Goal: Task Accomplishment & Management: Complete application form

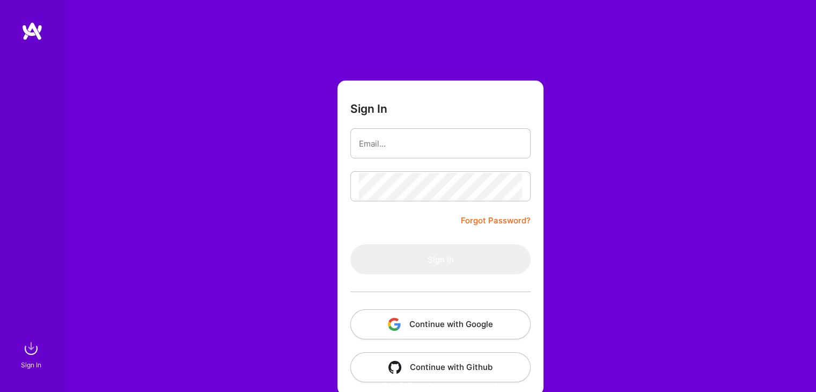
click at [398, 145] on input "email" at bounding box center [440, 143] width 163 height 27
click at [374, 145] on input "email" at bounding box center [440, 143] width 163 height 27
click at [204, 95] on div "Sign In Forgot Password? Sign In Continue with Google Continue with Github" at bounding box center [440, 201] width 752 height 403
click at [374, 148] on input "email" at bounding box center [440, 143] width 163 height 27
type input "akshatharajanala21@gmail.com"
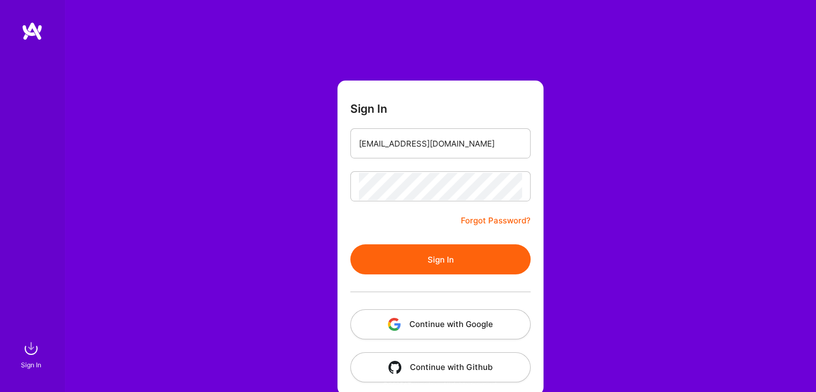
click at [448, 255] on button "Sign In" at bounding box center [440, 259] width 180 height 30
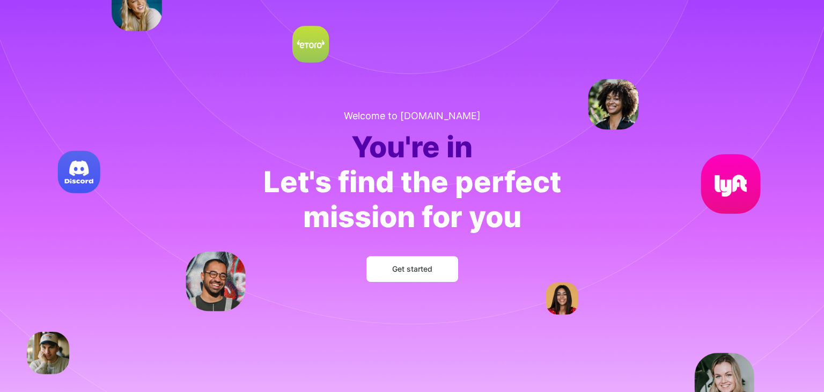
click at [431, 267] on span "Get started" at bounding box center [412, 268] width 40 height 11
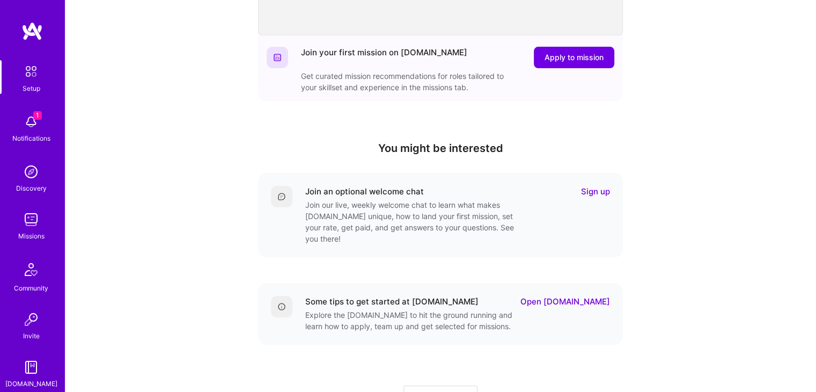
scroll to position [303, 0]
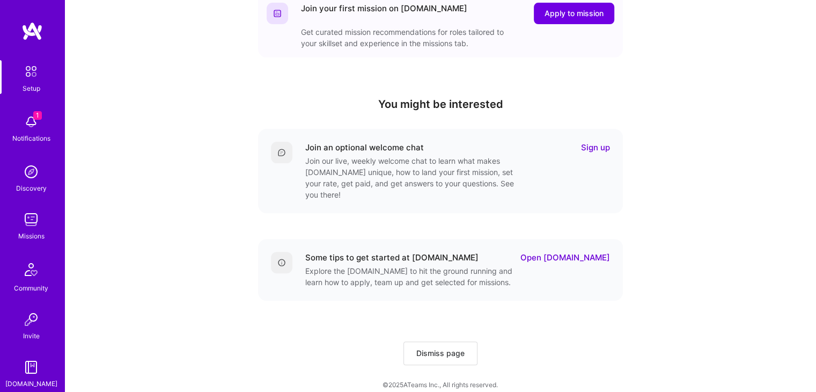
click at [34, 129] on img at bounding box center [30, 121] width 21 height 21
click at [23, 226] on img at bounding box center [30, 219] width 21 height 21
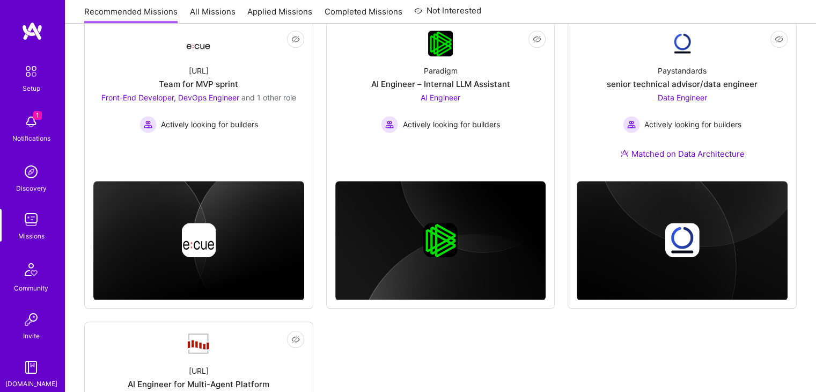
scroll to position [732, 0]
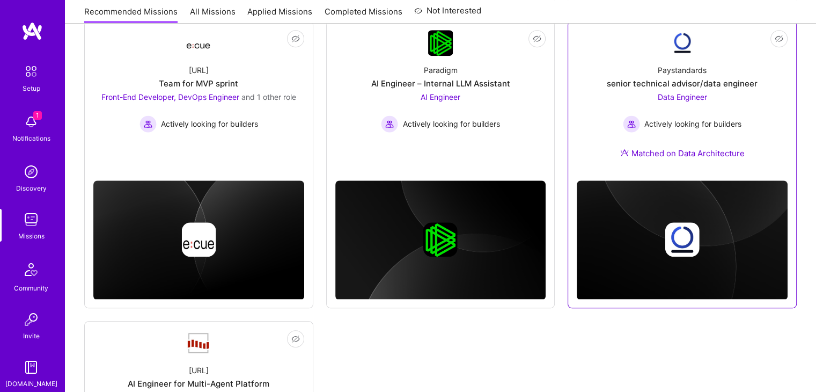
click at [693, 76] on div "Paystandards senior technical advisor/data engineer Data Engineer Actively look…" at bounding box center [682, 114] width 211 height 116
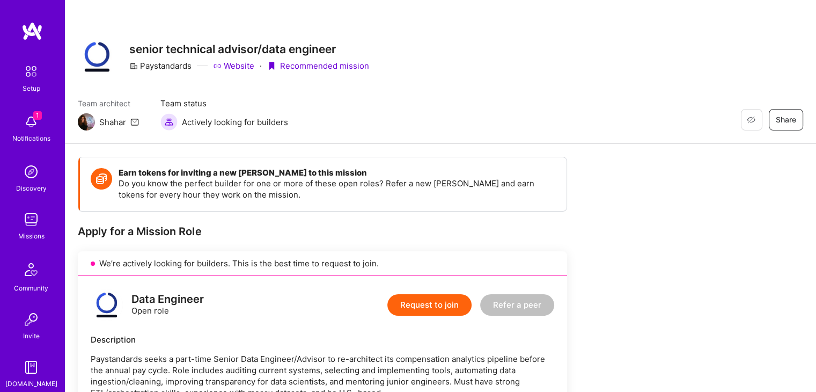
click at [434, 306] on button "Request to join" at bounding box center [429, 304] width 84 height 21
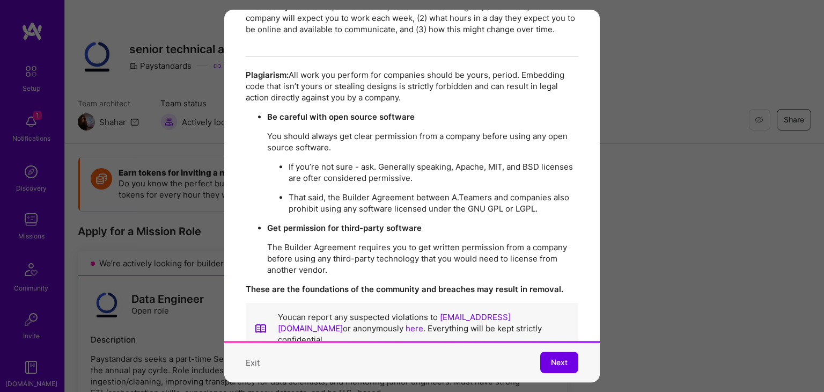
scroll to position [1863, 0]
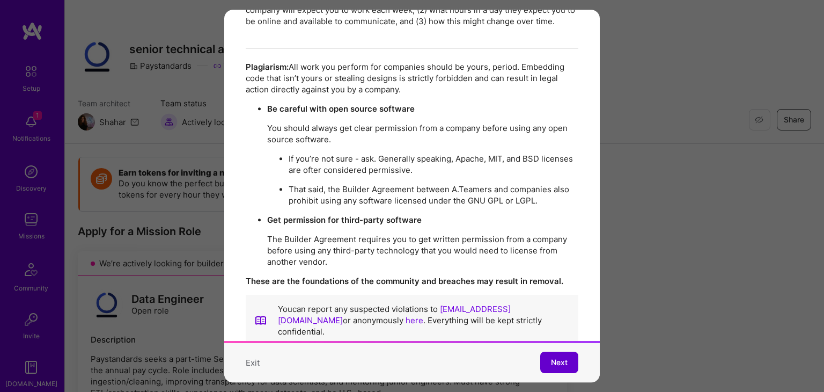
click at [552, 363] on button "Next" at bounding box center [559, 362] width 38 height 21
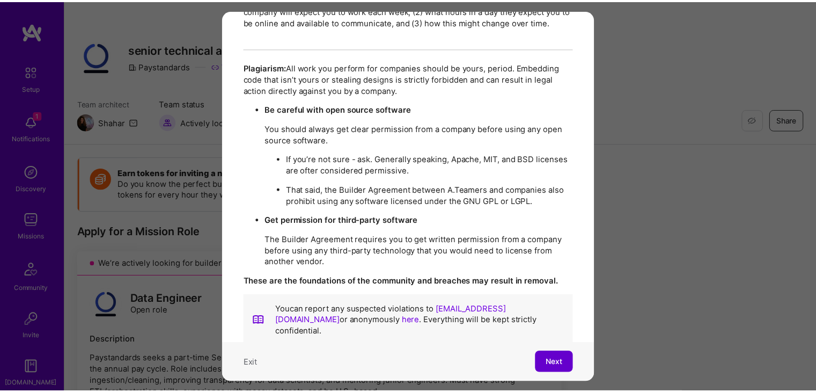
scroll to position [11, 0]
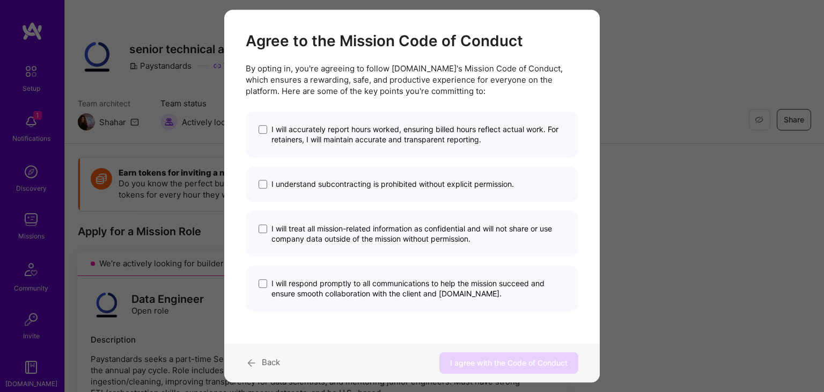
click at [368, 138] on span "I will accurately report hours worked, ensuring billed hours reflect actual wor…" at bounding box center [419, 134] width 294 height 20
click at [0, 0] on input "I will accurately report hours worked, ensuring billed hours reflect actual wor…" at bounding box center [0, 0] width 0 height 0
click at [337, 187] on span "I understand subcontracting is prohibited without explicit permission." at bounding box center [393, 184] width 243 height 10
click at [0, 0] on input "I understand subcontracting is prohibited without explicit permission." at bounding box center [0, 0] width 0 height 0
click at [324, 250] on div "I will treat all mission-related information as confidential and will not share…" at bounding box center [412, 233] width 333 height 46
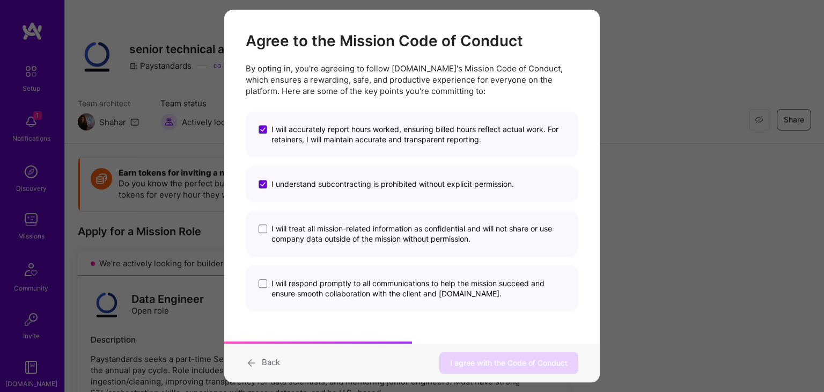
click at [303, 250] on div "I will treat all mission-related information as confidential and will not share…" at bounding box center [412, 233] width 333 height 46
click at [260, 226] on span "modal" at bounding box center [263, 228] width 9 height 9
click at [0, 0] on input "I will treat all mission-related information as confidential and will not share…" at bounding box center [0, 0] width 0 height 0
click at [259, 286] on span "modal" at bounding box center [263, 283] width 9 height 9
click at [0, 0] on input "I will respond promptly to all communications to help the mission succeed and e…" at bounding box center [0, 0] width 0 height 0
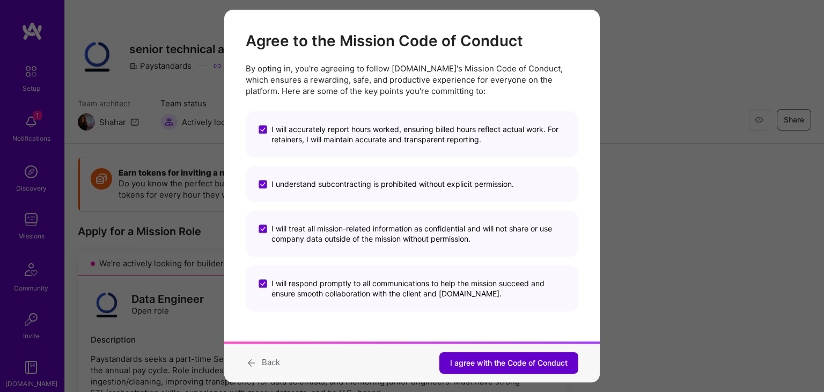
click at [459, 361] on span "I agree with the Code of Conduct" at bounding box center [509, 362] width 118 height 11
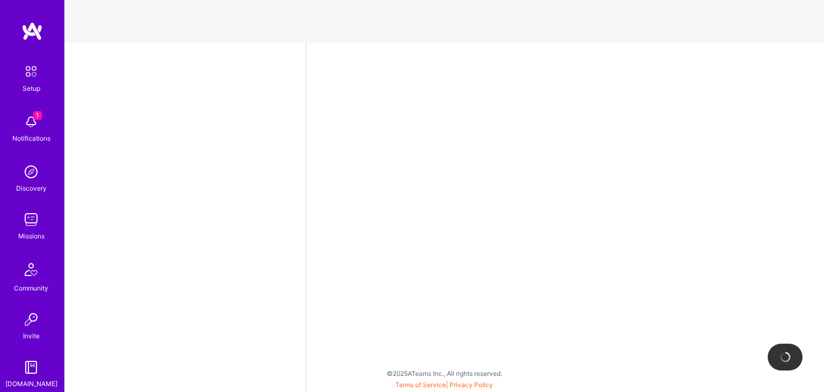
select select "US"
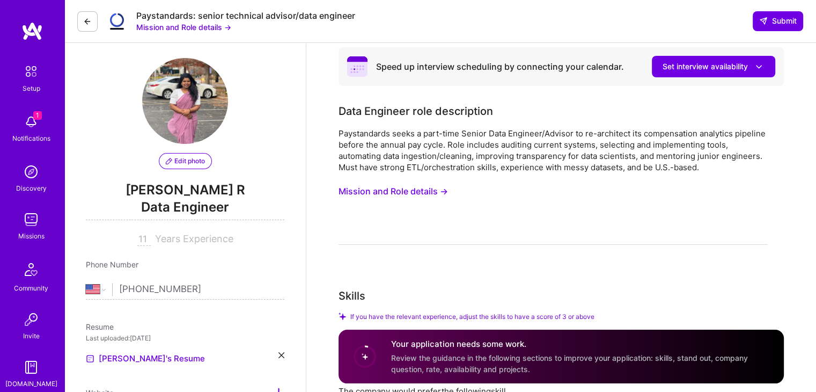
scroll to position [8, 0]
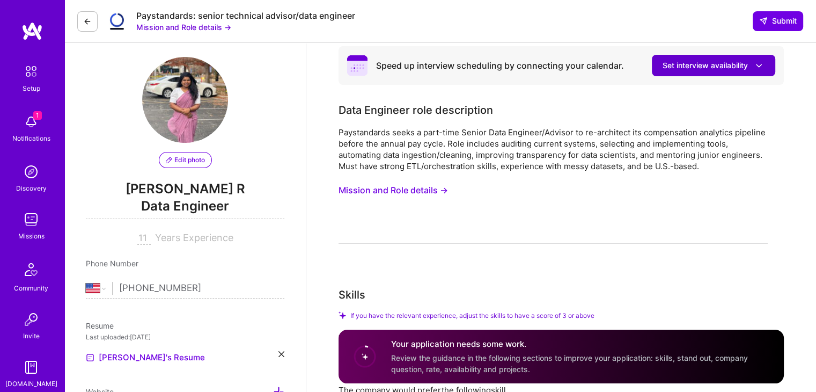
click at [698, 67] on span "Set interview availability" at bounding box center [714, 65] width 102 height 11
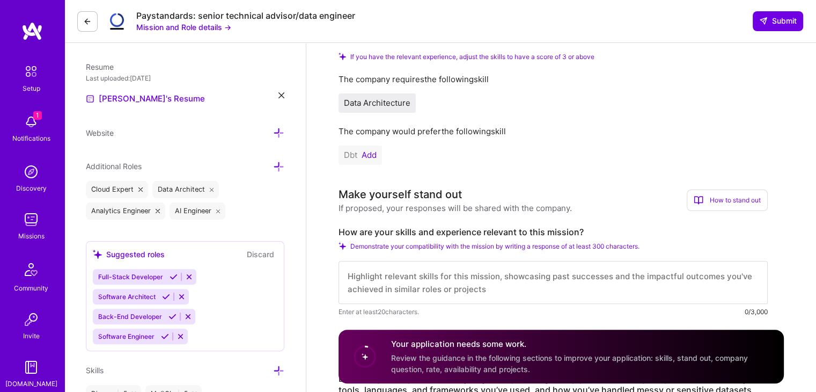
scroll to position [267, 0]
click at [723, 198] on div "How to stand out" at bounding box center [727, 198] width 81 height 21
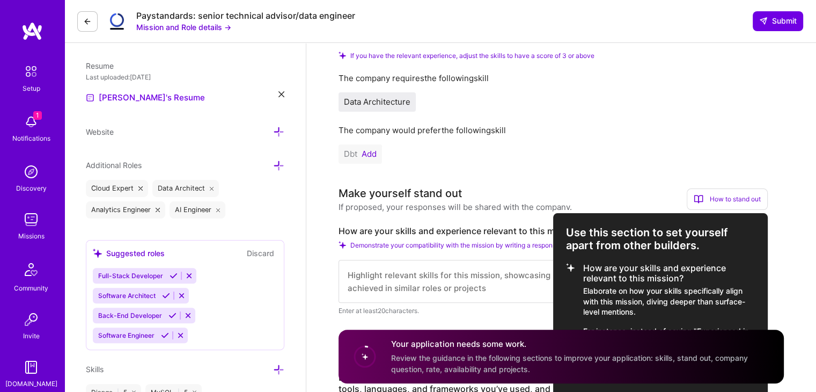
click at [369, 149] on div at bounding box center [408, 196] width 816 height 392
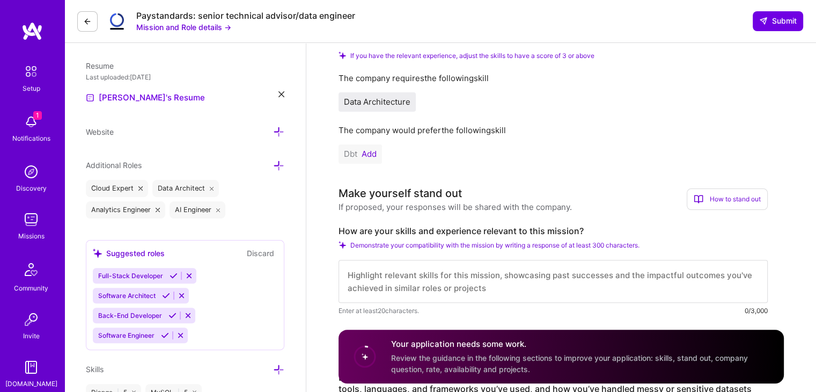
click at [367, 152] on button "Add" at bounding box center [369, 154] width 15 height 9
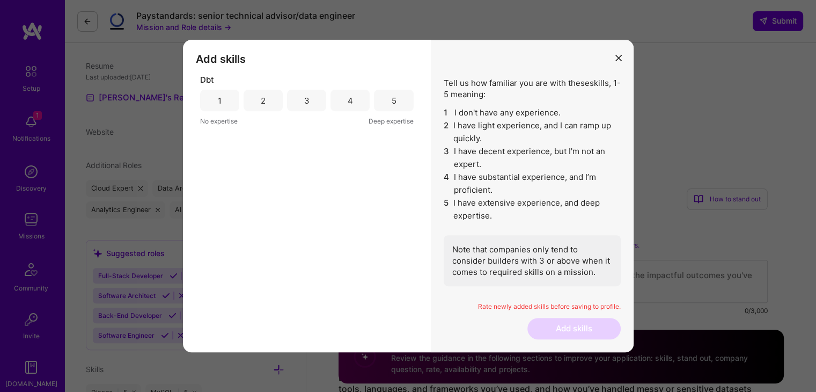
click at [346, 96] on div "4" at bounding box center [350, 100] width 39 height 21
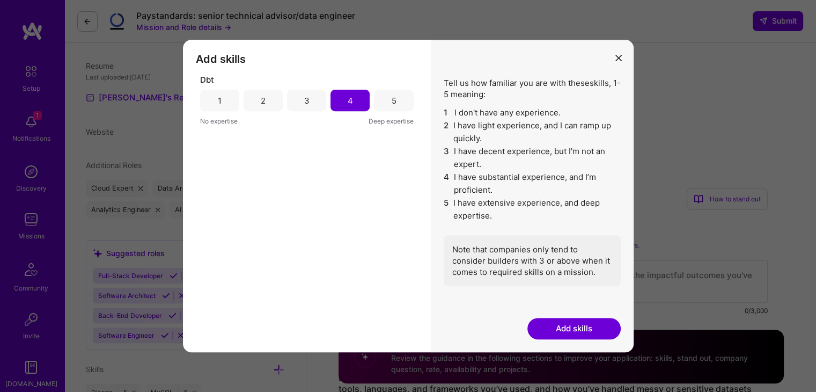
click at [573, 329] on button "Add skills" at bounding box center [574, 328] width 93 height 21
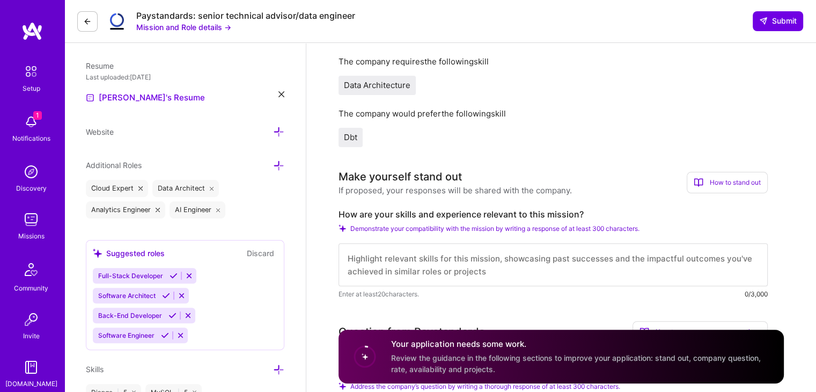
scroll to position [1, 0]
click at [714, 187] on div "How to stand out" at bounding box center [727, 182] width 81 height 21
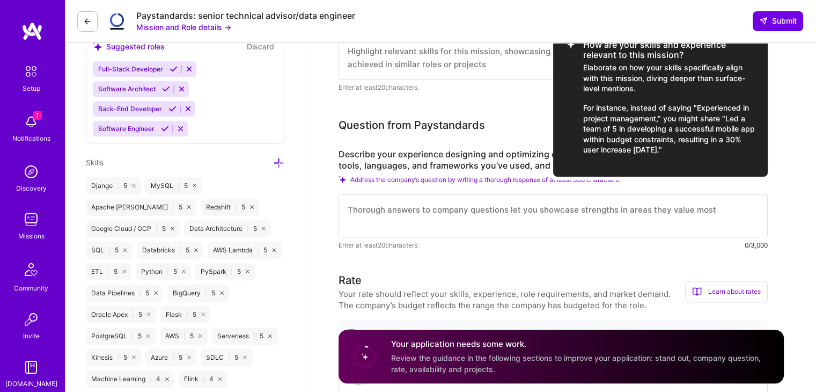
scroll to position [474, 0]
click at [598, 246] on div at bounding box center [408, 196] width 816 height 392
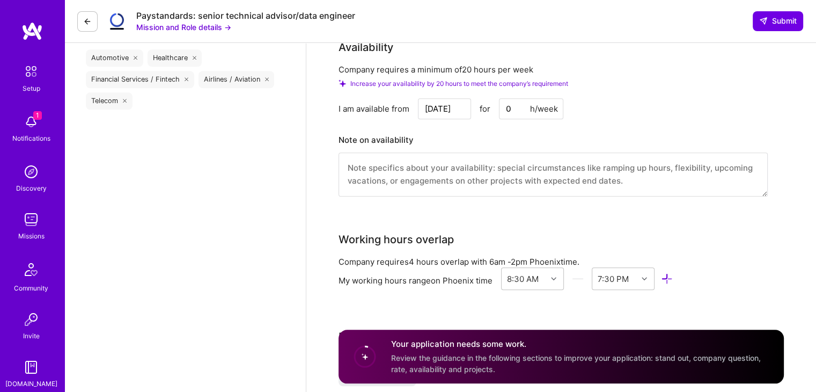
scroll to position [1019, 0]
click at [519, 109] on input "0" at bounding box center [531, 107] width 64 height 21
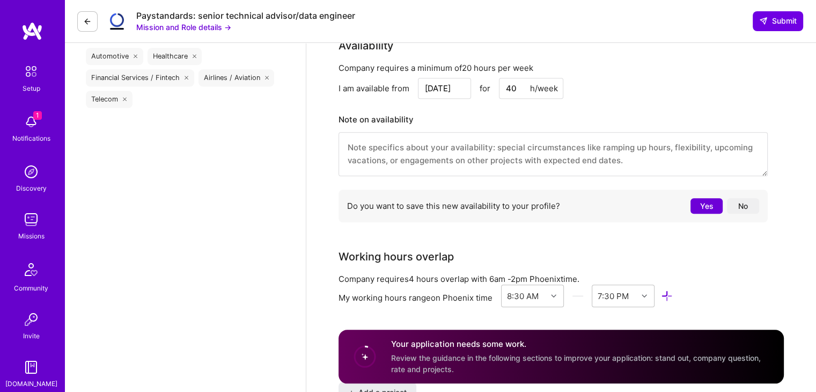
type input "40"
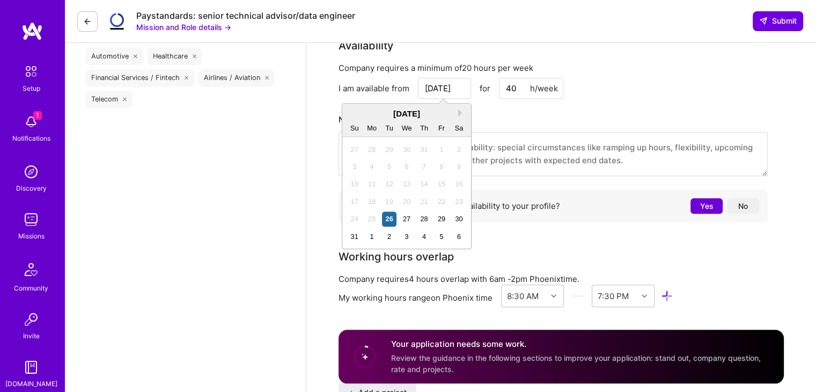
click at [439, 86] on input "Aug 26" at bounding box center [444, 88] width 53 height 21
click at [457, 111] on div "August 2025" at bounding box center [406, 113] width 129 height 11
click at [390, 233] on div "2" at bounding box center [389, 236] width 14 height 14
type input "Sep 2"
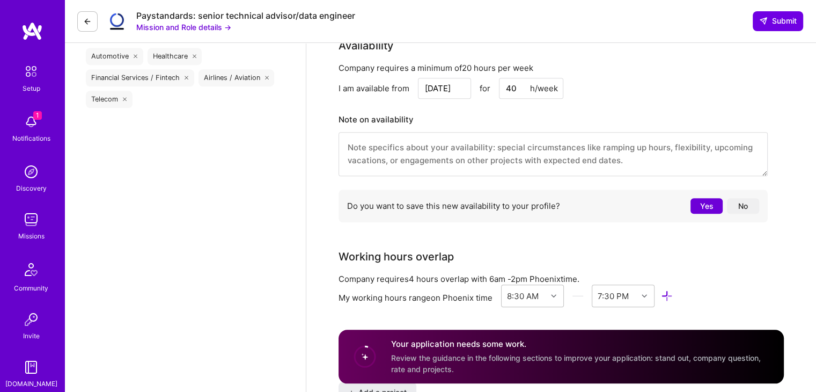
scroll to position [1032, 0]
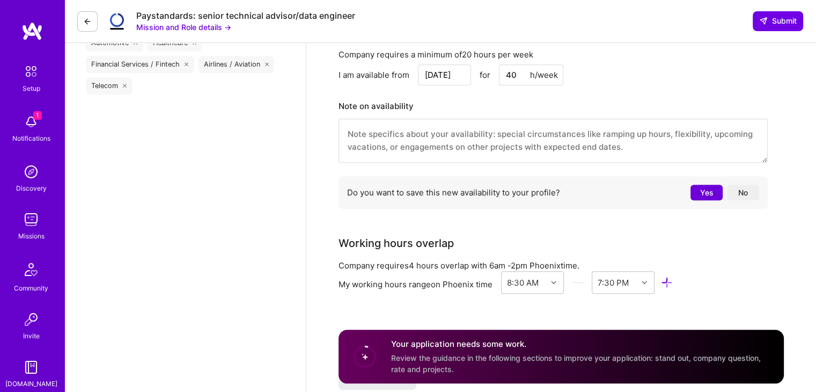
click at [745, 195] on button "No" at bounding box center [743, 193] width 32 height 16
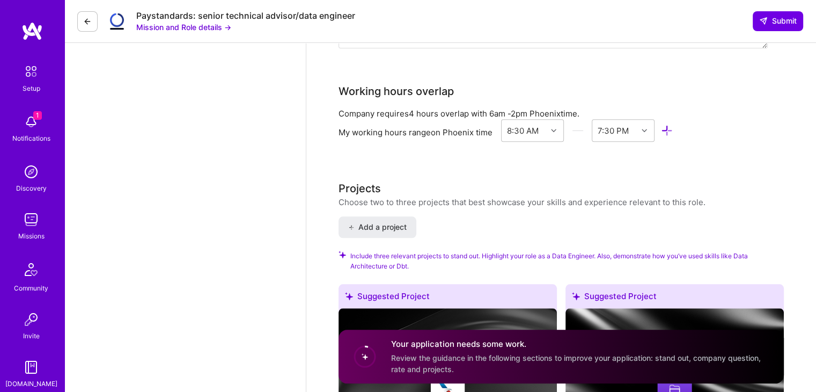
scroll to position [1147, 0]
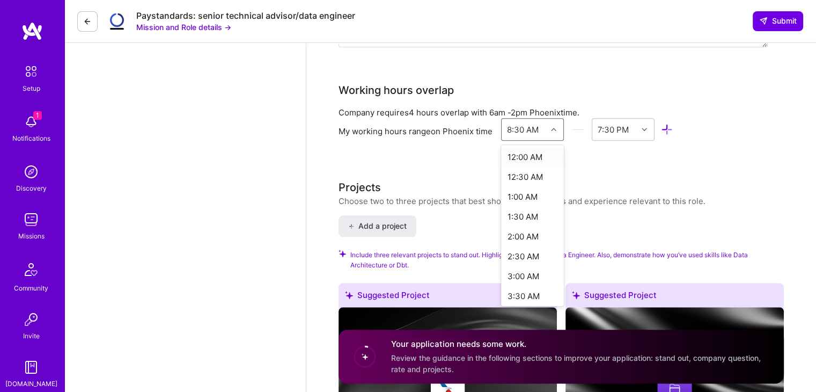
click at [555, 131] on div at bounding box center [555, 129] width 17 height 14
click at [522, 247] on div "6:00 AM" at bounding box center [532, 243] width 63 height 20
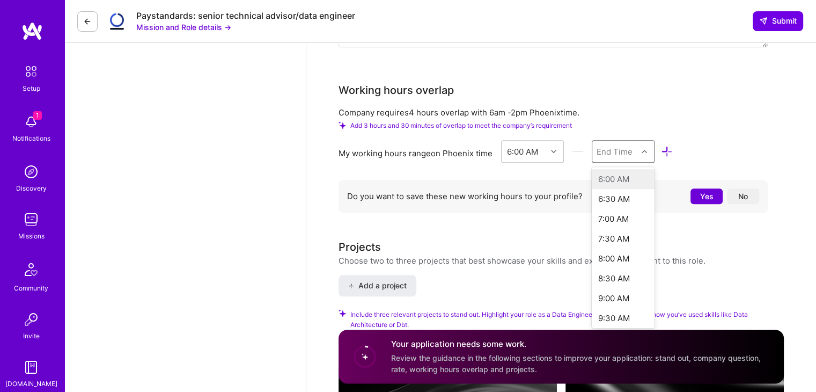
click at [635, 149] on div "End Time" at bounding box center [614, 151] width 45 height 21
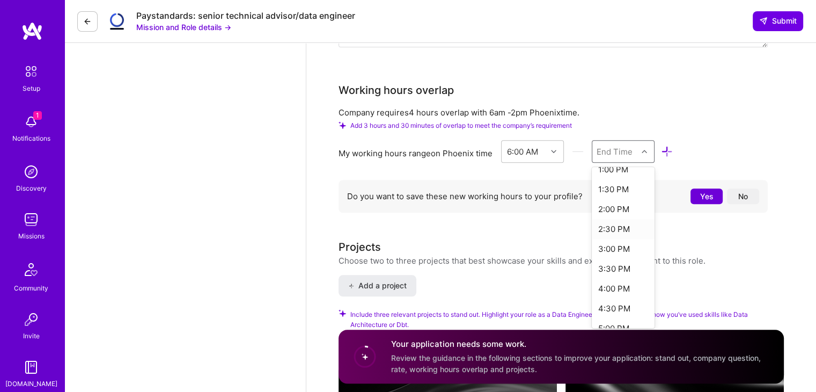
scroll to position [289, 0]
click at [614, 250] on div "3:00 PM" at bounding box center [623, 248] width 63 height 20
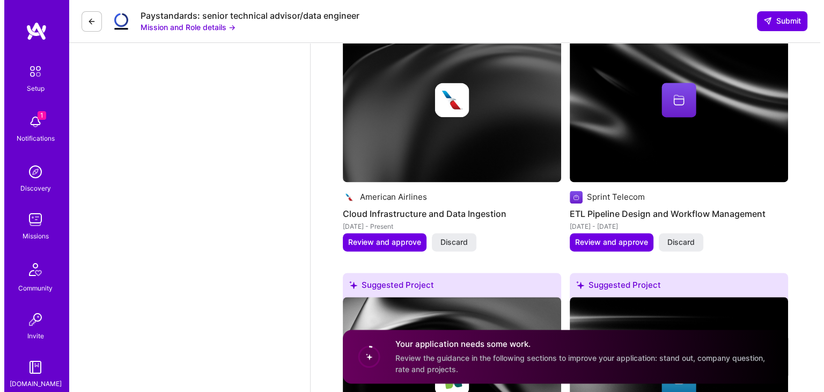
scroll to position [1478, 0]
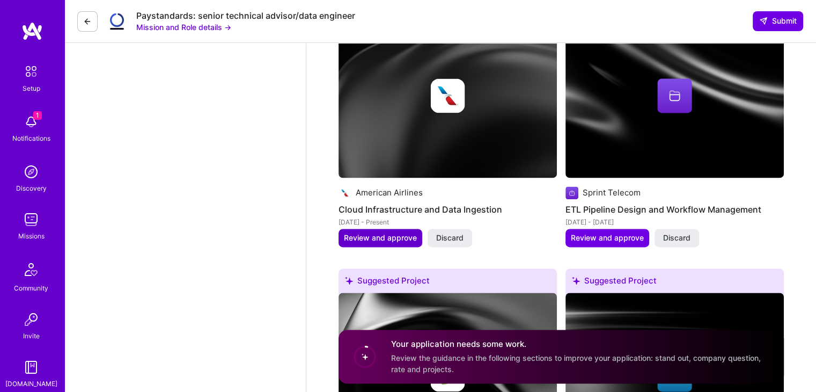
click at [375, 239] on span "Review and approve" at bounding box center [380, 237] width 73 height 11
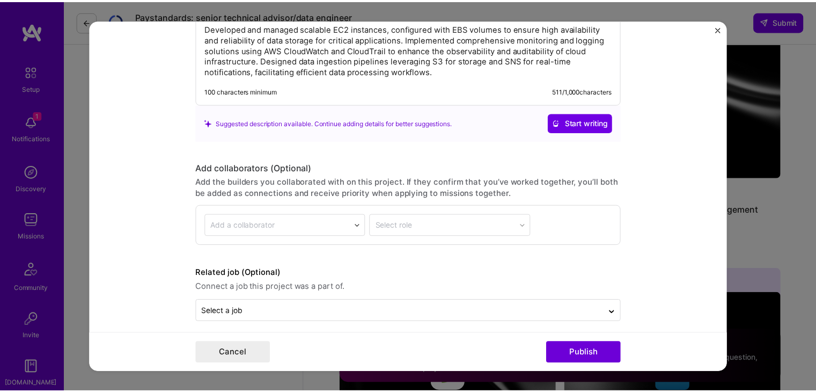
scroll to position [1120, 0]
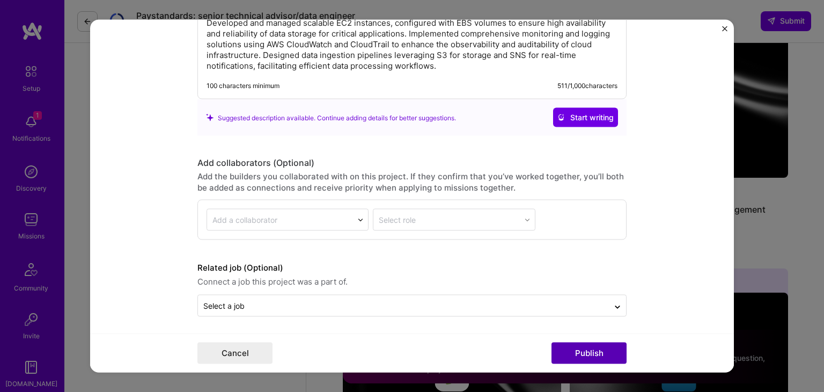
click at [592, 353] on button "Publish" at bounding box center [589, 352] width 75 height 21
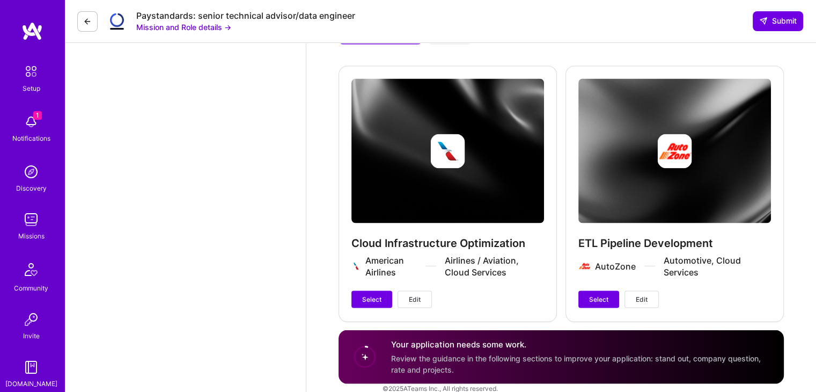
scroll to position [1952, 0]
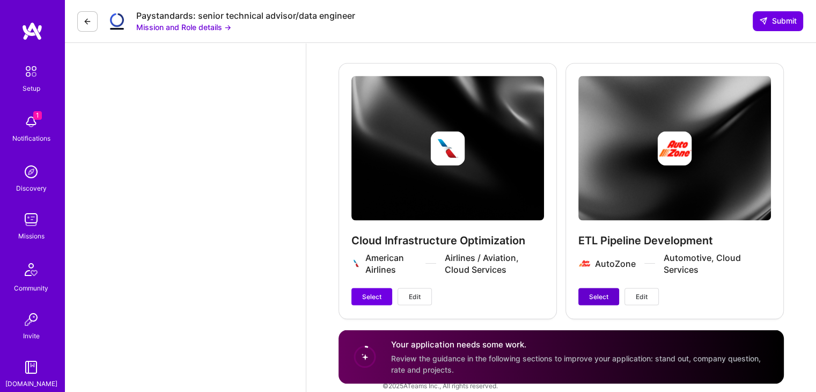
click at [599, 298] on span "Select" at bounding box center [598, 296] width 19 height 10
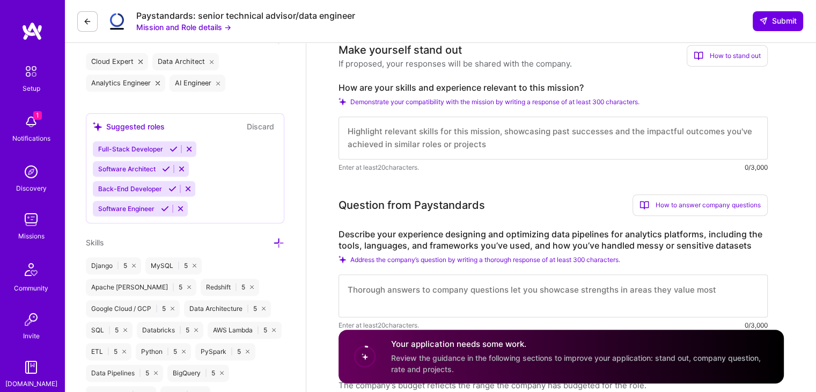
scroll to position [0, 0]
drag, startPoint x: 490, startPoint y: 146, endPoint x: 420, endPoint y: 156, distance: 71.0
click at [420, 156] on textarea at bounding box center [553, 137] width 429 height 43
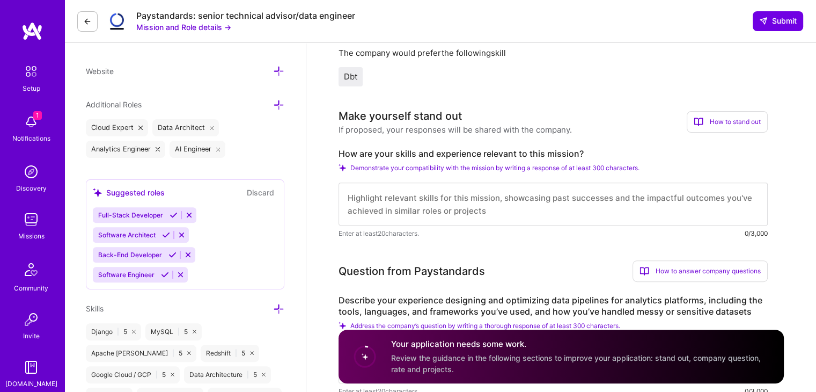
scroll to position [326, 0]
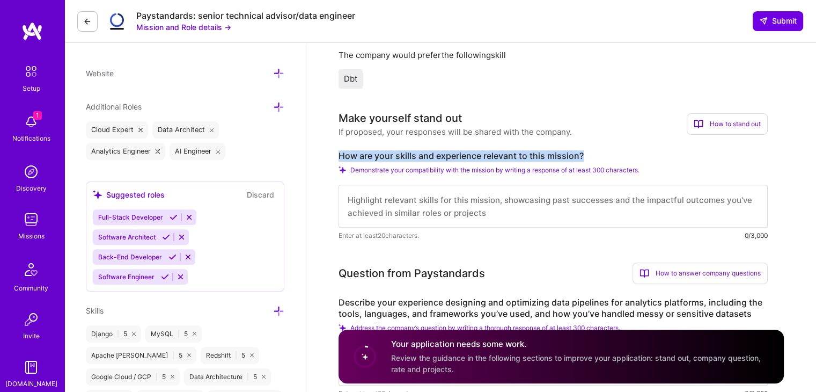
drag, startPoint x: 591, startPoint y: 152, endPoint x: 333, endPoint y: 149, distance: 258.7
copy label "How are your skills and experience relevant to this mission?"
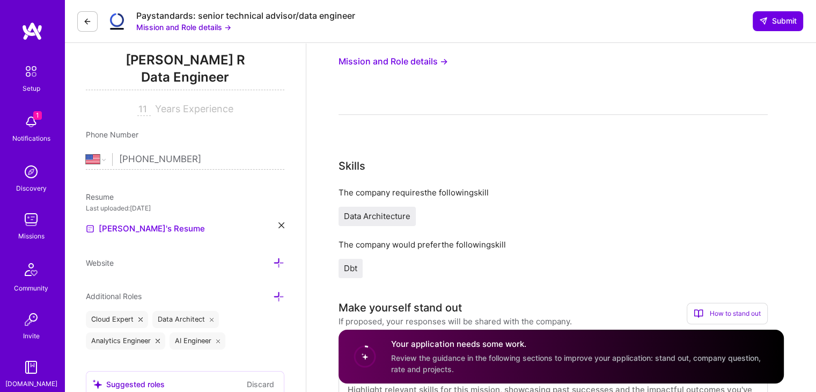
scroll to position [0, 0]
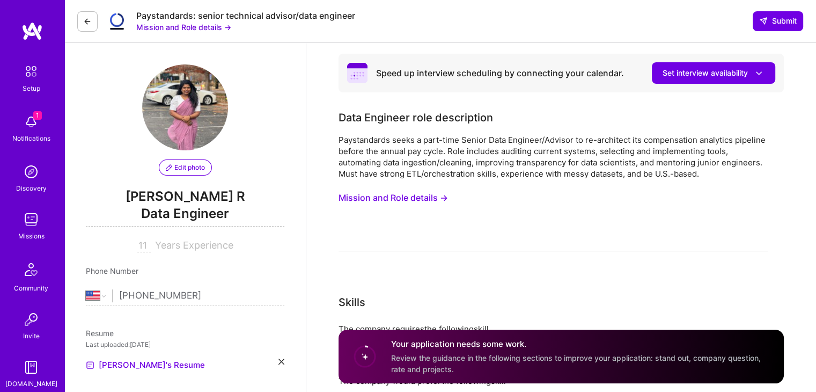
click at [419, 196] on button "Mission and Role details →" at bounding box center [393, 198] width 109 height 20
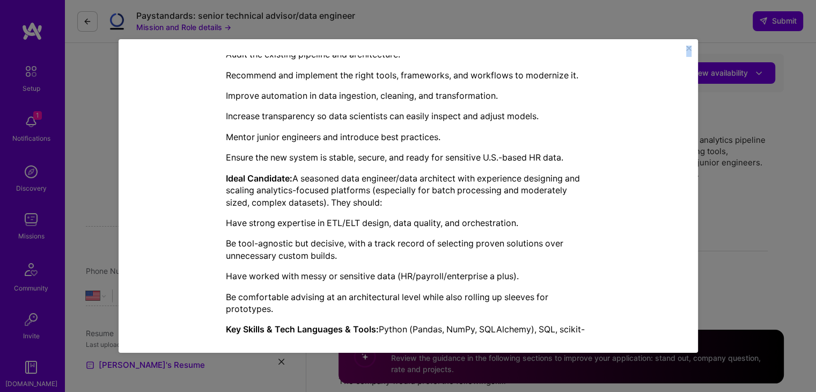
scroll to position [537, 0]
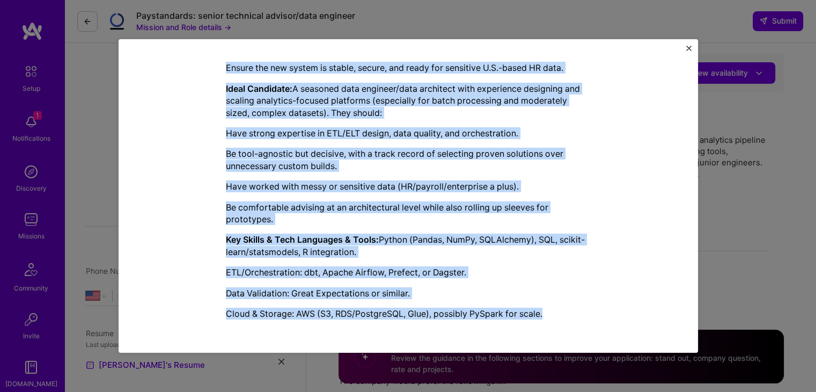
drag, startPoint x: 219, startPoint y: 142, endPoint x: 616, endPoint y: 319, distance: 434.8
copy div "Paystandards is building a compensation analytics platform that helps organizat…"
click at [690, 48] on img "Close" at bounding box center [688, 48] width 5 height 5
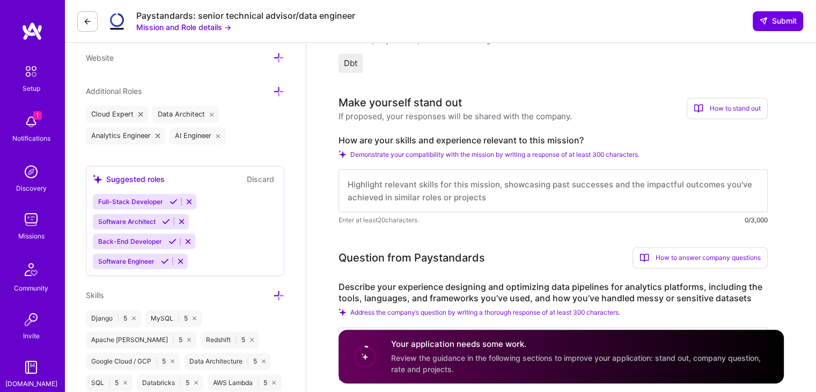
scroll to position [342, 0]
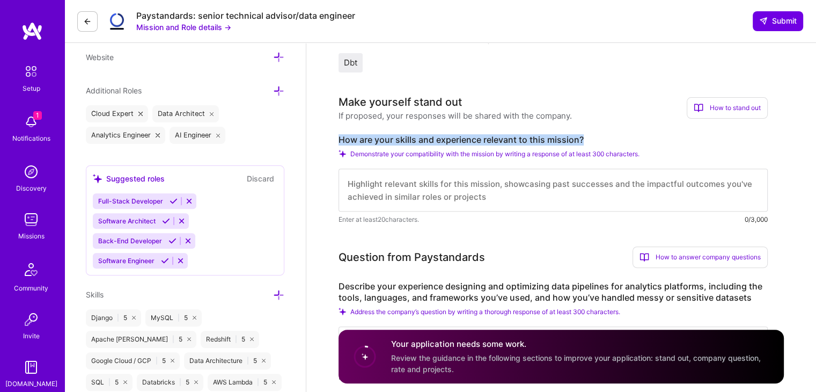
drag, startPoint x: 588, startPoint y: 139, endPoint x: 334, endPoint y: 140, distance: 254.4
copy label "How are your skills and experience relevant to this mission?"
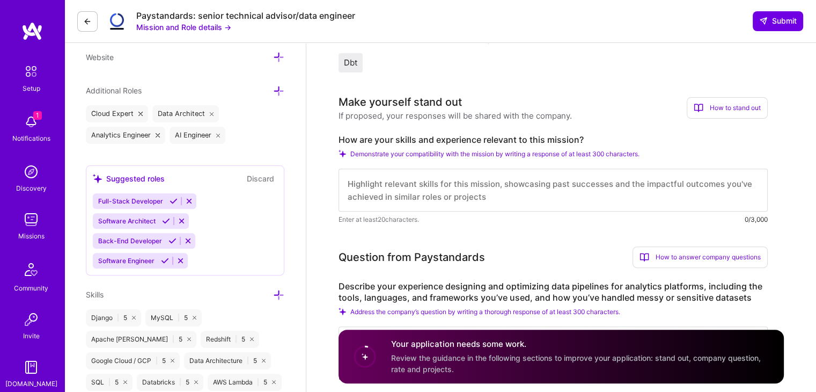
click at [407, 191] on textarea at bounding box center [553, 190] width 429 height 43
paste textarea "I have over 10 years of experience building and modernizing data pipelines, esp…"
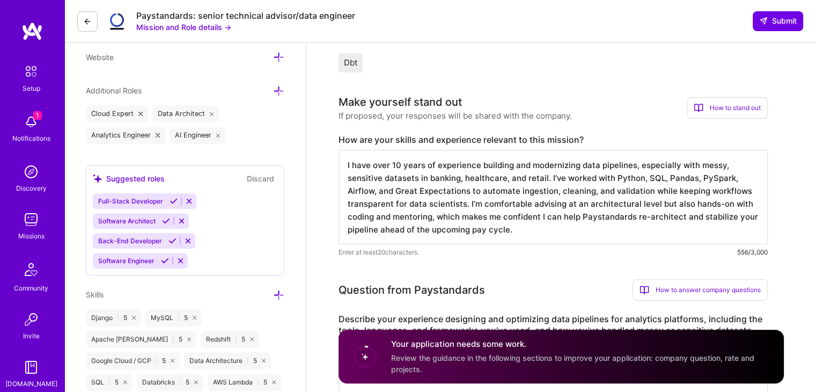
click at [348, 190] on textarea "I have over 10 years of experience building and modernizing data pipelines, esp…" at bounding box center [553, 197] width 429 height 94
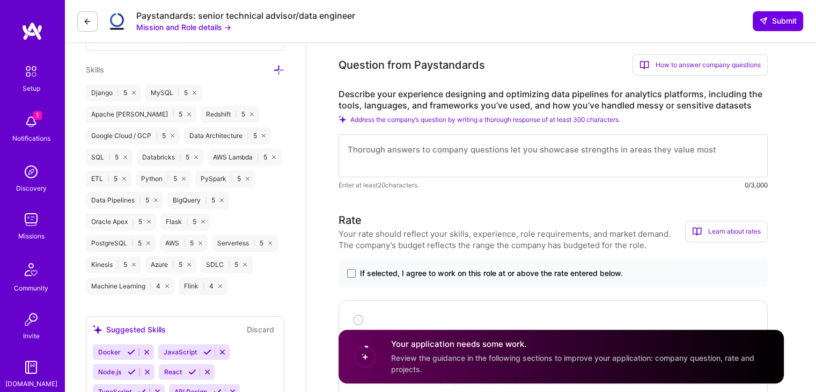
scroll to position [572, 0]
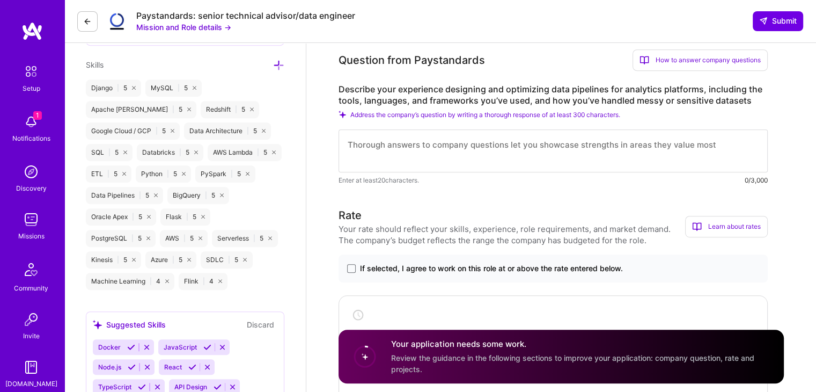
type textarea "I have over 10 years of experience building and modernizing data pipelines, esp…"
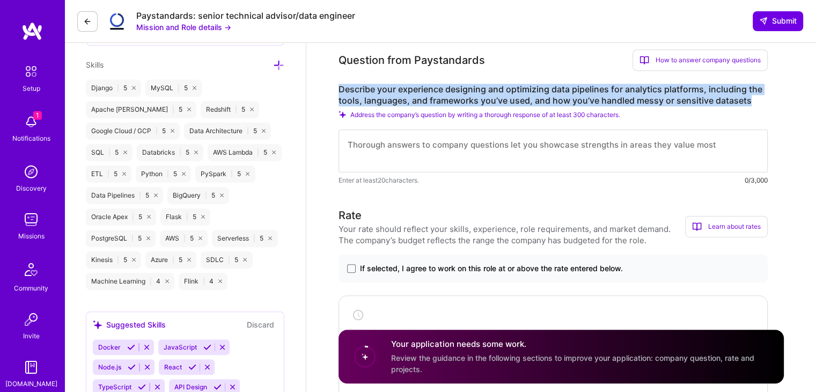
drag, startPoint x: 748, startPoint y: 97, endPoint x: 334, endPoint y: 86, distance: 413.3
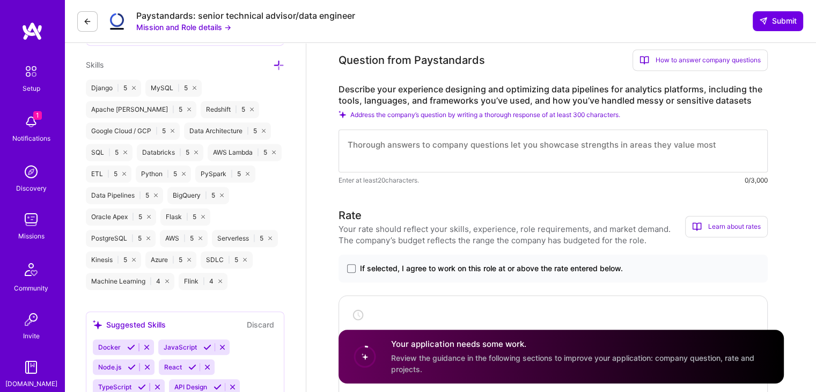
click at [643, 116] on div "Address the company’s question by writing a thorough response of at least 300 c…" at bounding box center [553, 115] width 429 height 8
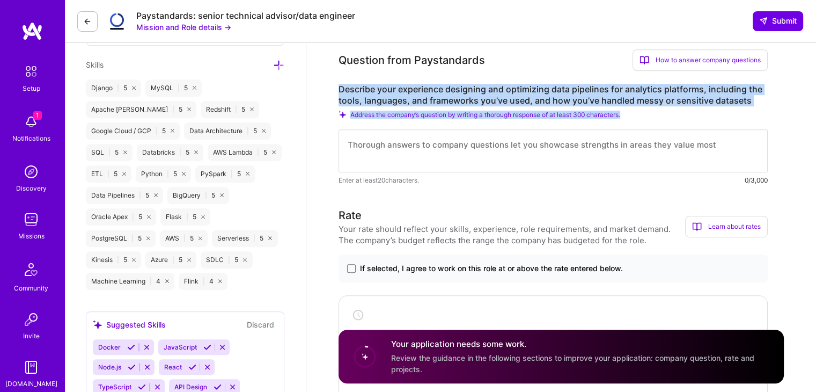
drag, startPoint x: 644, startPoint y: 113, endPoint x: 335, endPoint y: 82, distance: 310.1
copy div "Describe your experience designing and optimizing data pipelines for analytics …"
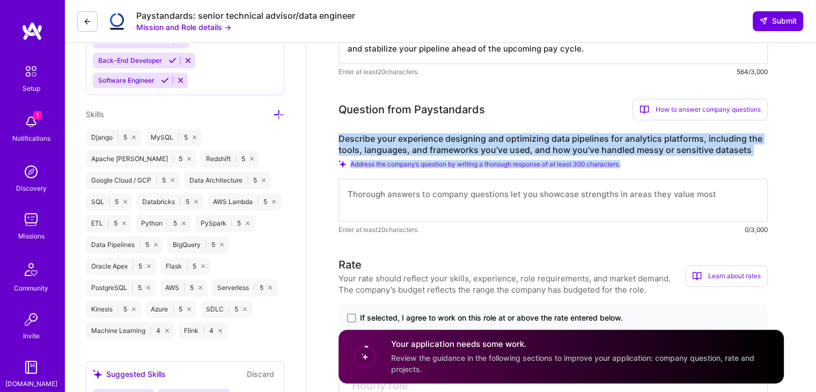
scroll to position [523, 0]
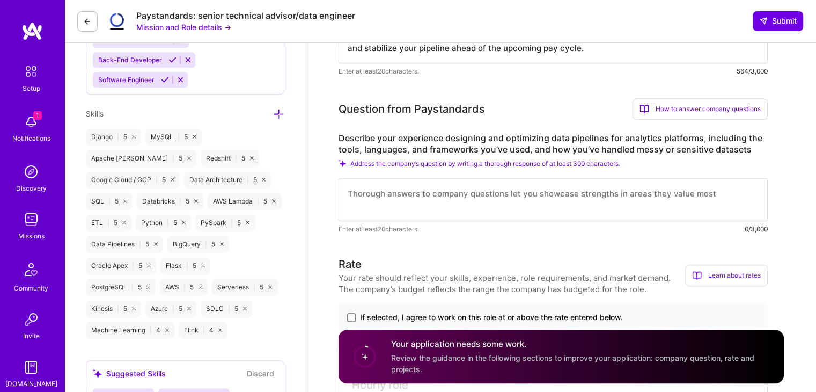
click at [514, 198] on textarea at bounding box center [553, 199] width 429 height 43
paste textarea "I’ve designed and optimized pipelines that turn raw, inconsistent data into rel…"
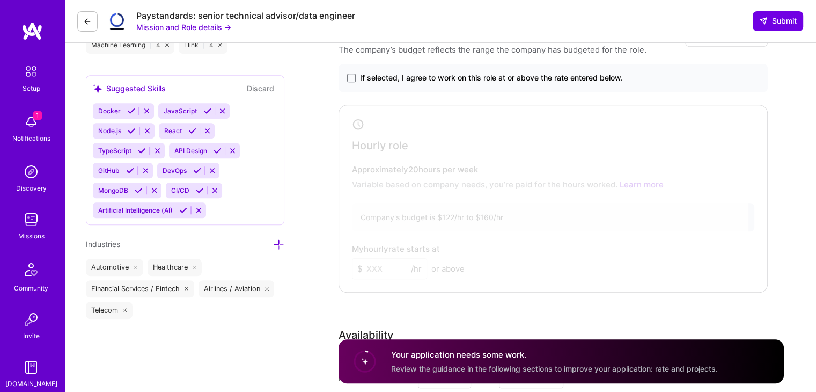
scroll to position [808, 0]
type textarea "I’ve designed and optimized pipelines that turn raw, inconsistent data into rel…"
click at [350, 76] on span at bounding box center [351, 77] width 9 height 9
click at [0, 0] on input "If selected, I agree to work on this role at or above the rate entered below." at bounding box center [0, 0] width 0 height 0
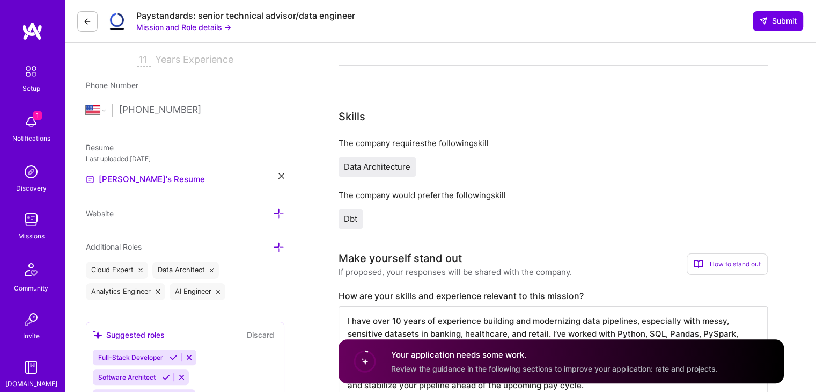
scroll to position [0, 0]
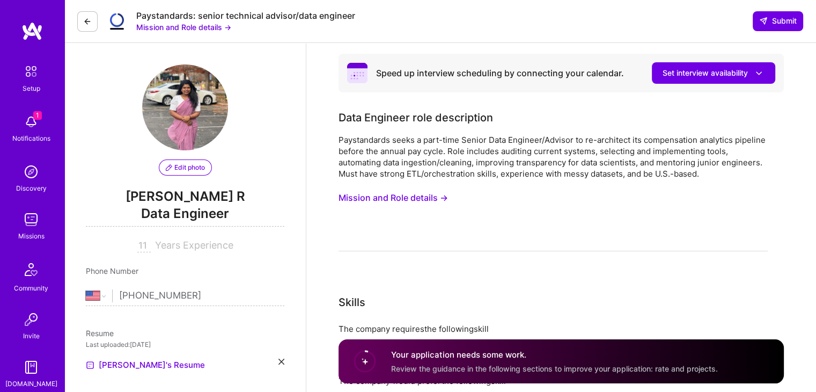
click at [423, 363] on span "Review the guidance in the following sections to improve your application: rate…" at bounding box center [554, 367] width 327 height 9
click at [361, 359] on circle at bounding box center [365, 361] width 20 height 20
click at [523, 335] on div "The company requires the following skill Data Architecture" at bounding box center [553, 342] width 429 height 39
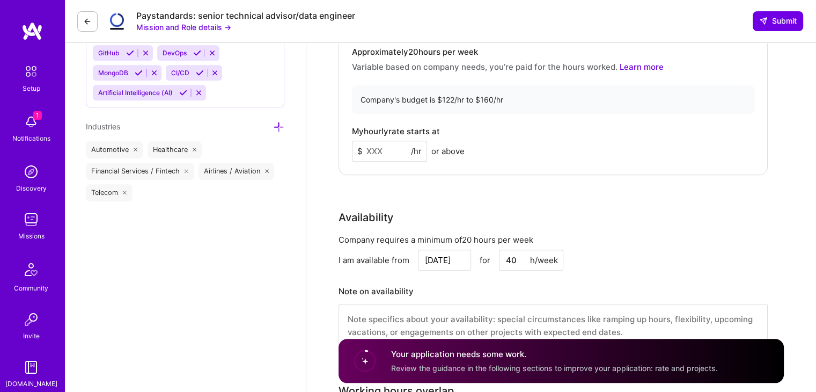
scroll to position [926, 0]
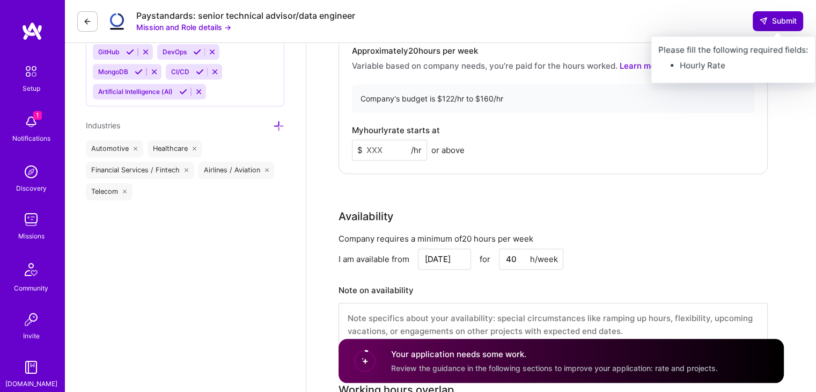
click at [770, 17] on span "Submit" at bounding box center [778, 21] width 38 height 11
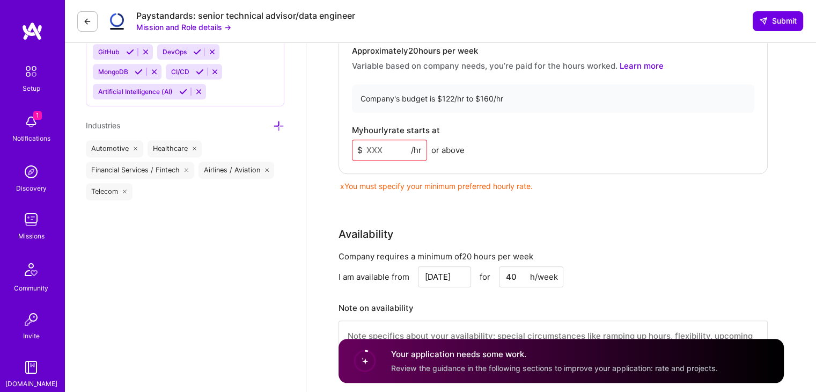
click at [387, 148] on input at bounding box center [389, 150] width 75 height 21
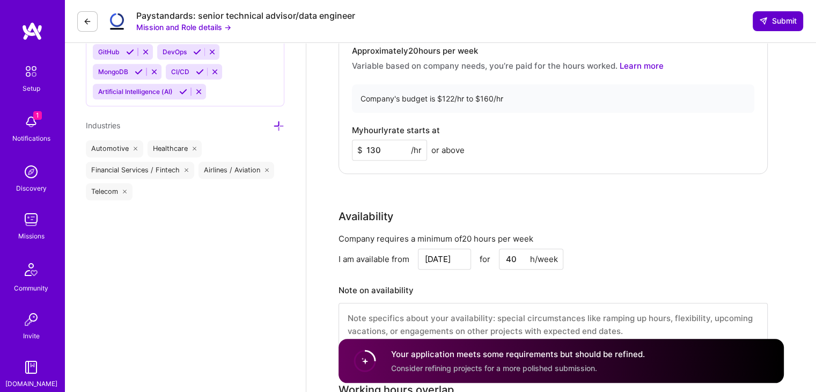
type input "130"
click at [773, 25] on span "Submit" at bounding box center [778, 21] width 38 height 11
click at [783, 18] on span "Submit" at bounding box center [778, 21] width 38 height 11
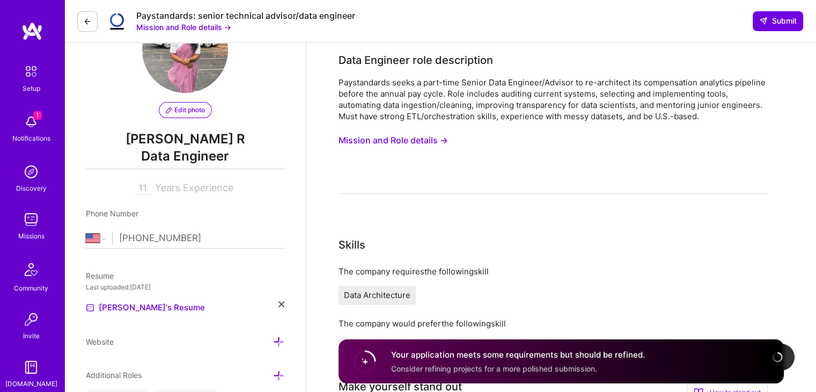
scroll to position [0, 0]
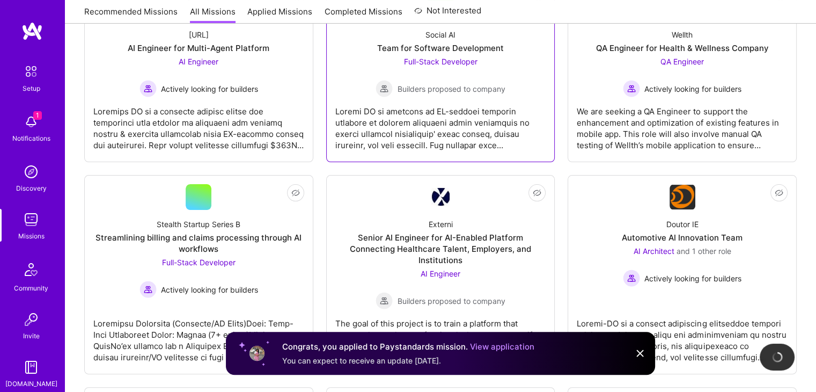
scroll to position [218, 0]
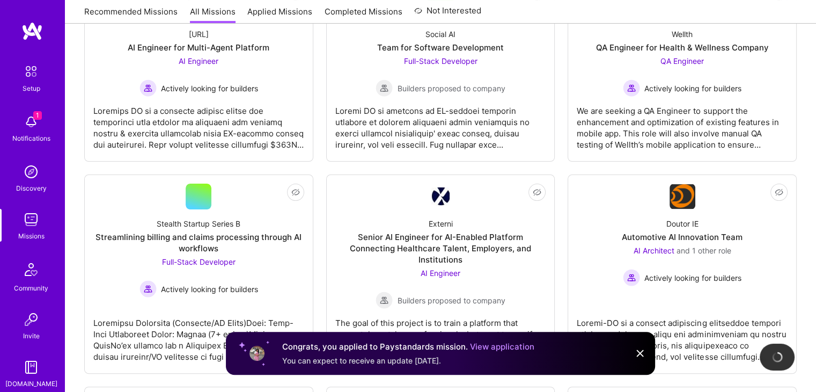
click at [639, 347] on img at bounding box center [640, 353] width 13 height 13
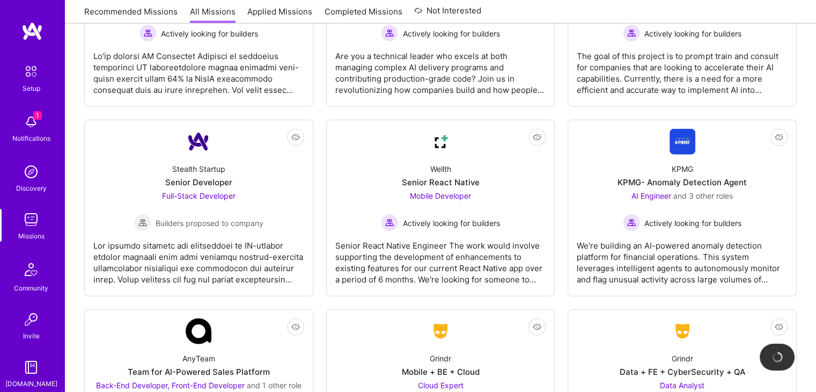
scroll to position [2785, 0]
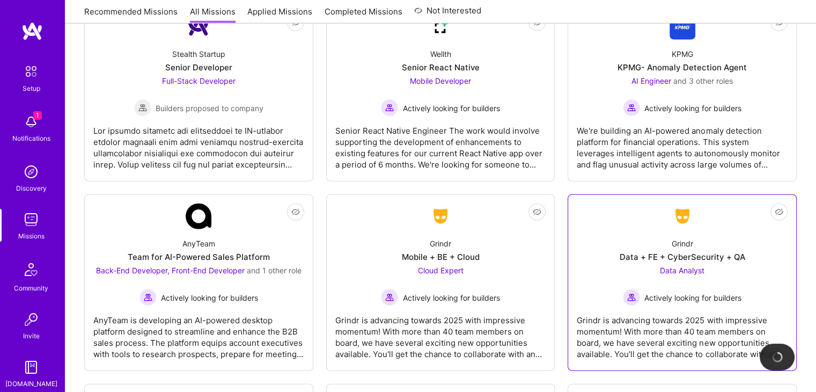
click at [651, 265] on div "Data Analyst Actively looking for builders" at bounding box center [682, 285] width 119 height 41
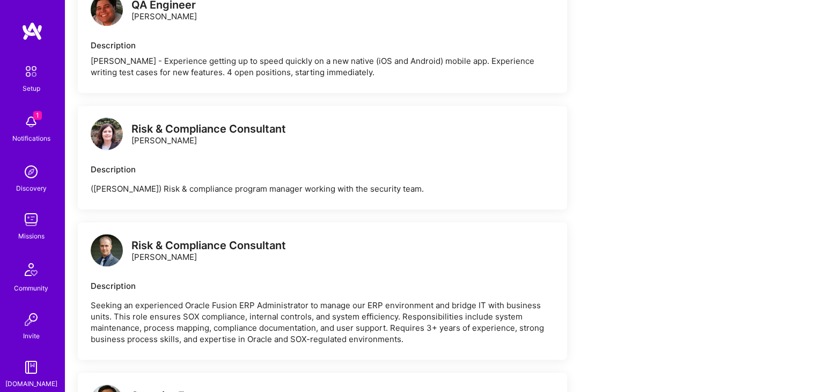
scroll to position [792, 0]
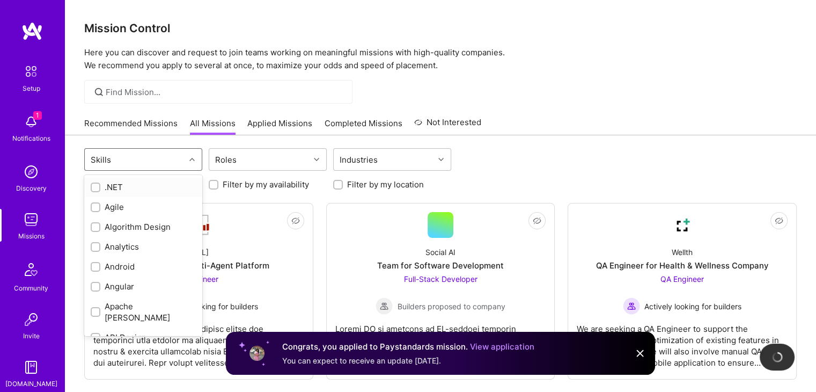
click at [157, 157] on div "Skills" at bounding box center [135, 159] width 100 height 21
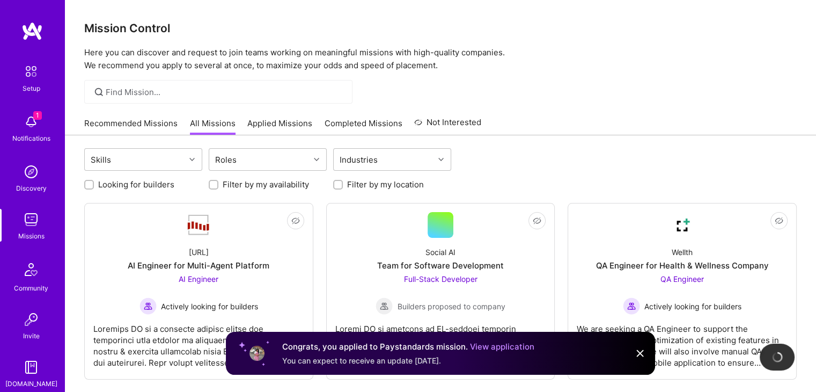
click at [172, 132] on link "Recommended Missions" at bounding box center [130, 127] width 93 height 18
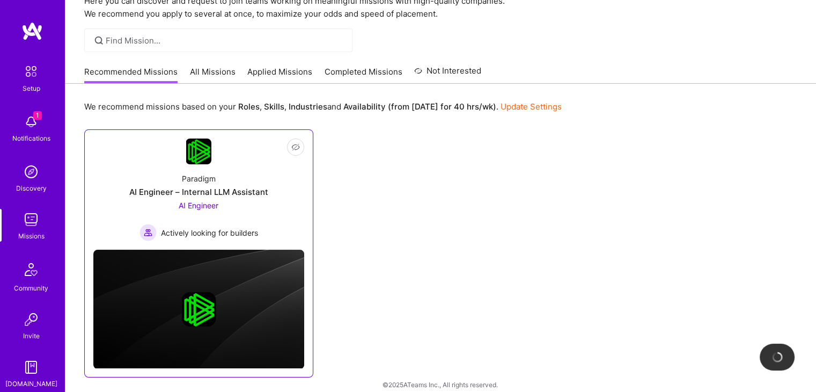
scroll to position [62, 0]
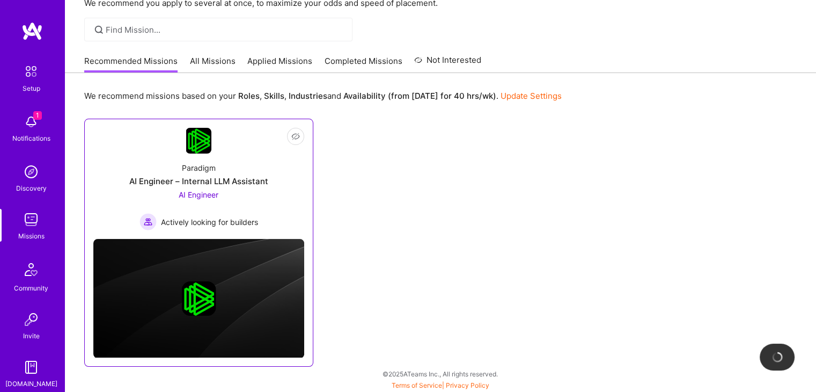
click at [209, 156] on div "Paradigm AI Engineer – Internal LLM Assistant AI Engineer Actively looking for …" at bounding box center [198, 191] width 211 height 77
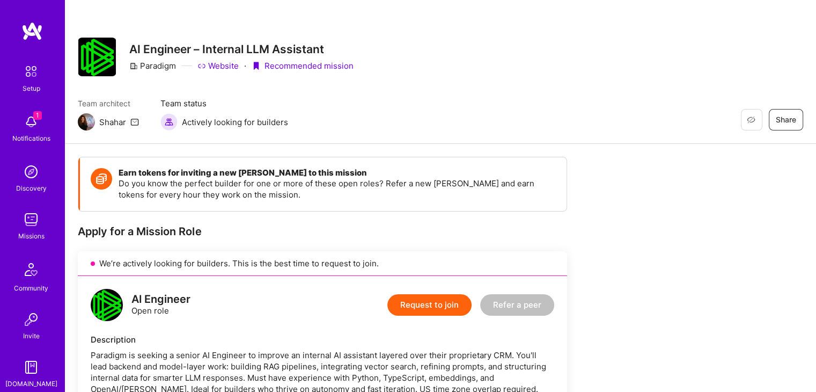
click at [424, 299] on button "Request to join" at bounding box center [429, 304] width 84 height 21
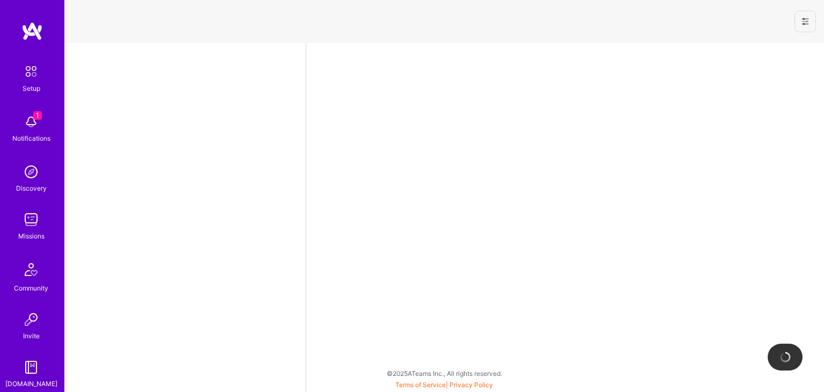
select select "US"
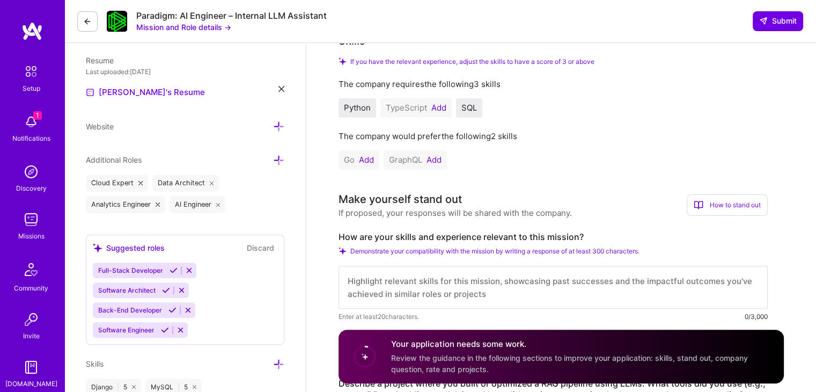
scroll to position [272, 0]
click at [442, 112] on button "Add" at bounding box center [438, 108] width 15 height 9
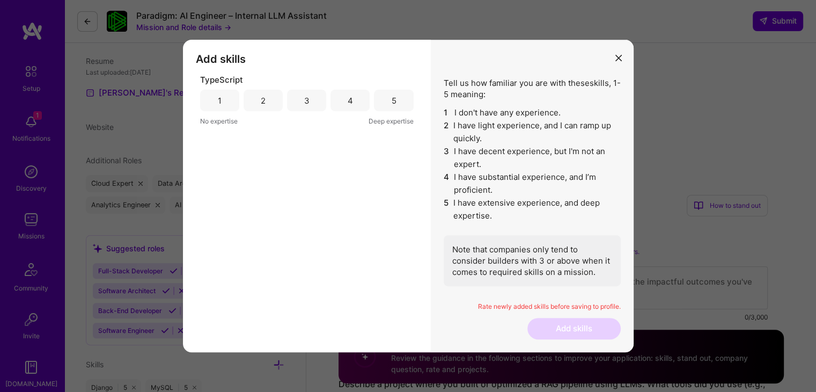
click at [304, 95] on div "3" at bounding box center [306, 100] width 5 height 11
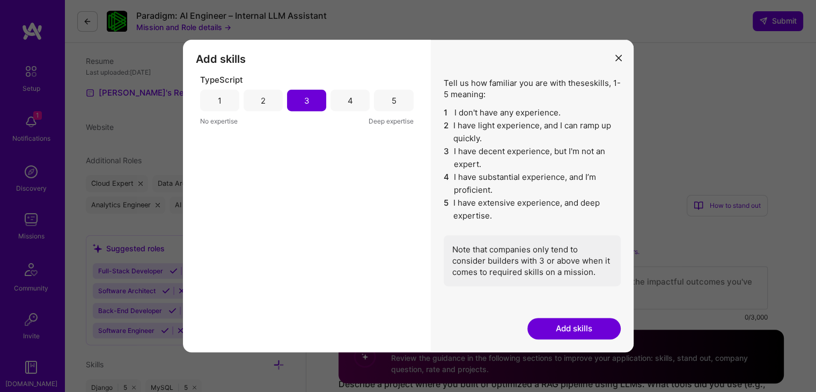
click at [574, 321] on button "Add skills" at bounding box center [574, 328] width 93 height 21
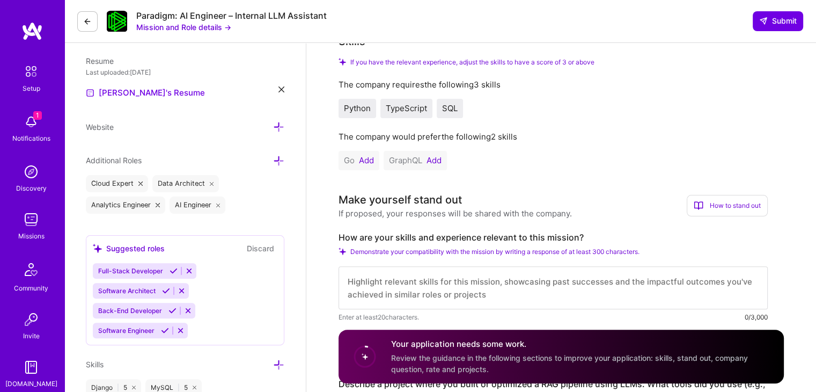
click at [363, 159] on button "Add" at bounding box center [366, 160] width 15 height 9
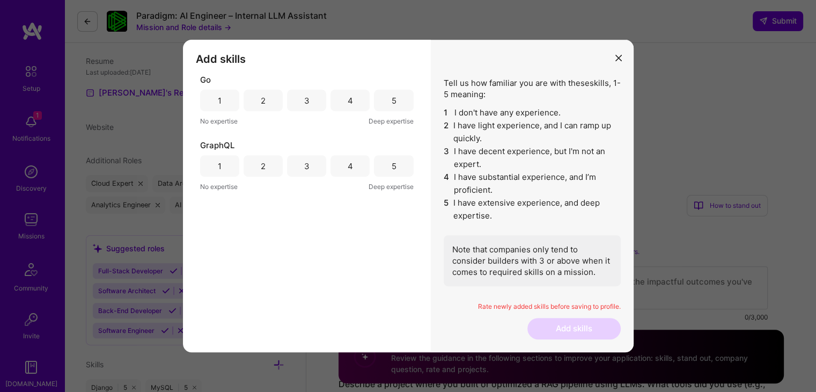
click at [314, 96] on div "3" at bounding box center [306, 100] width 39 height 21
click at [306, 156] on div "3" at bounding box center [306, 165] width 39 height 21
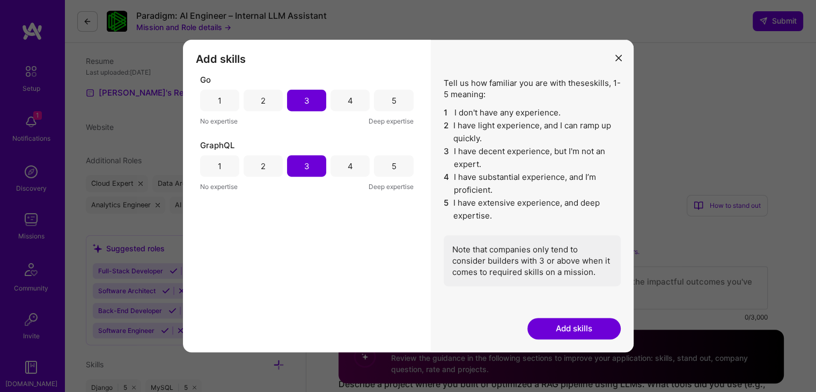
click at [556, 333] on button "Add skills" at bounding box center [574, 328] width 93 height 21
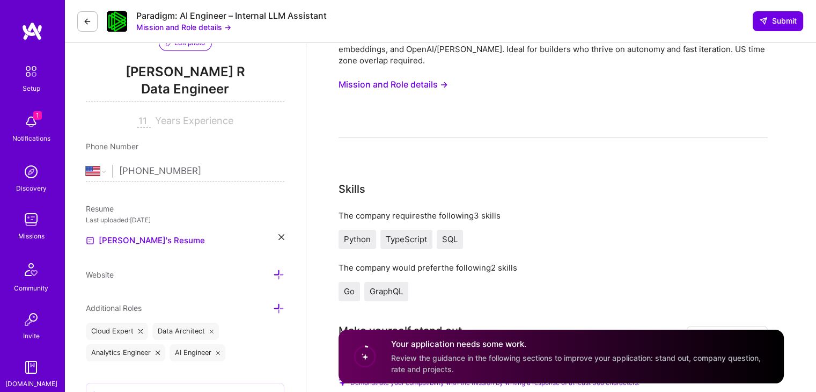
scroll to position [96, 0]
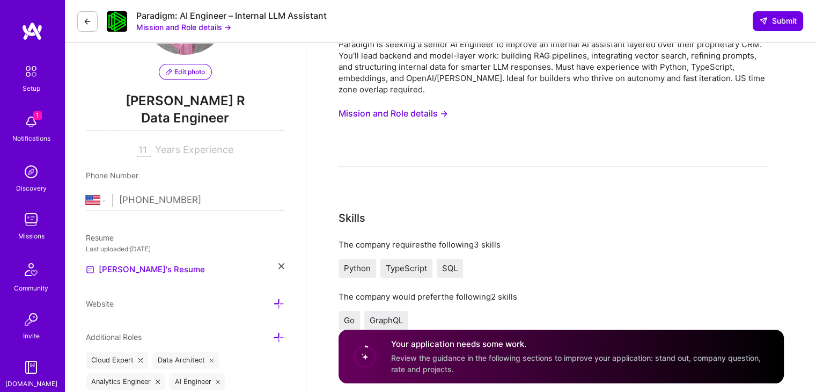
click at [425, 110] on button "Mission and Role details →" at bounding box center [393, 114] width 109 height 20
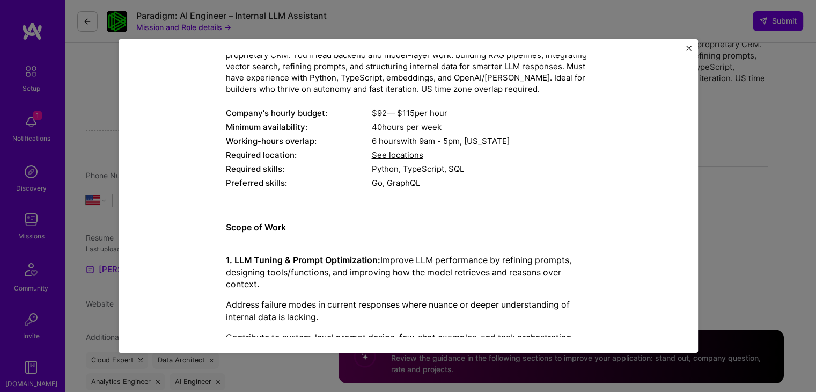
scroll to position [141, 0]
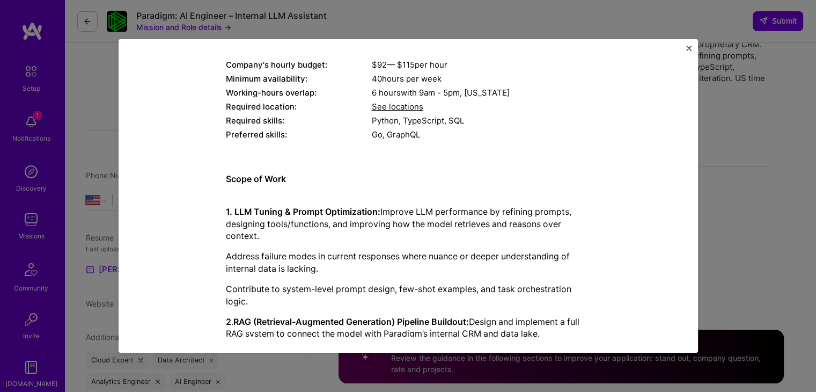
click at [216, 208] on div "Mission Description and Role Details AI Engineer role description Paradigm is s…" at bounding box center [408, 349] width 530 height 852
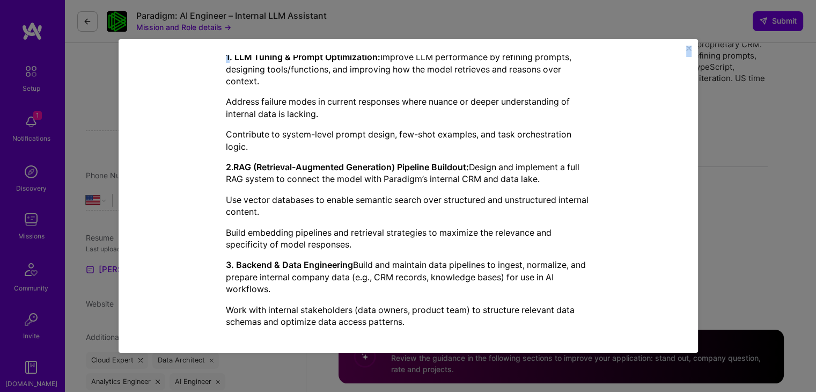
scroll to position [587, 0]
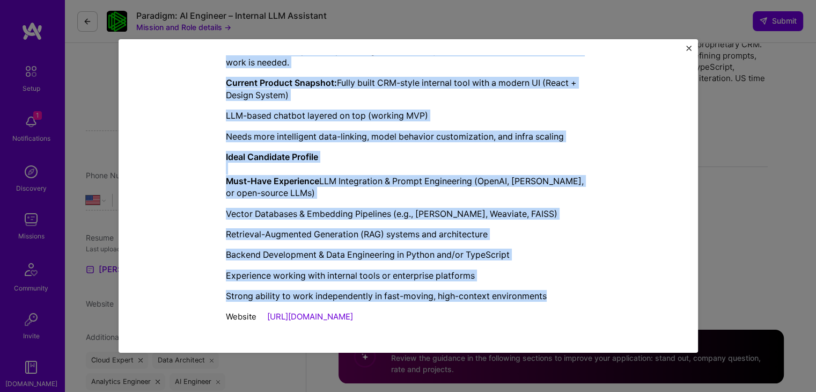
drag, startPoint x: 216, startPoint y: 208, endPoint x: 541, endPoint y: 292, distance: 335.5
copy div "1. LLM Tuning & Prompt Optimization: Improve LLM performance by refining prompt…"
click at [690, 43] on div "Mission Description and Role Details AI Engineer role description Paradigm is s…" at bounding box center [409, 195] width 580 height 313
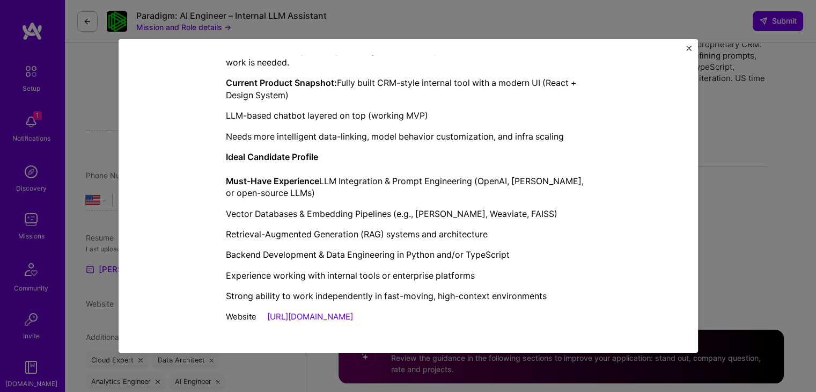
click at [690, 45] on div "Mission Description and Role Details AI Engineer role description Paradigm is s…" at bounding box center [409, 195] width 580 height 313
click at [688, 47] on img "Close" at bounding box center [688, 48] width 5 height 5
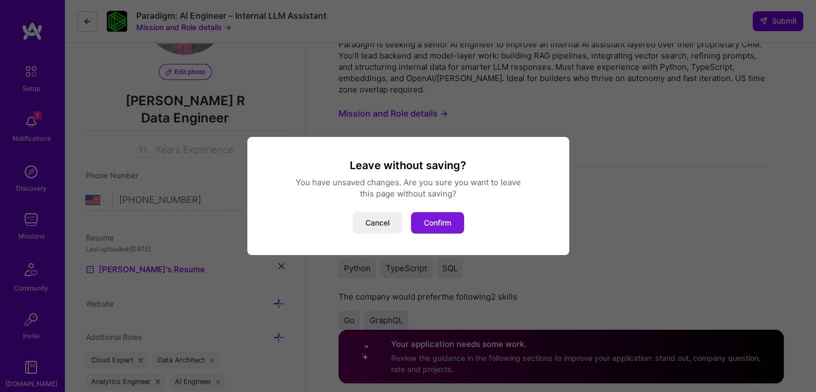
click at [423, 222] on button "Confirm" at bounding box center [437, 222] width 53 height 21
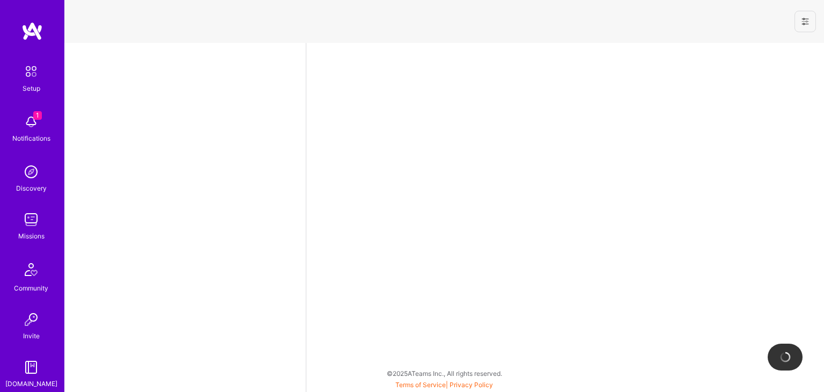
select select "US"
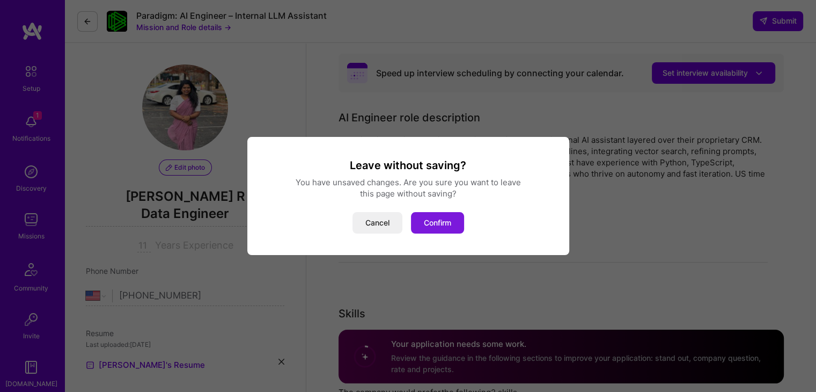
click at [429, 221] on button "Confirm" at bounding box center [437, 222] width 53 height 21
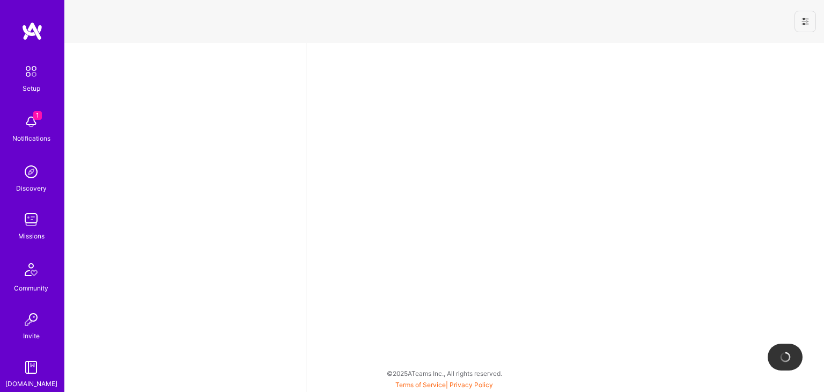
select select "US"
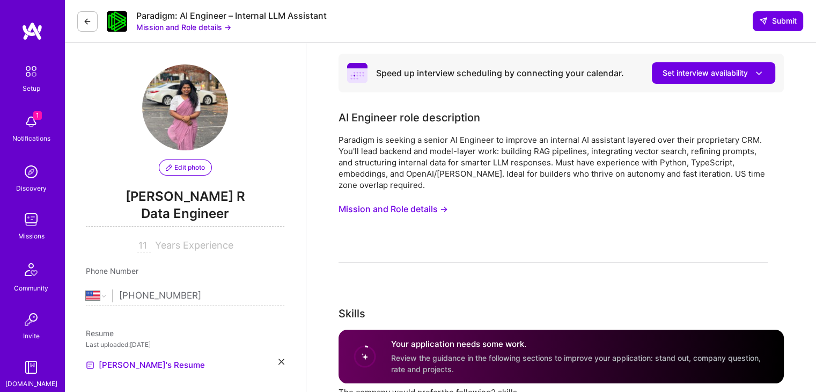
click at [24, 226] on img at bounding box center [30, 219] width 21 height 21
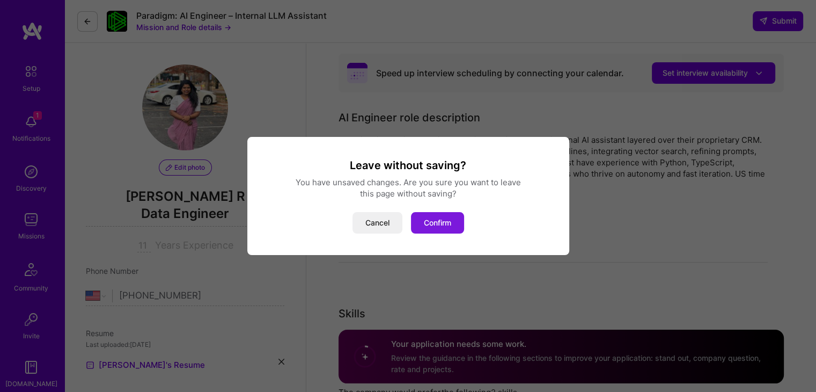
click at [421, 222] on button "Confirm" at bounding box center [437, 222] width 53 height 21
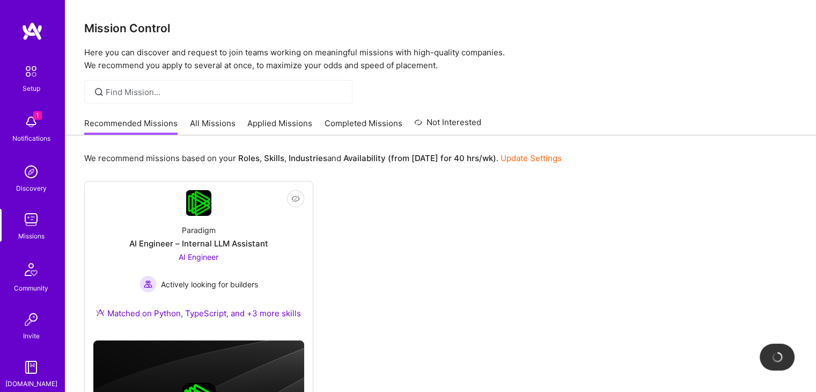
click at [217, 126] on link "All Missions" at bounding box center [213, 127] width 46 height 18
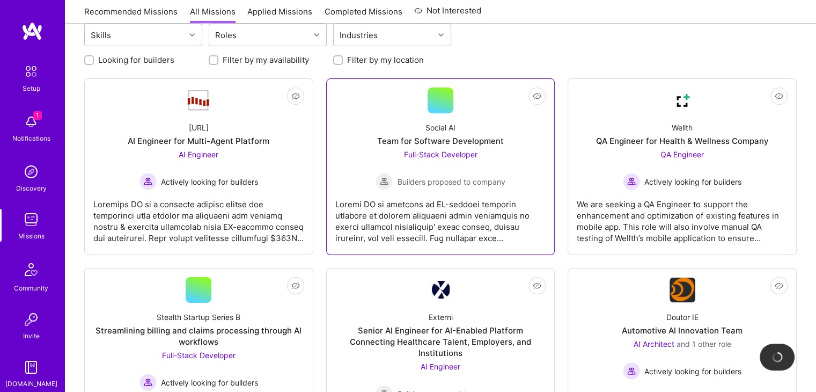
scroll to position [136, 0]
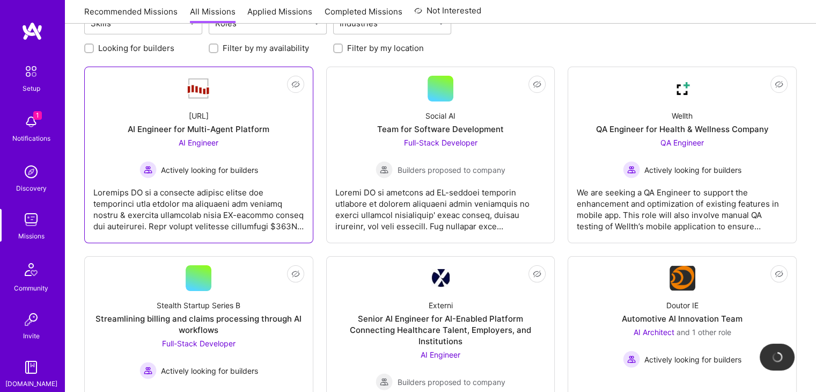
click at [239, 178] on div at bounding box center [198, 205] width 211 height 54
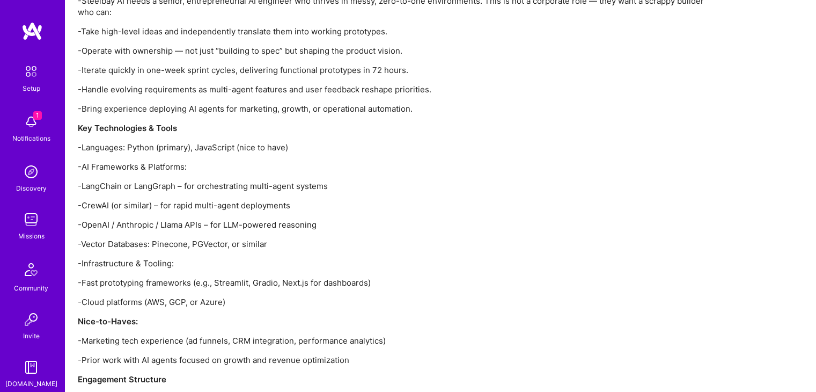
scroll to position [1146, 0]
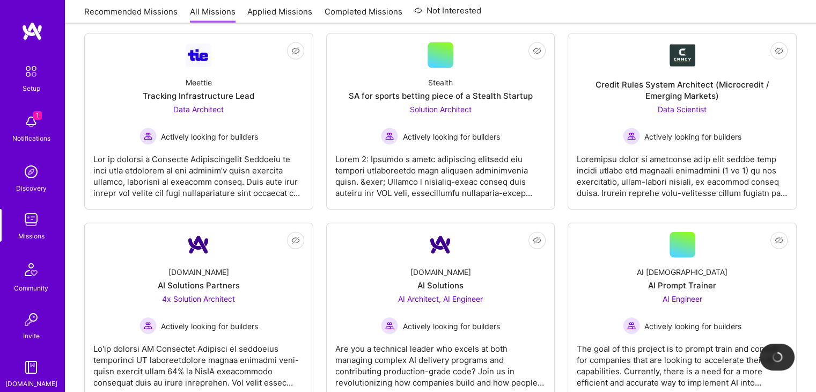
scroll to position [2338, 0]
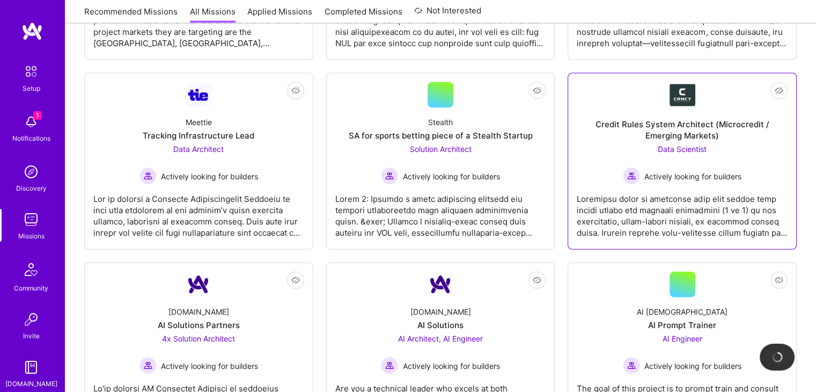
click at [628, 208] on div at bounding box center [682, 212] width 211 height 54
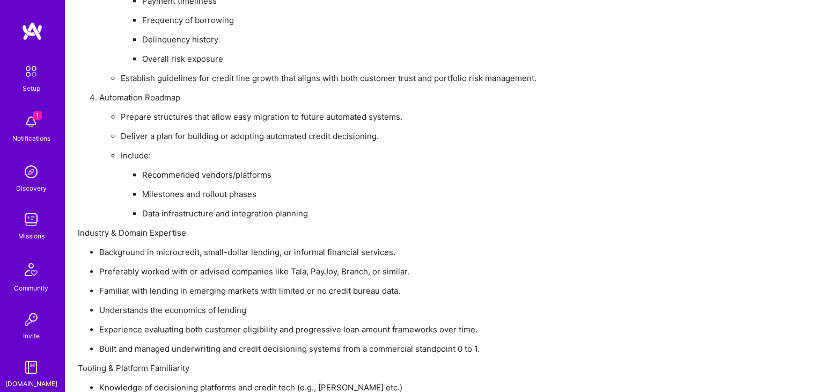
scroll to position [1121, 0]
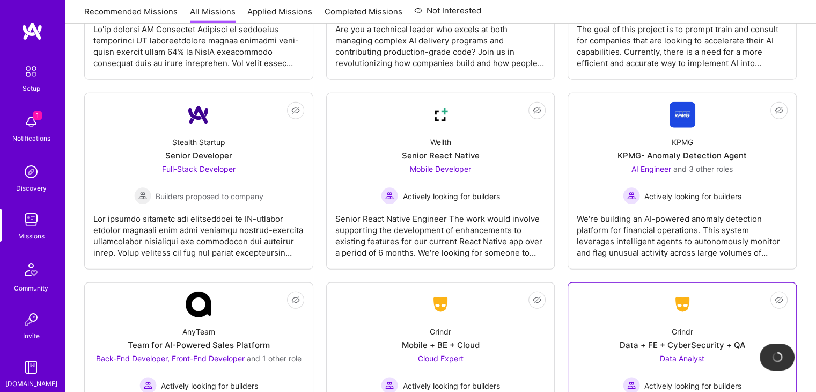
scroll to position [2700, 0]
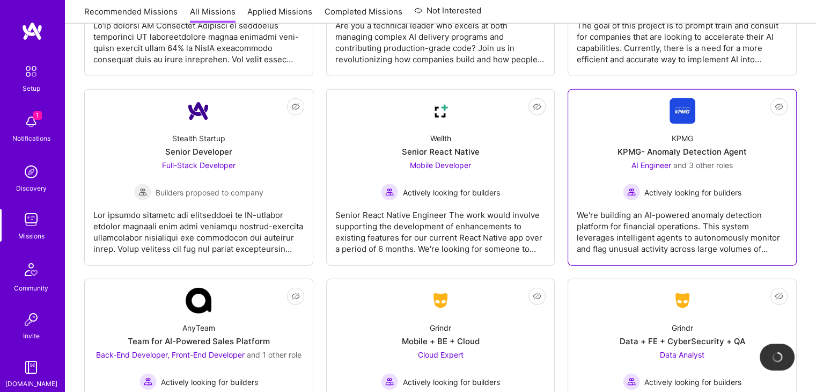
click at [684, 201] on div "We're building an AI-powered anomaly detection platform for financial operation…" at bounding box center [682, 228] width 211 height 54
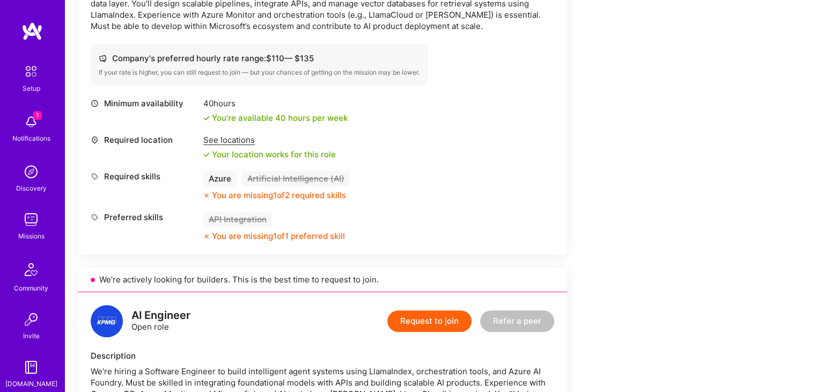
scroll to position [370, 0]
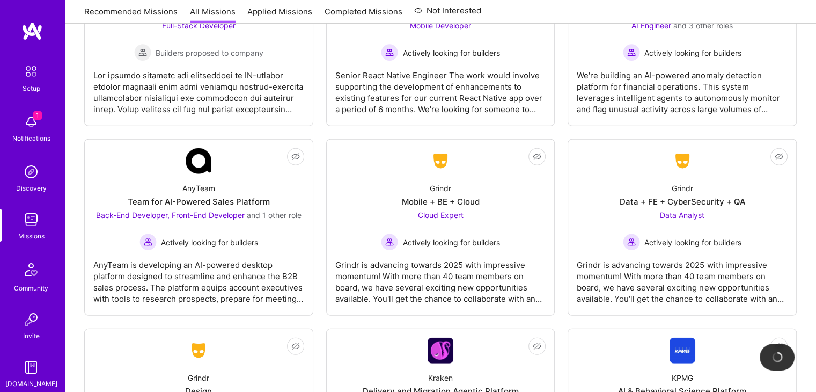
scroll to position [2841, 0]
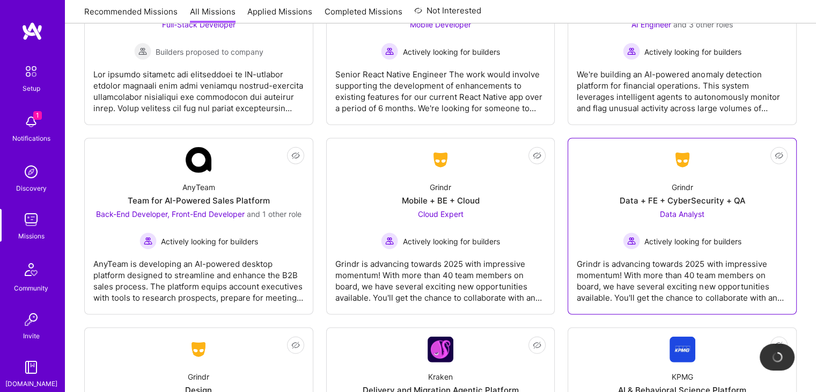
click at [632, 250] on div "Grindr is advancing towards 2025 with impressive momentum! With more than 40 te…" at bounding box center [682, 277] width 211 height 54
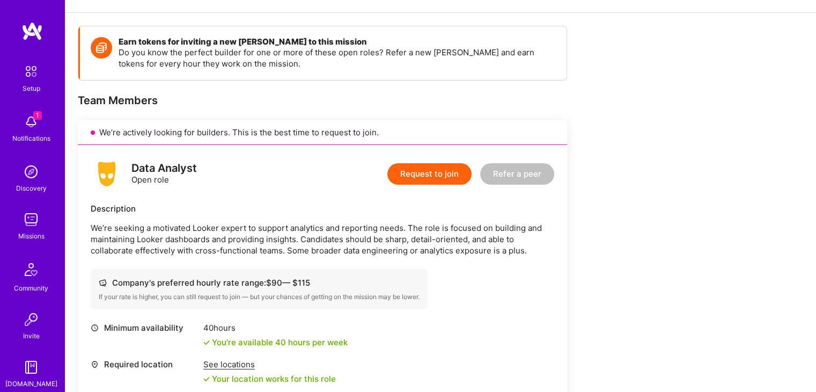
scroll to position [118, 0]
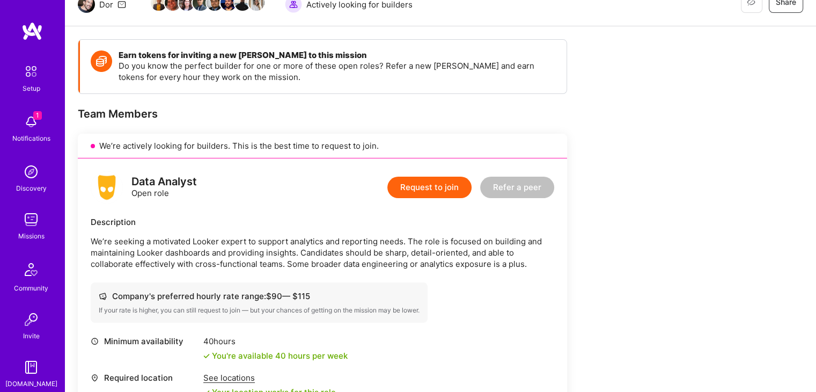
click at [421, 194] on button "Request to join" at bounding box center [429, 187] width 84 height 21
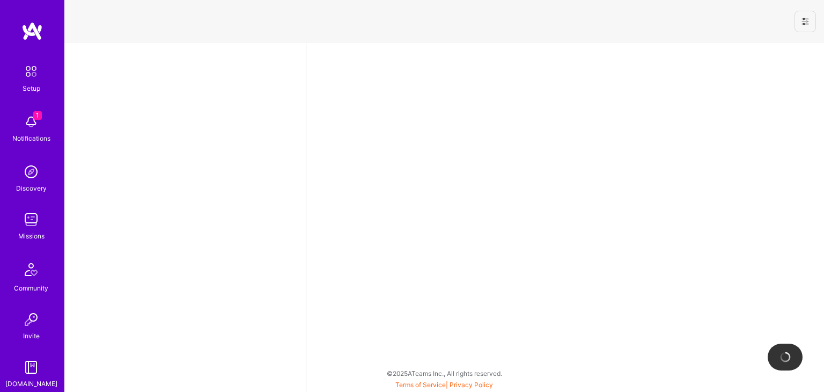
select select "US"
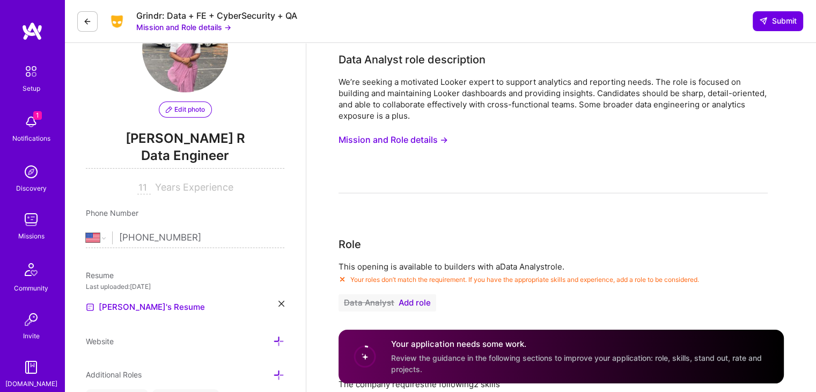
scroll to position [53, 0]
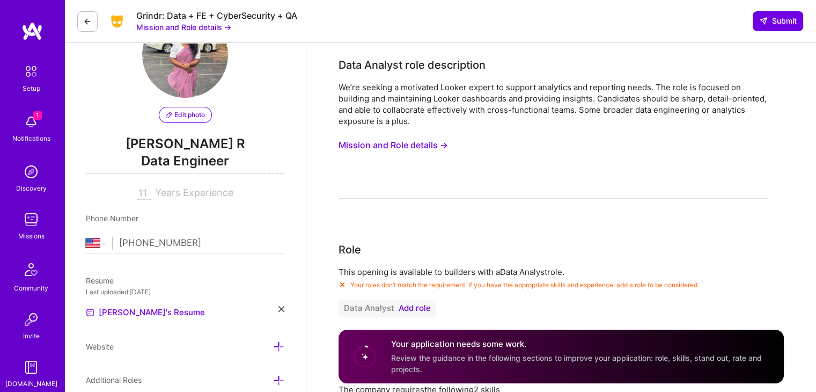
click at [439, 143] on button "Mission and Role details →" at bounding box center [393, 145] width 109 height 20
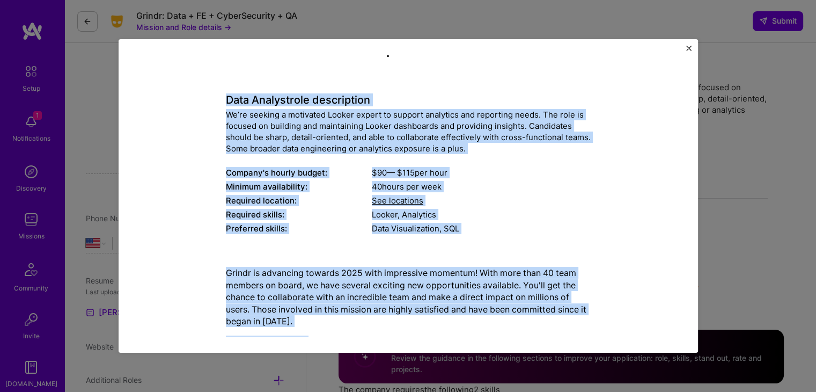
scroll to position [192, 0]
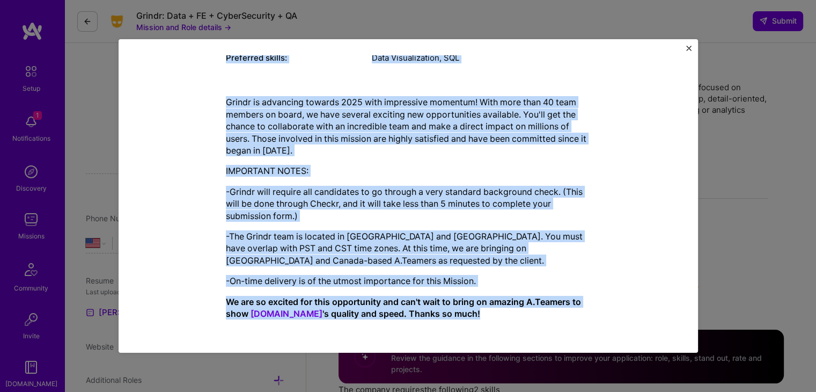
drag, startPoint x: 221, startPoint y: 122, endPoint x: 446, endPoint y: 320, distance: 300.0
click at [446, 320] on div "Mission Description and Role Details Data Analyst role description We’re seekin…" at bounding box center [408, 100] width 530 height 456
copy div "Data Analyst role description We’re seeking a motivated Looker expert to suppor…"
click at [690, 43] on div "Mission Description and Role Details Data Analyst role description We’re seekin…" at bounding box center [409, 195] width 580 height 313
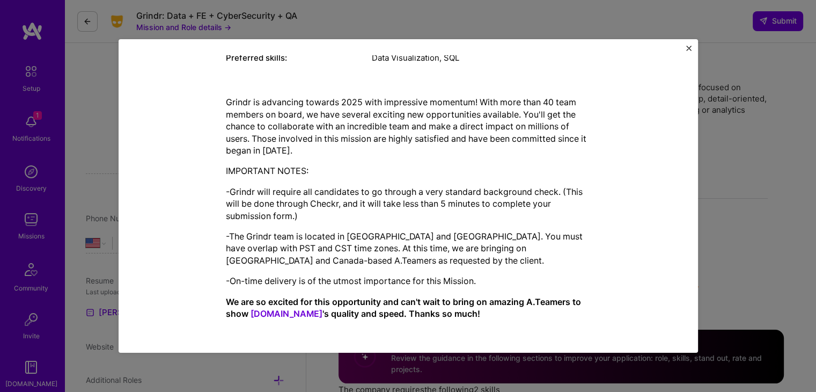
click at [688, 46] on img "Close" at bounding box center [688, 48] width 5 height 5
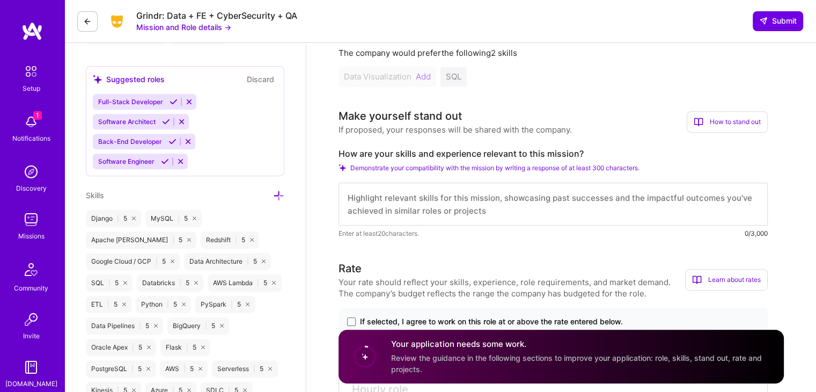
scroll to position [454, 0]
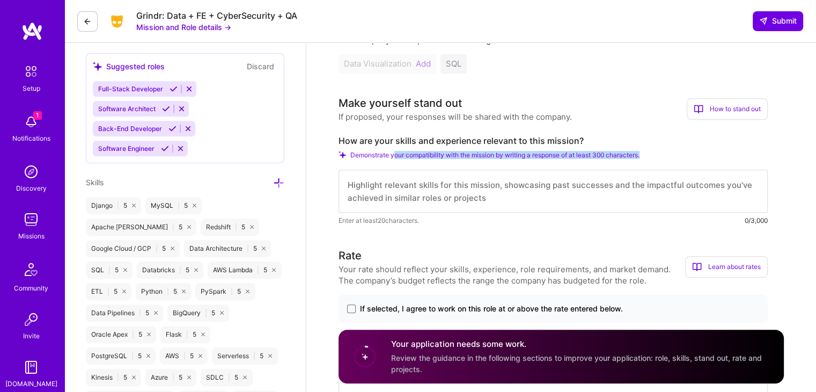
drag, startPoint x: 667, startPoint y: 155, endPoint x: 392, endPoint y: 149, distance: 274.8
click at [392, 149] on div "How are your skills and experience relevant to this mission? Demonstrate your c…" at bounding box center [553, 180] width 429 height 91
click at [658, 160] on div "How are your skills and experience relevant to this mission? Demonstrate your c…" at bounding box center [553, 180] width 429 height 91
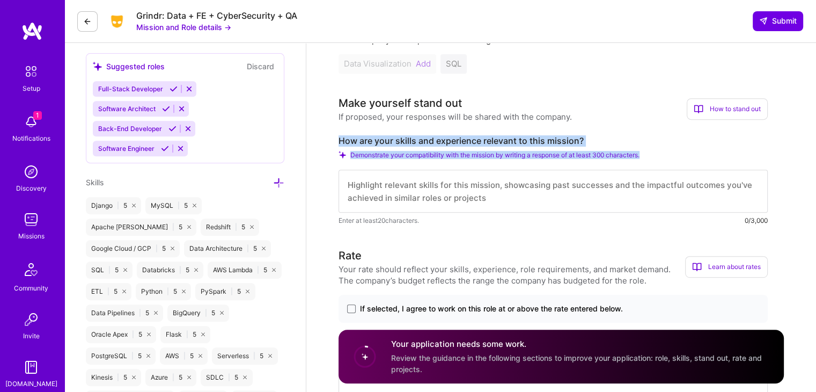
drag, startPoint x: 650, startPoint y: 155, endPoint x: 328, endPoint y: 142, distance: 322.2
copy div "How are your skills and experience relevant to this mission? Demonstrate your c…"
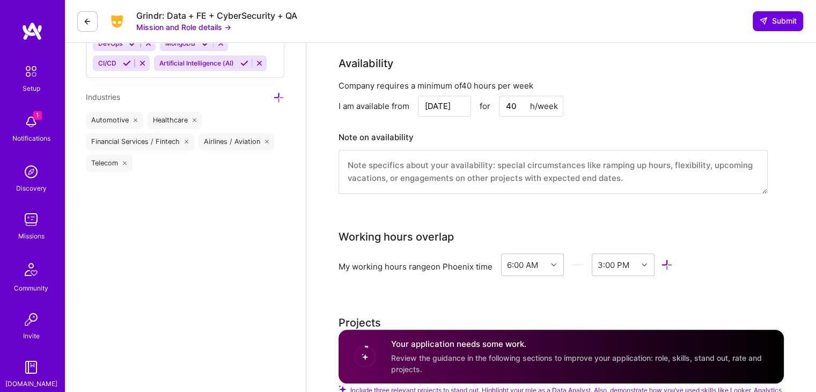
scroll to position [955, 0]
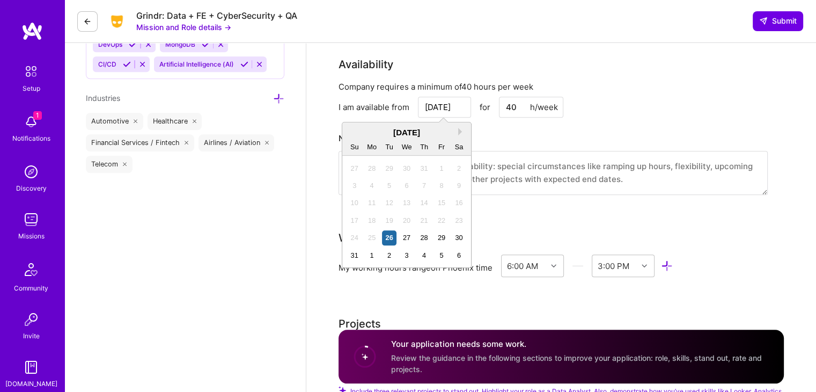
click at [446, 104] on input "Aug 26" at bounding box center [444, 107] width 53 height 21
click at [456, 255] on div "6" at bounding box center [459, 255] width 14 height 14
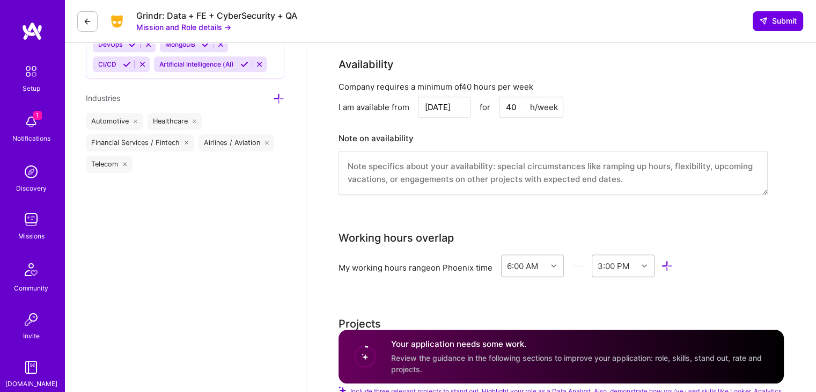
click at [455, 110] on input "Sep 6" at bounding box center [444, 107] width 53 height 21
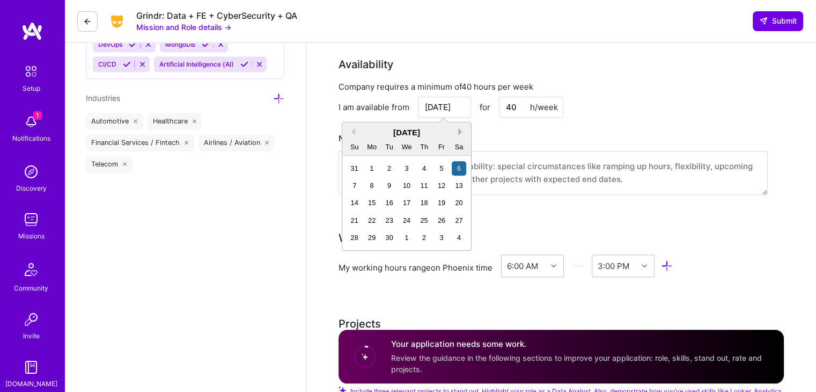
click at [459, 131] on button "Next Month" at bounding box center [462, 132] width 8 height 8
click at [354, 131] on button "Previous Month" at bounding box center [352, 132] width 8 height 8
click at [371, 186] on div "8" at bounding box center [372, 185] width 14 height 14
type input "[DATE]"
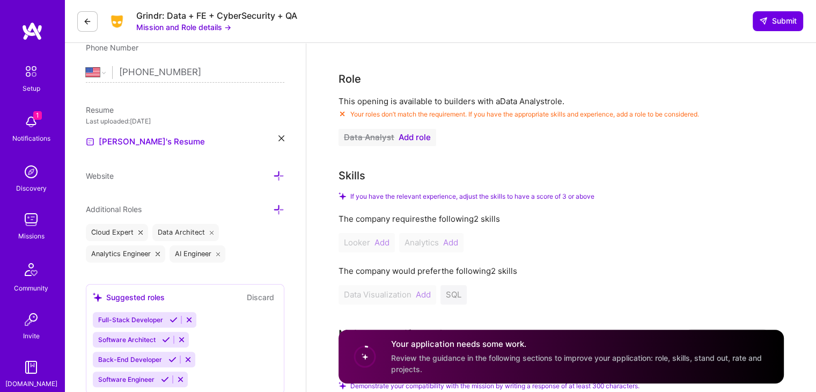
scroll to position [199, 0]
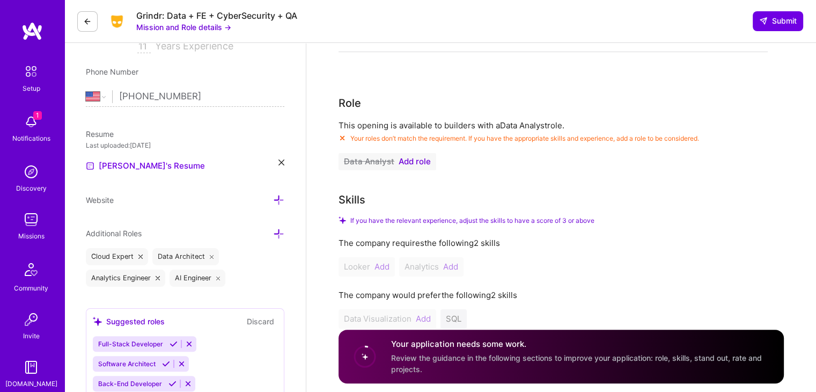
click at [421, 164] on span "Add role" at bounding box center [415, 161] width 32 height 9
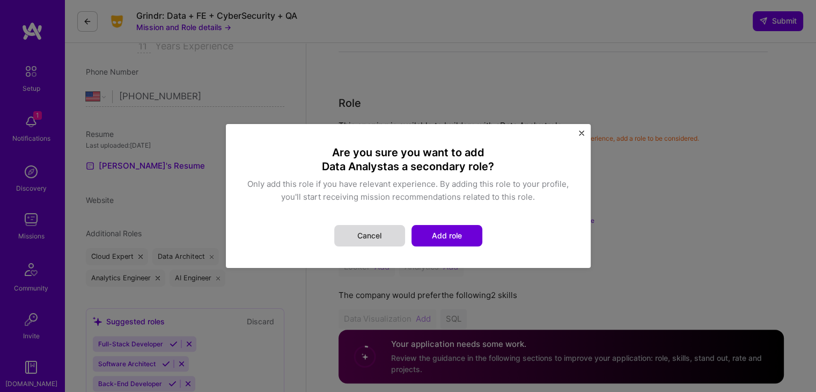
click at [365, 236] on button "Cancel" at bounding box center [369, 235] width 71 height 21
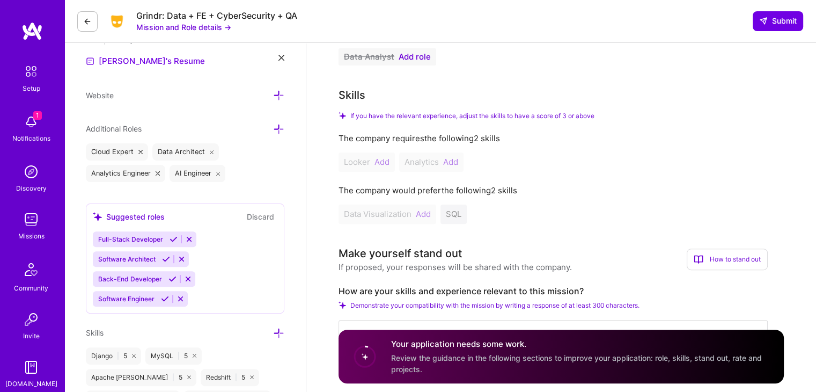
scroll to position [304, 0]
click at [387, 163] on div "Looker Add Analytics Add" at bounding box center [553, 161] width 429 height 19
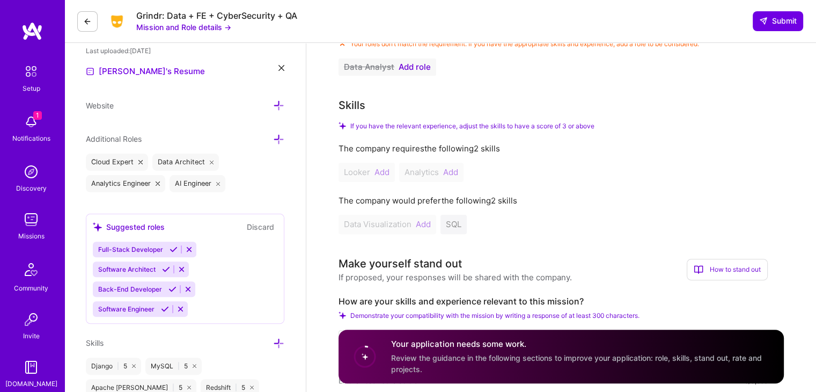
scroll to position [292, 0]
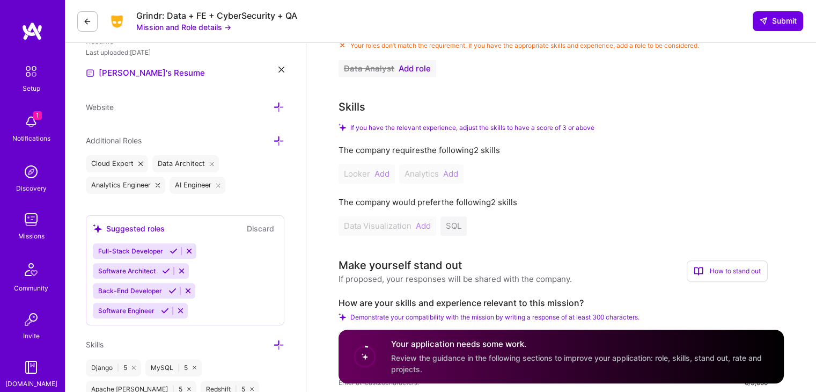
click at [453, 164] on div "Looker Add Analytics Add" at bounding box center [553, 173] width 429 height 19
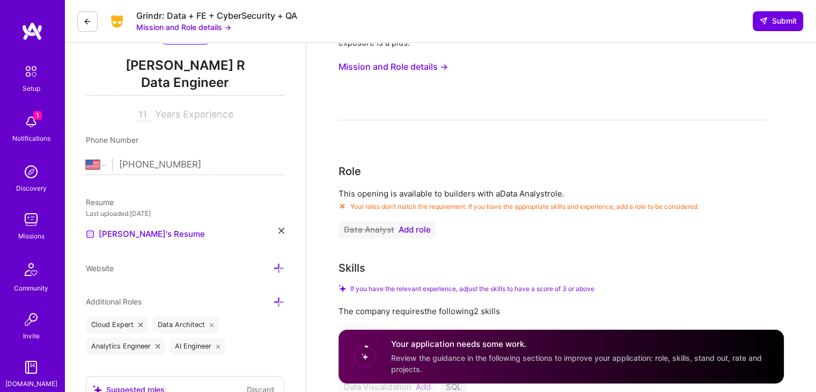
scroll to position [139, 0]
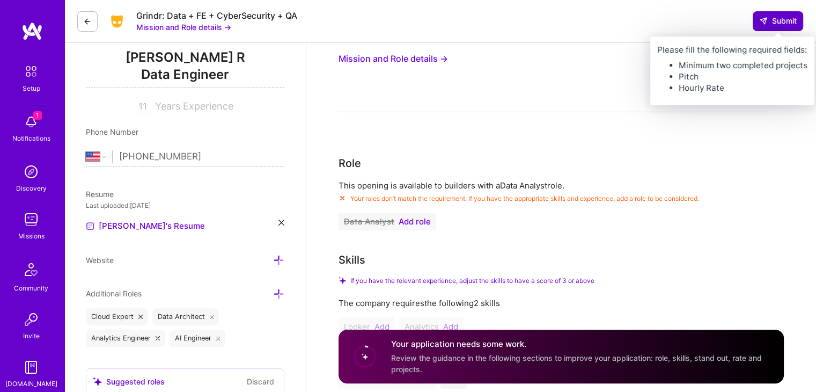
click at [779, 18] on span "Submit" at bounding box center [778, 21] width 38 height 11
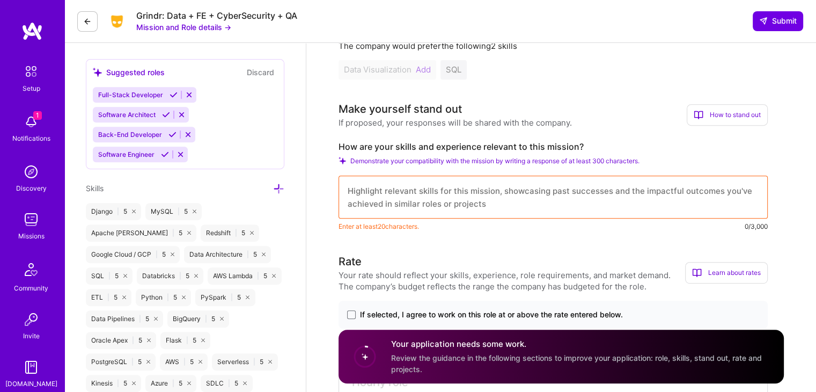
scroll to position [449, 0]
click at [489, 197] on textarea at bounding box center [553, 196] width 429 height 43
click at [481, 191] on textarea at bounding box center [553, 196] width 429 height 43
paste textarea "I have extensive experience in data analytics and engineering, with a strong ba…"
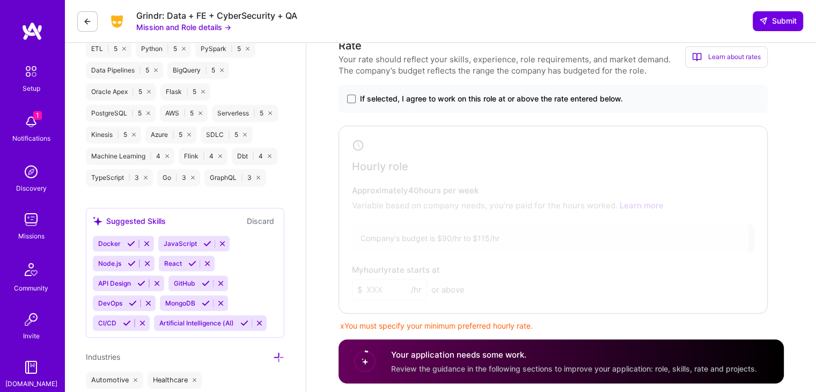
scroll to position [695, 0]
type textarea "I have extensive experience in data analytics and engineering, with a strong ba…"
click at [353, 99] on span at bounding box center [351, 100] width 9 height 9
click at [0, 0] on input "If selected, I agree to work on this role at or above the rate entered below." at bounding box center [0, 0] width 0 height 0
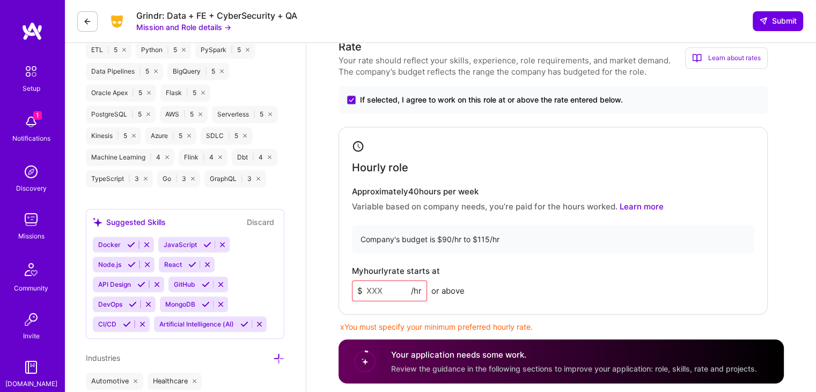
click at [402, 288] on input at bounding box center [389, 290] width 75 height 21
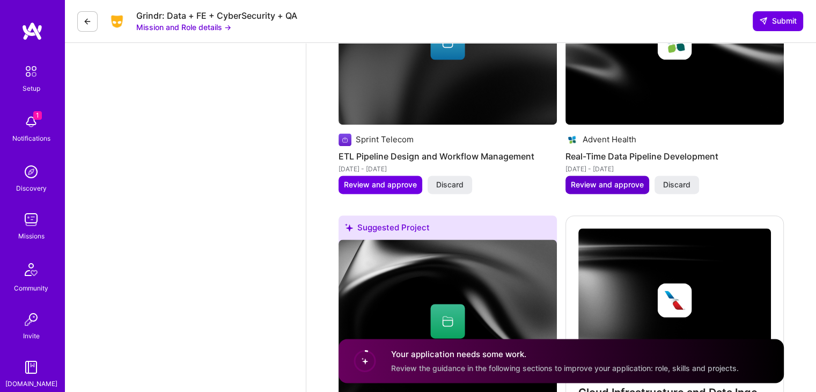
scroll to position [1902, 0]
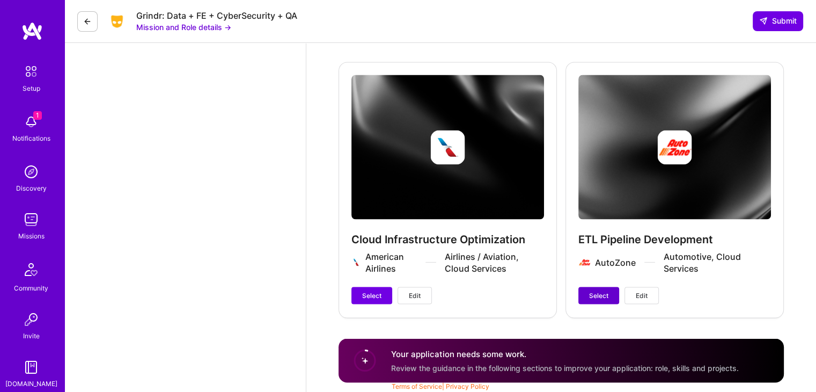
type input "100"
click at [589, 298] on span "Select" at bounding box center [598, 295] width 19 height 10
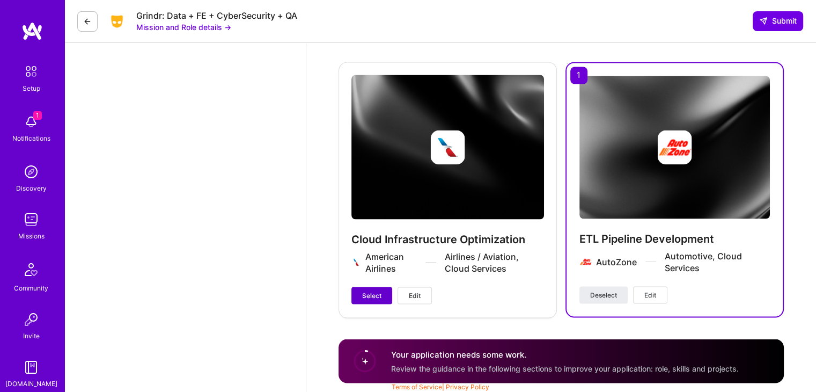
click at [361, 294] on button "Select" at bounding box center [371, 295] width 41 height 17
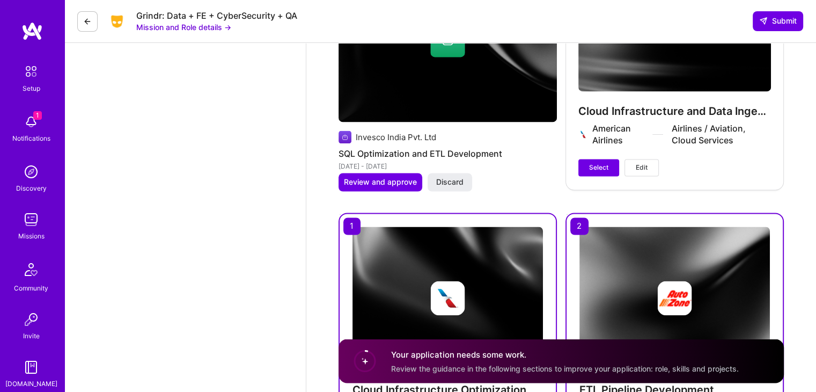
scroll to position [1732, 0]
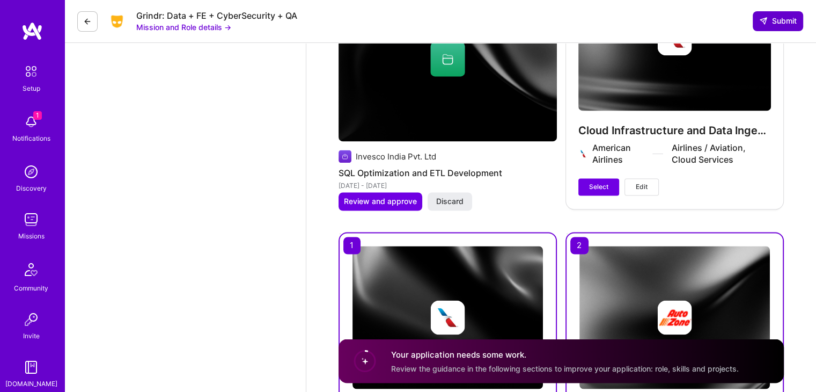
click at [768, 26] on span "Submit" at bounding box center [778, 21] width 38 height 11
click at [768, 18] on span "Submit" at bounding box center [778, 21] width 38 height 11
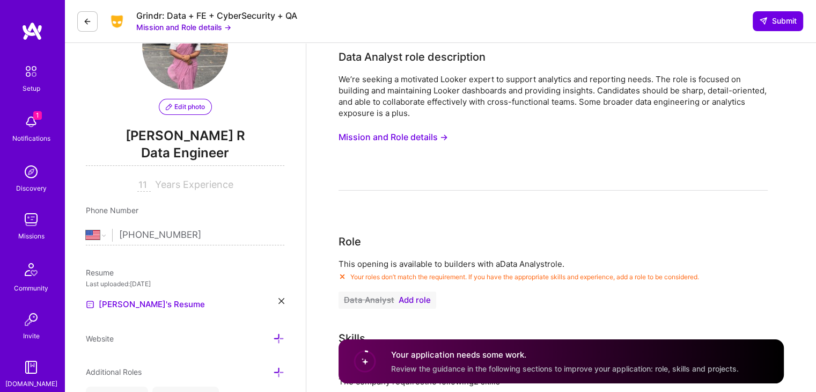
scroll to position [60, 0]
click at [409, 297] on span "Add role" at bounding box center [415, 300] width 32 height 9
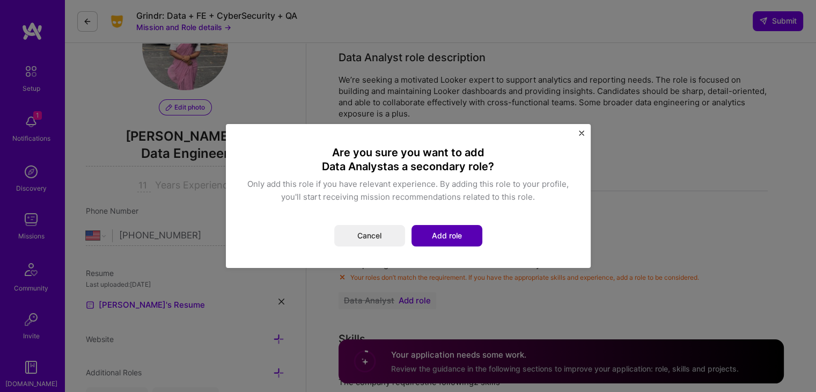
click at [447, 229] on button "Add role" at bounding box center [447, 235] width 71 height 21
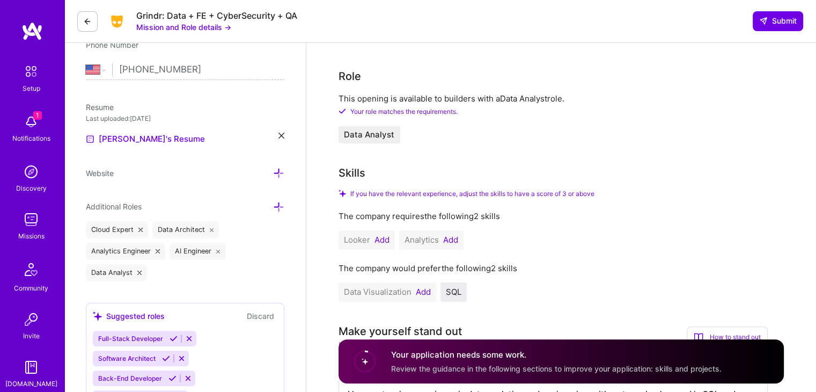
scroll to position [226, 0]
click at [379, 241] on button "Add" at bounding box center [382, 239] width 15 height 9
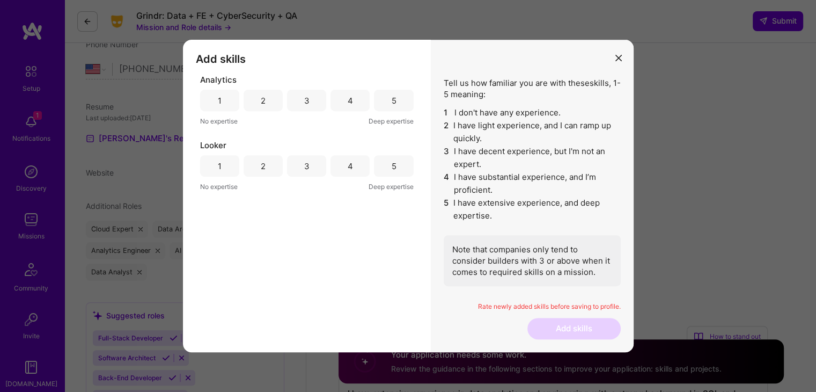
click at [382, 109] on div "5" at bounding box center [393, 100] width 39 height 21
click at [399, 162] on div "5" at bounding box center [393, 165] width 39 height 21
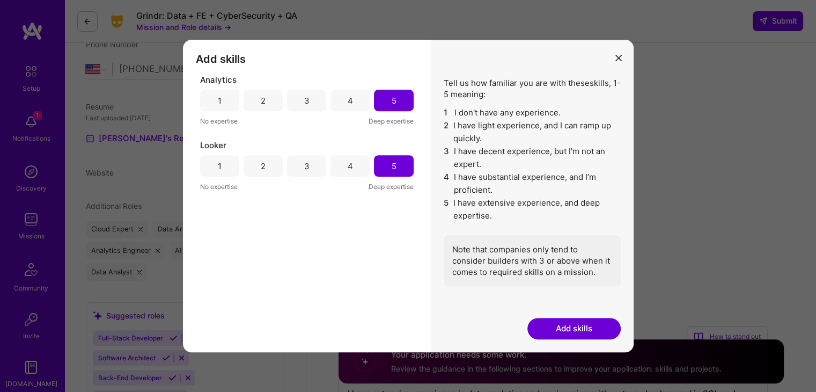
click at [558, 324] on button "Add skills" at bounding box center [574, 328] width 93 height 21
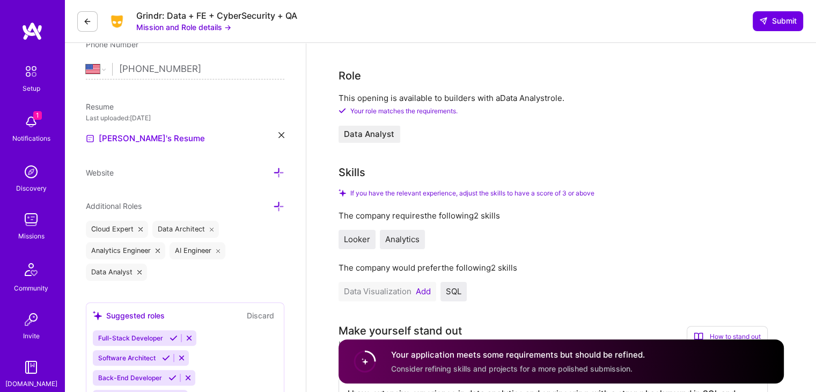
scroll to position [307, 0]
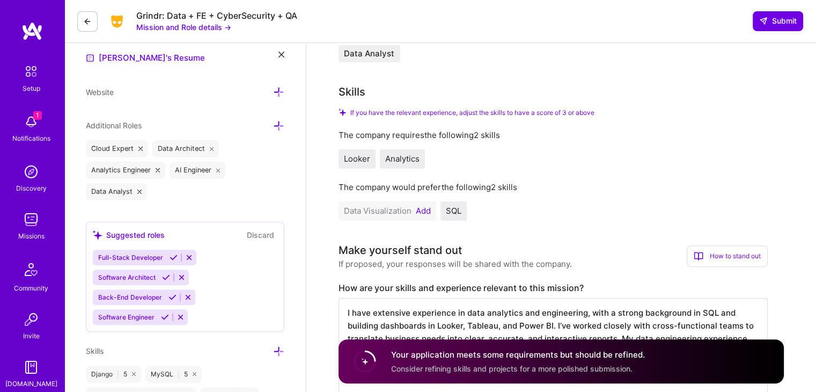
click at [422, 207] on button "Add" at bounding box center [423, 211] width 15 height 9
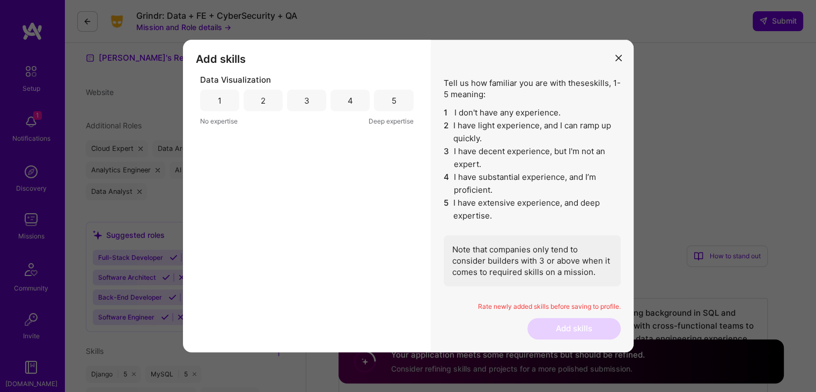
click at [389, 98] on div "5" at bounding box center [393, 100] width 39 height 21
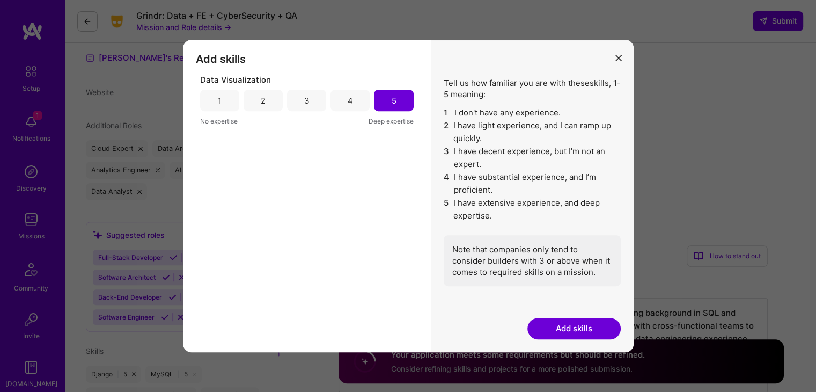
click at [555, 327] on button "Add skills" at bounding box center [574, 328] width 93 height 21
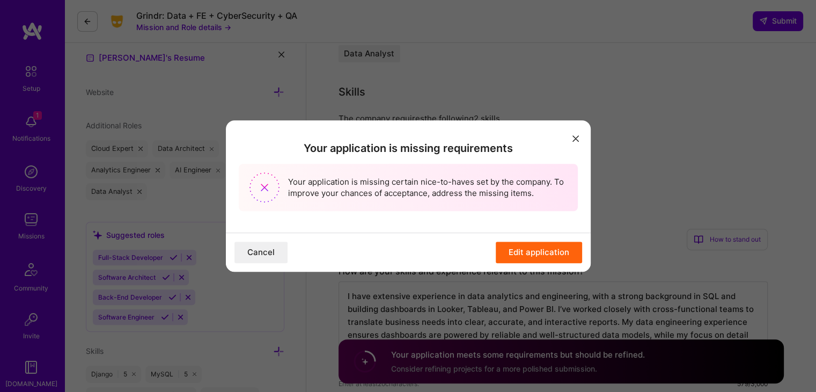
click at [550, 249] on button "Edit application" at bounding box center [539, 251] width 86 height 21
click at [526, 250] on button "Edit application" at bounding box center [539, 251] width 86 height 21
drag, startPoint x: 513, startPoint y: 233, endPoint x: 519, endPoint y: 253, distance: 21.2
click at [519, 253] on div "Cancel Edit application" at bounding box center [408, 251] width 365 height 39
click at [519, 253] on button "Edit application" at bounding box center [539, 251] width 86 height 21
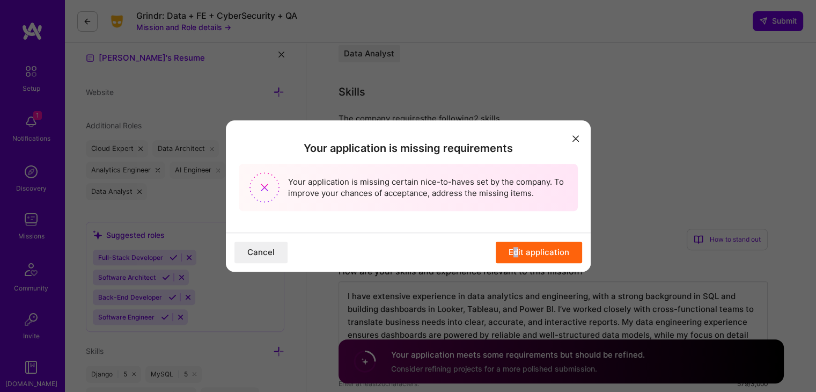
click at [519, 253] on button "Edit application" at bounding box center [539, 251] width 86 height 21
click at [669, 233] on div "Your application is missing requirements Your application is missing certain ni…" at bounding box center [408, 196] width 816 height 392
click at [546, 253] on button "Edit application" at bounding box center [539, 251] width 86 height 21
click at [573, 140] on icon "modal" at bounding box center [576, 138] width 6 height 6
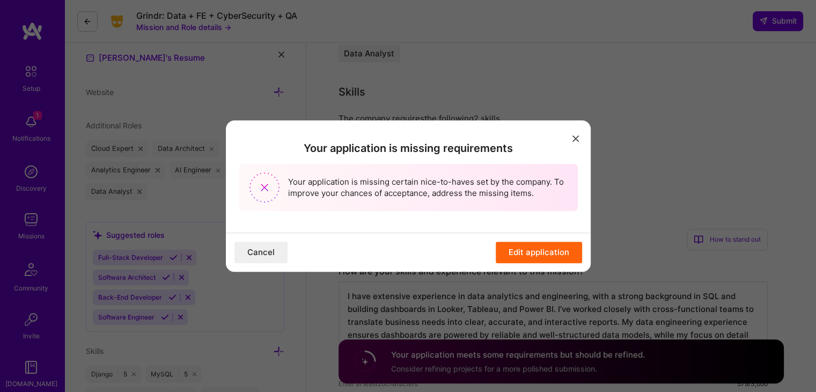
click at [573, 136] on icon "modal" at bounding box center [576, 138] width 6 height 6
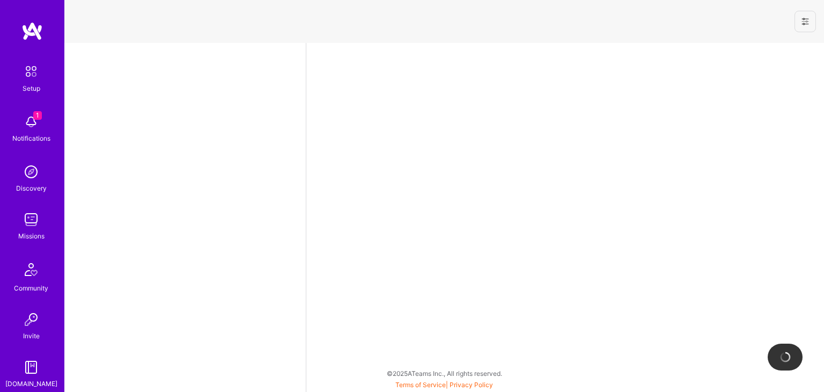
select select "US"
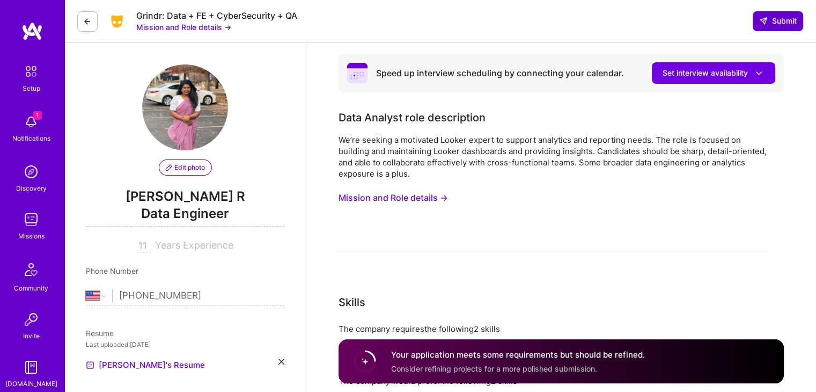
click at [778, 21] on span "Submit" at bounding box center [778, 21] width 38 height 11
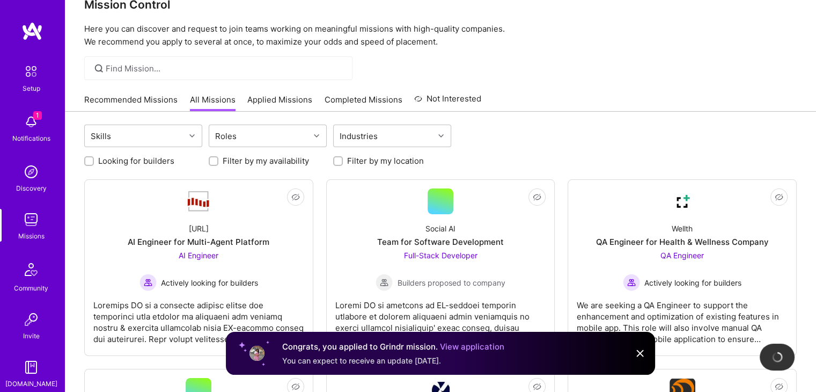
scroll to position [25, 0]
click at [302, 97] on link "Applied Missions" at bounding box center [279, 102] width 65 height 18
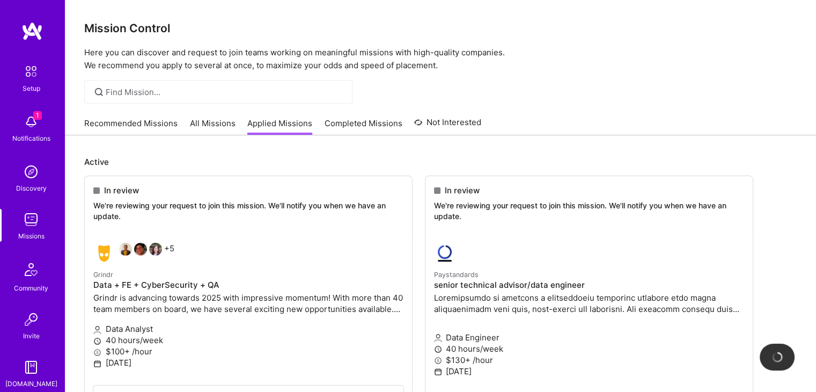
click at [111, 119] on link "Recommended Missions" at bounding box center [130, 127] width 93 height 18
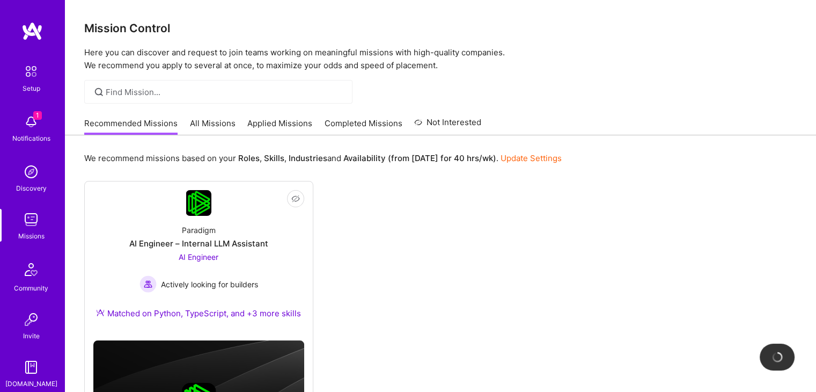
click at [221, 123] on link "All Missions" at bounding box center [213, 127] width 46 height 18
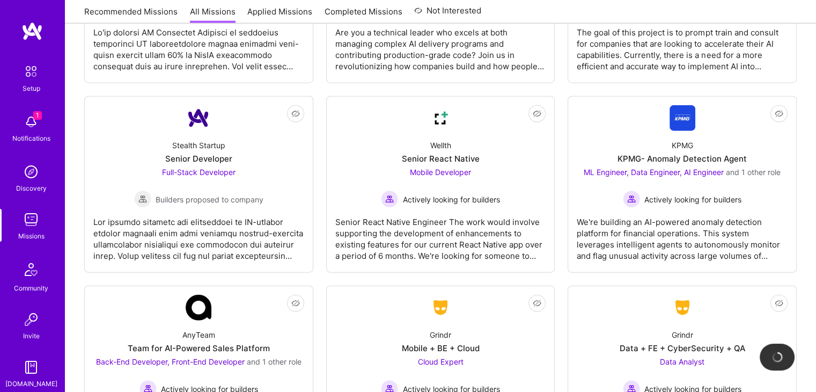
scroll to position [2696, 0]
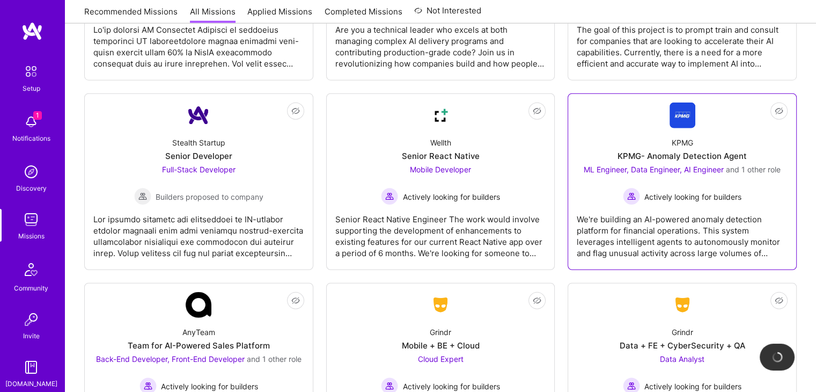
click at [662, 150] on div "KPMG- Anomaly Detection Agent" at bounding box center [682, 155] width 129 height 11
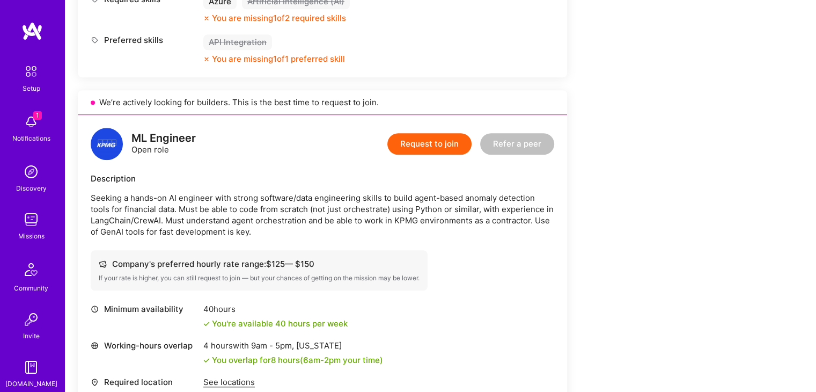
scroll to position [921, 0]
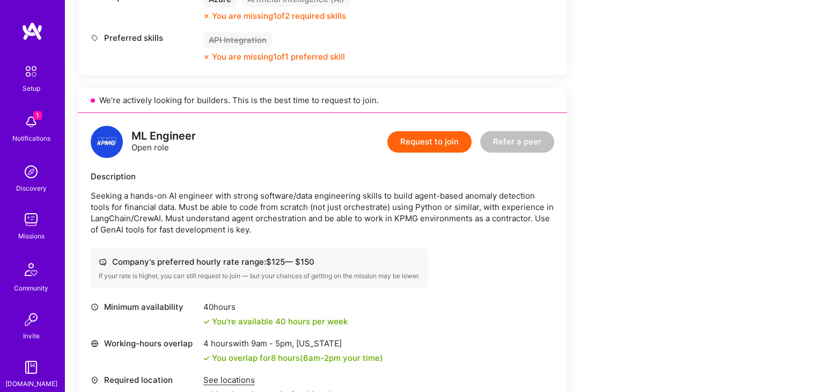
click at [256, 135] on div "ML Engineer Open role Request to join Refer a peer" at bounding box center [323, 142] width 464 height 32
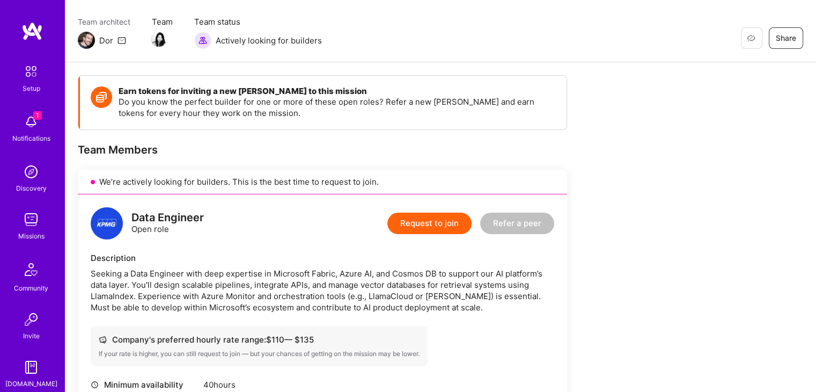
scroll to position [0, 0]
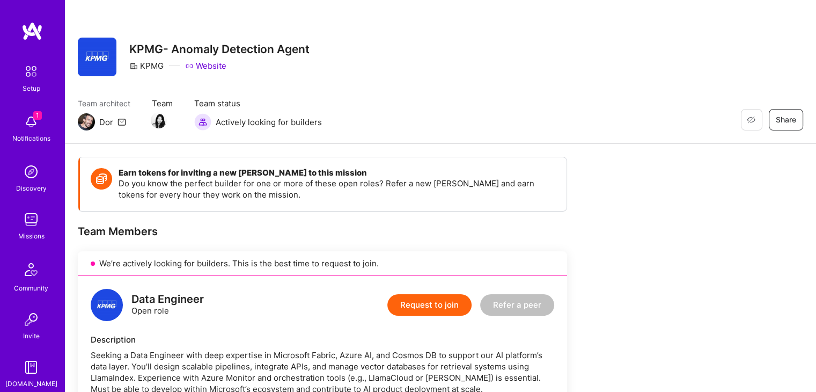
click at [37, 230] on div "Missions" at bounding box center [31, 235] width 26 height 11
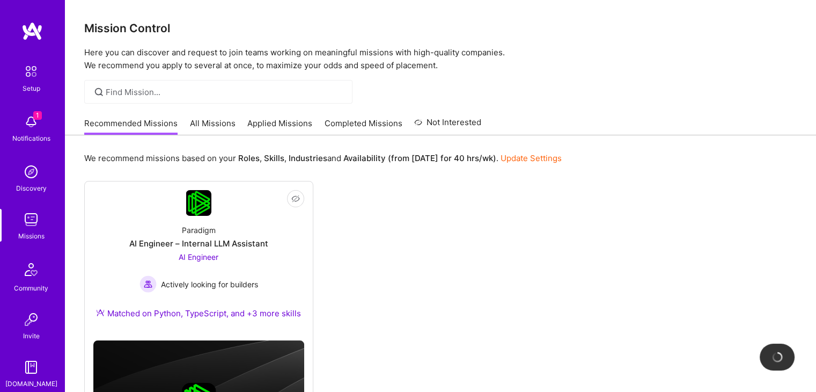
click at [221, 123] on link "All Missions" at bounding box center [213, 127] width 46 height 18
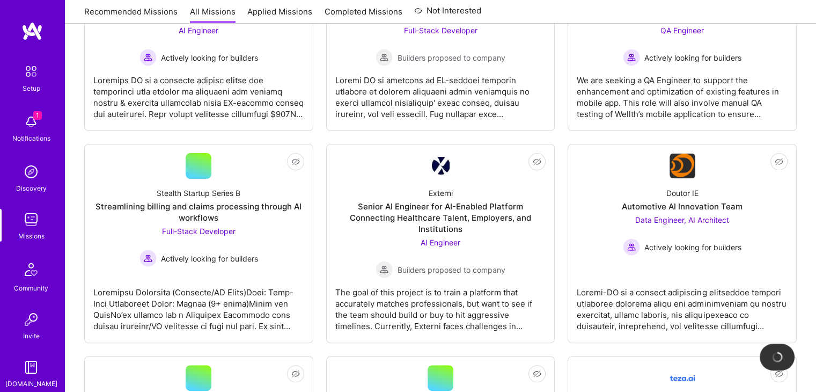
scroll to position [251, 0]
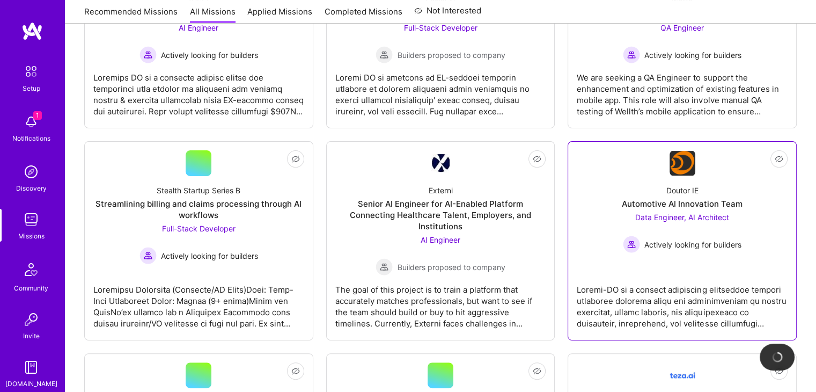
click at [673, 209] on div "Doutor IE Automotive AI Innovation Team Data Engineer, AI Architect Actively lo…" at bounding box center [682, 214] width 211 height 77
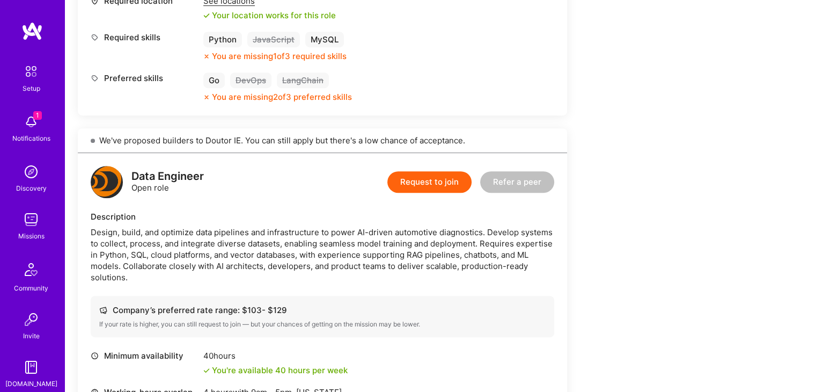
scroll to position [551, 0]
click at [436, 175] on button "Request to join" at bounding box center [429, 181] width 84 height 21
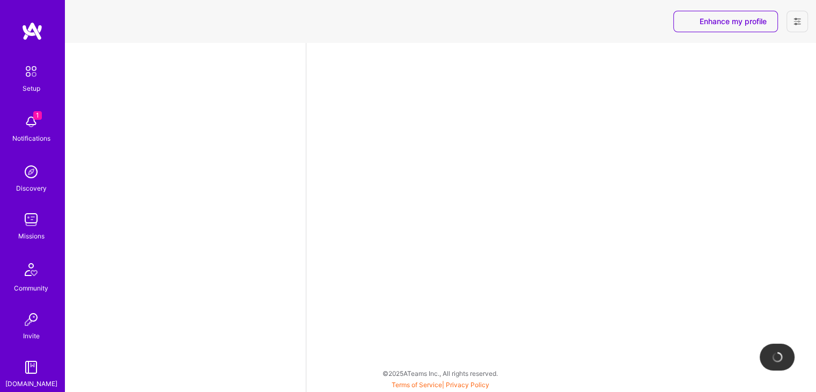
select select "US"
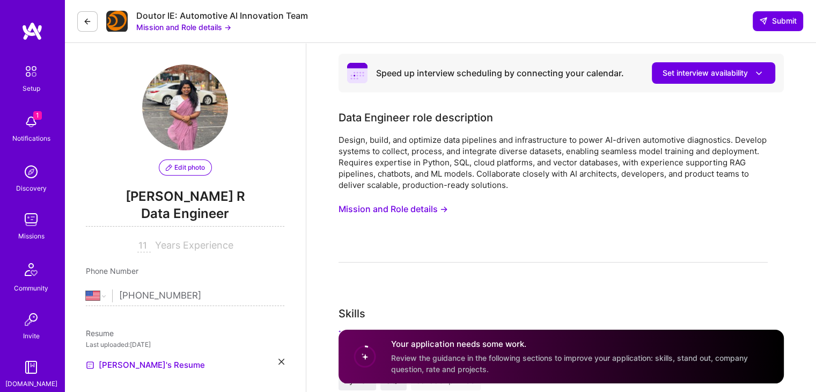
click at [422, 209] on button "Mission and Role details →" at bounding box center [393, 209] width 109 height 20
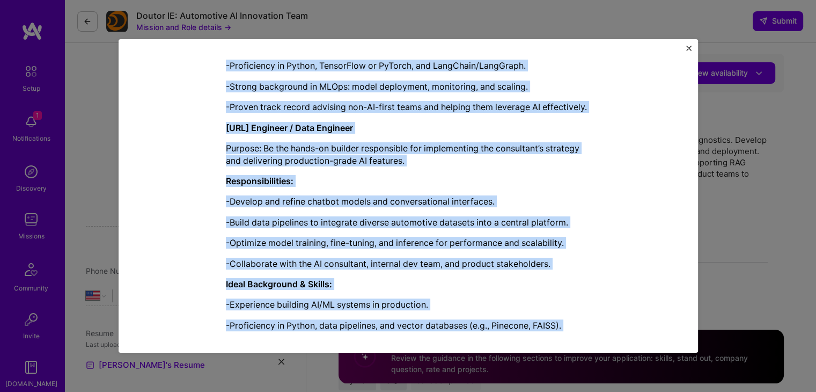
scroll to position [1182, 0]
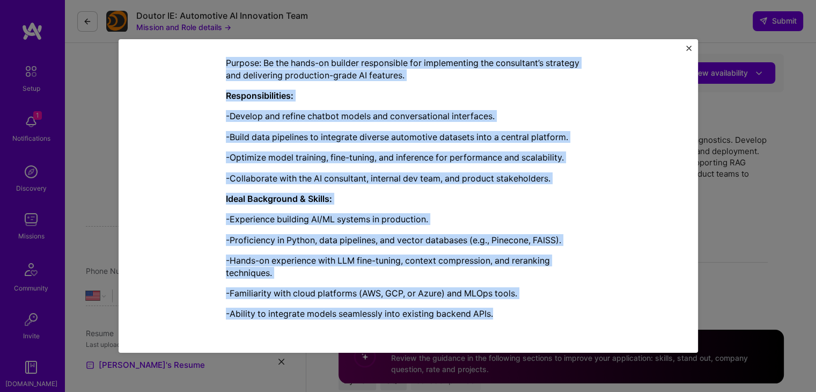
drag, startPoint x: 222, startPoint y: 121, endPoint x: 513, endPoint y: 316, distance: 350.5
copy div "Data Engineer role description Design, build, and optimize data pipelines and i…"
click at [688, 47] on img "Close" at bounding box center [688, 48] width 5 height 5
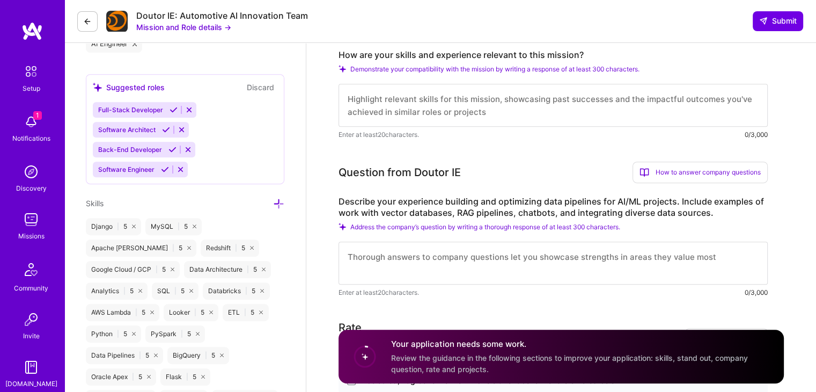
scroll to position [451, 0]
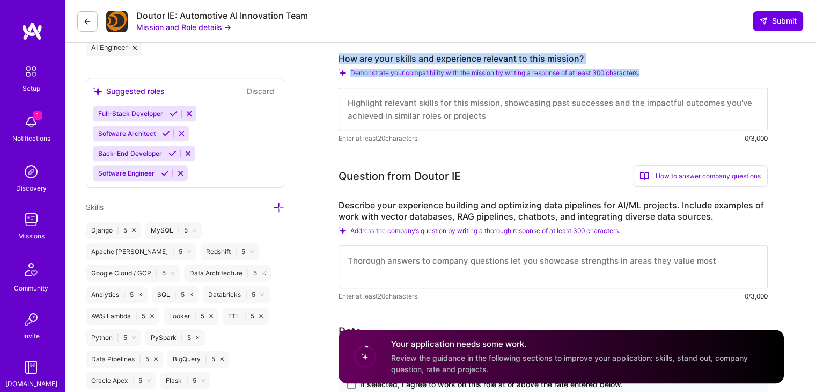
drag, startPoint x: 647, startPoint y: 71, endPoint x: 333, endPoint y: 55, distance: 314.3
copy div "How are your skills and experience relevant to this mission? Demonstrate your c…"
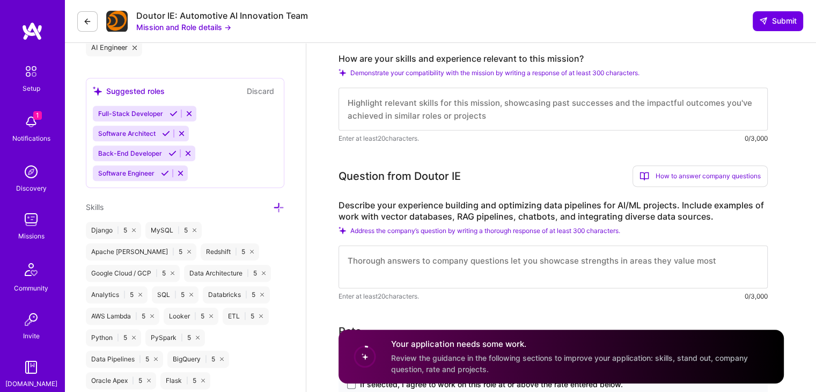
click at [467, 112] on textarea at bounding box center [553, 108] width 429 height 43
paste textarea "I bring over 10 years of experience building and optimizing data pipelines with…"
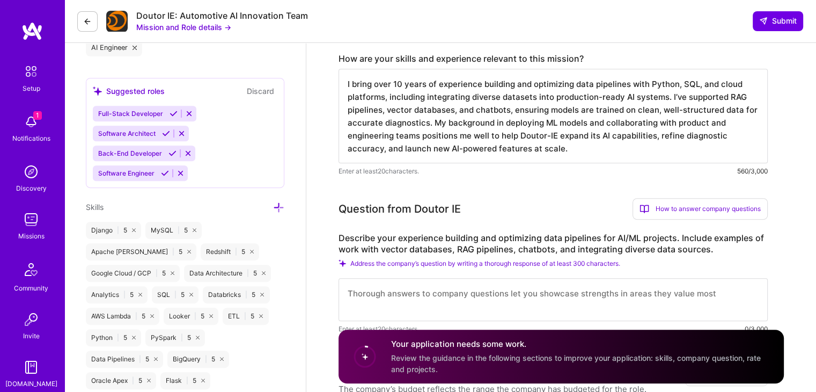
scroll to position [1, 0]
type textarea "I bring over 10 years of experience building and optimizing data pipelines with…"
drag, startPoint x: 633, startPoint y: 267, endPoint x: 435, endPoint y: 243, distance: 199.0
click at [435, 243] on div "Describe your experience building and optimizing data pipelines for AI/ML proje…" at bounding box center [553, 283] width 429 height 102
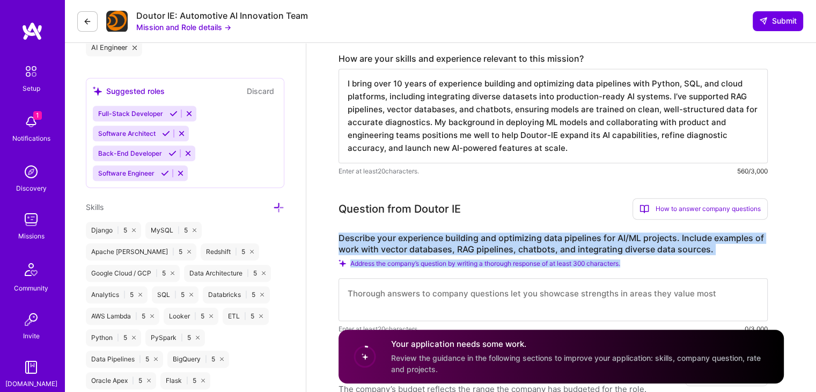
drag, startPoint x: 339, startPoint y: 234, endPoint x: 638, endPoint y: 267, distance: 301.2
click at [638, 267] on div "Describe your experience building and optimizing data pipelines for AI/ML proje…" at bounding box center [553, 283] width 429 height 102
copy div "Describe your experience building and optimizing data pipelines for AI/ML proje…"
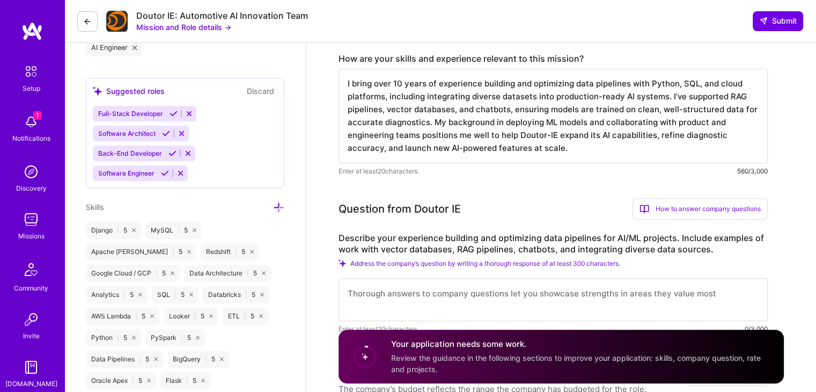
click at [451, 298] on textarea at bounding box center [553, 299] width 429 height 43
click at [466, 298] on textarea at bounding box center [553, 299] width 429 height 43
paste textarea "I’ve built and optimized pipelines that prepare complex datasets for AI/ML, fro…"
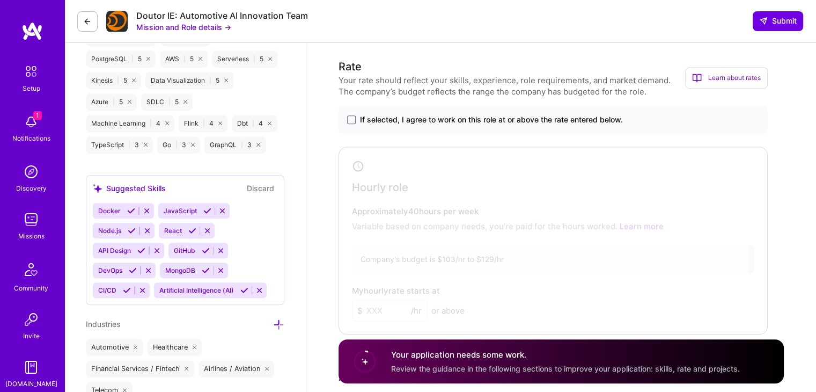
scroll to position [804, 0]
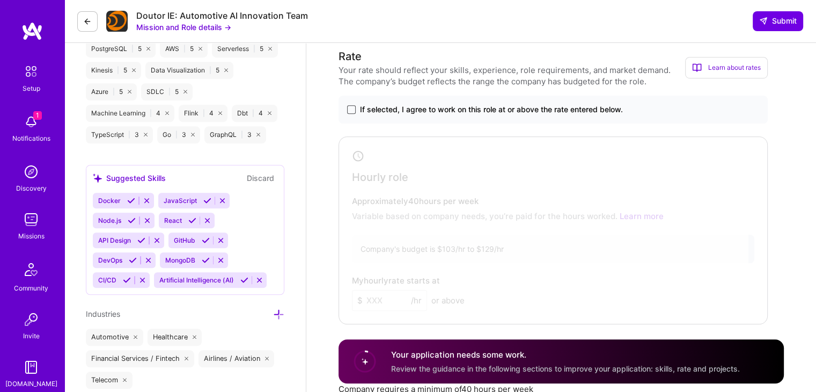
type textarea "I’ve built and optimized pipelines that prepare complex datasets for AI/ML, fro…"
click at [350, 106] on span at bounding box center [351, 109] width 9 height 9
click at [0, 0] on input "If selected, I agree to work on this role at or above the rate entered below." at bounding box center [0, 0] width 0 height 0
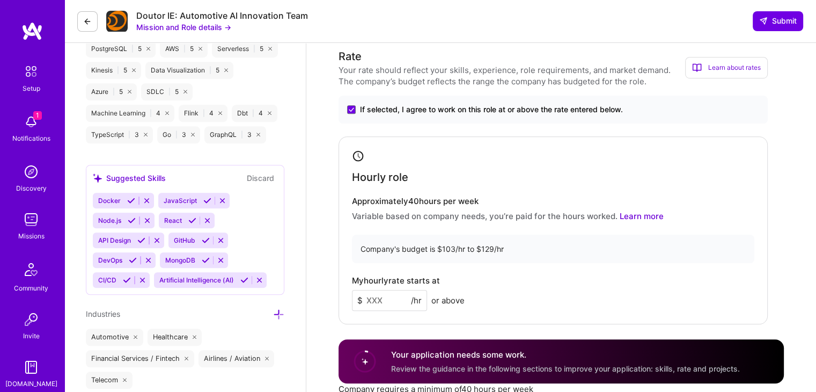
click at [393, 300] on input at bounding box center [389, 300] width 75 height 21
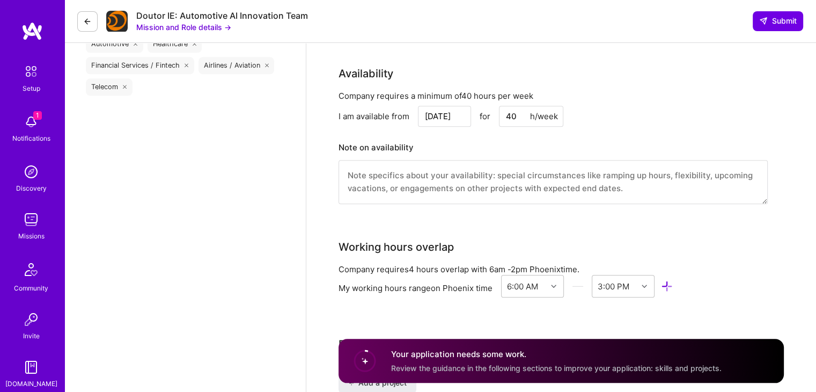
scroll to position [1097, 0]
type input "115"
click at [445, 110] on input "Sep 2" at bounding box center [444, 116] width 53 height 21
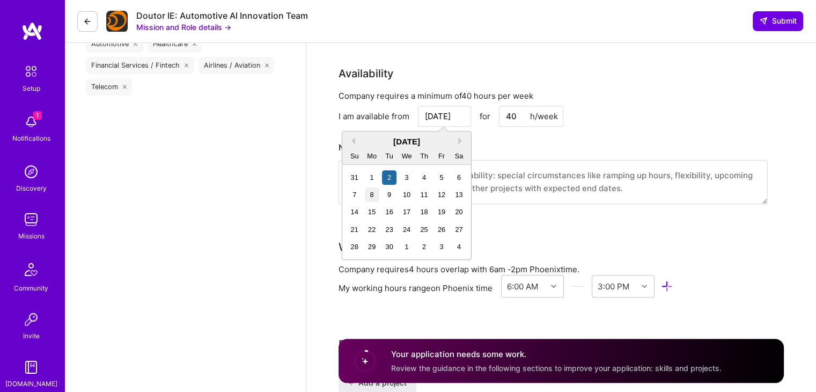
click at [368, 196] on div "8" at bounding box center [372, 194] width 14 height 14
type input "[DATE]"
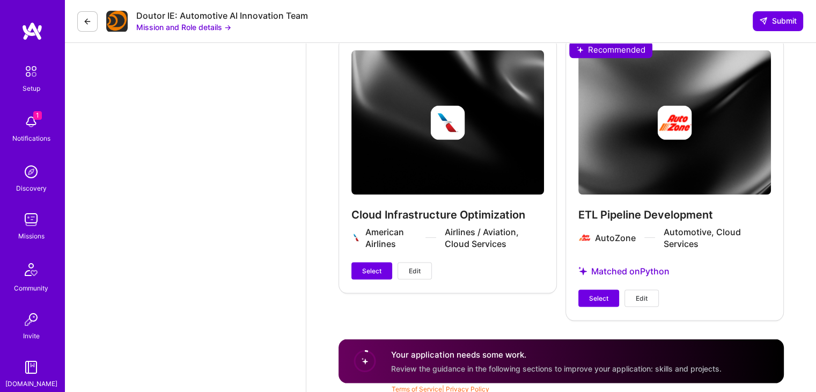
scroll to position [2059, 0]
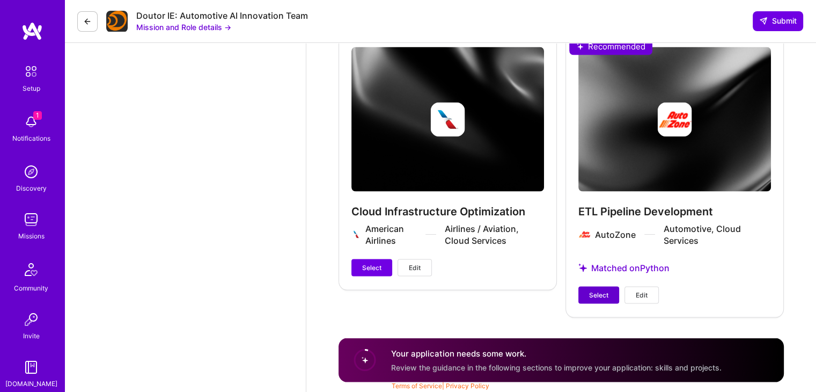
click at [596, 293] on span "Select" at bounding box center [598, 295] width 19 height 10
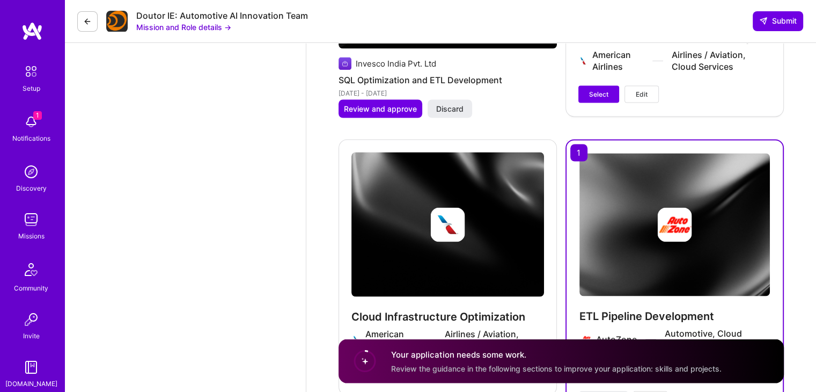
scroll to position [1952, 0]
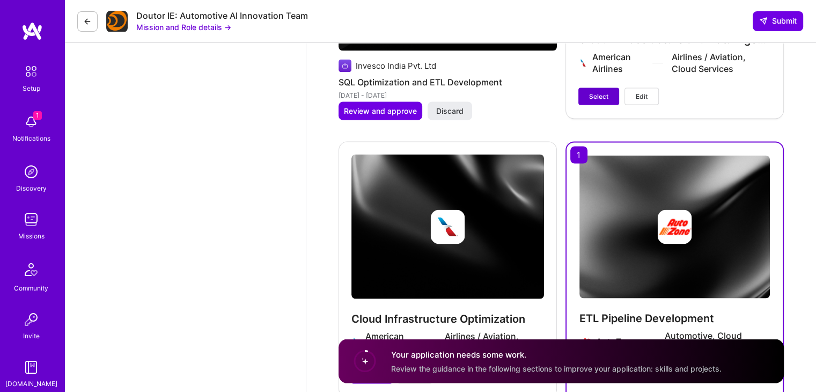
click at [599, 92] on span "Select" at bounding box center [598, 96] width 19 height 10
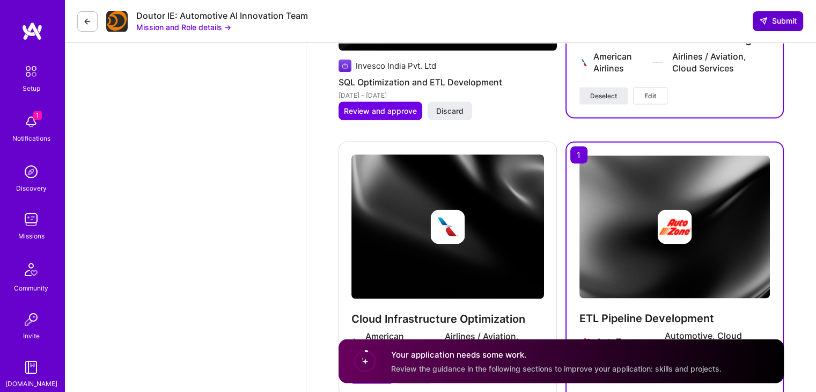
click at [768, 22] on span "Submit" at bounding box center [778, 21] width 38 height 11
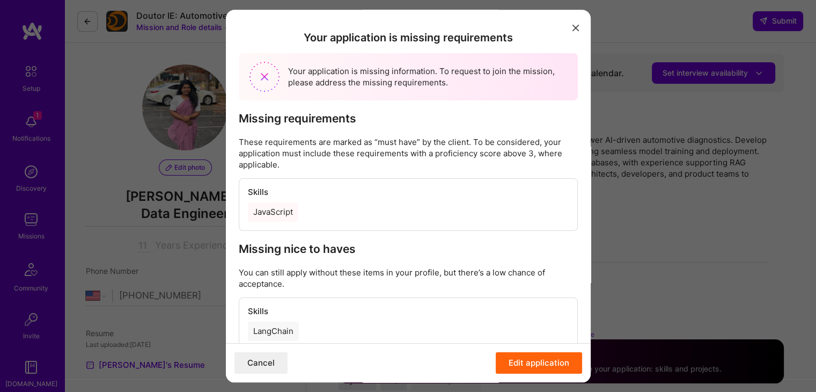
scroll to position [28, 0]
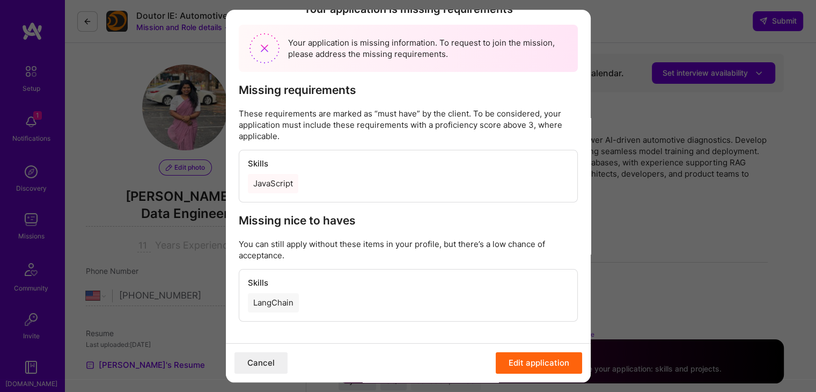
click at [524, 358] on button "Edit application" at bounding box center [539, 362] width 86 height 21
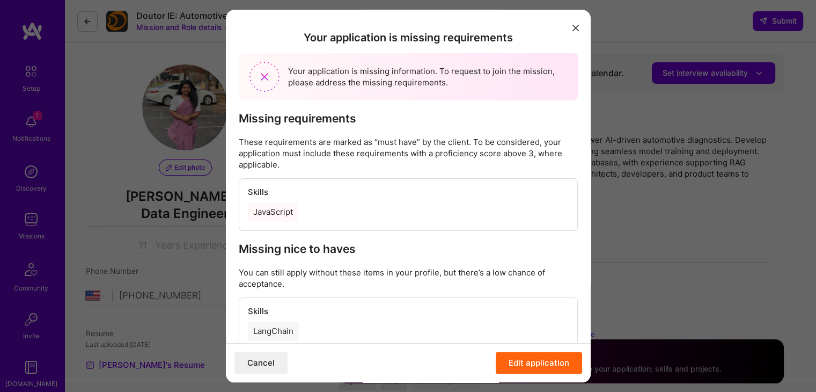
click at [569, 26] on button "modal" at bounding box center [575, 27] width 13 height 18
click at [569, 31] on button "modal" at bounding box center [575, 27] width 13 height 18
click at [569, 22] on button "modal" at bounding box center [575, 27] width 13 height 18
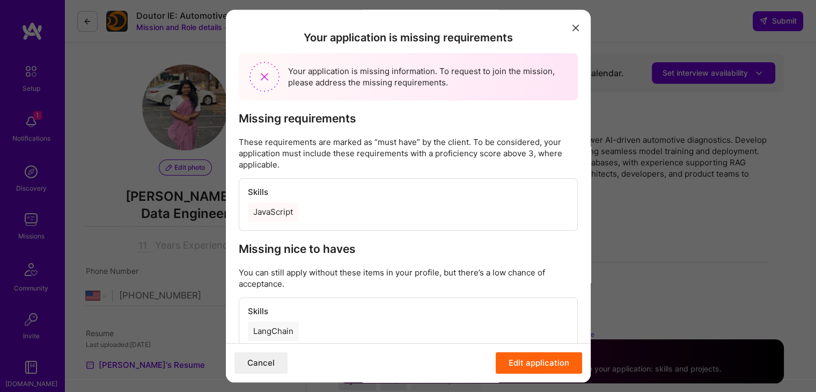
click at [573, 30] on icon "modal" at bounding box center [576, 28] width 6 height 6
click at [263, 369] on button "Cancel" at bounding box center [261, 362] width 53 height 21
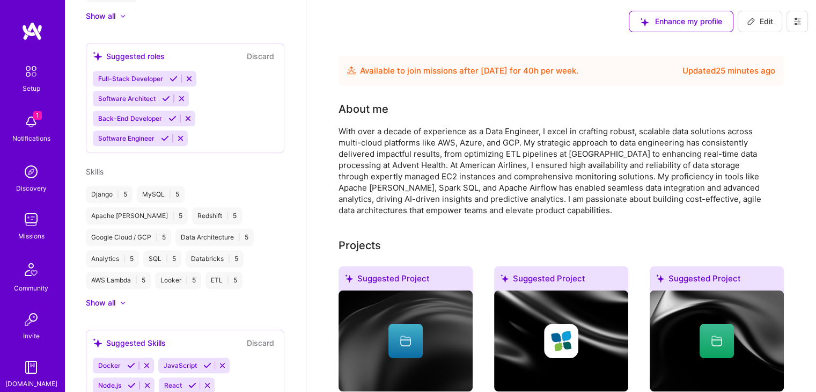
scroll to position [485, 0]
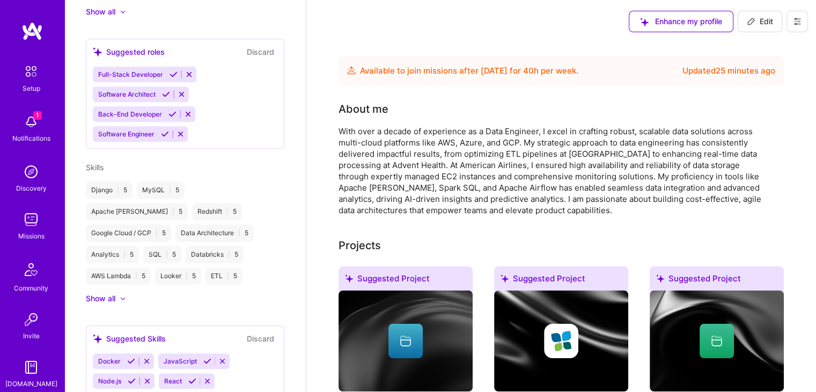
click at [26, 229] on img at bounding box center [30, 219] width 21 height 21
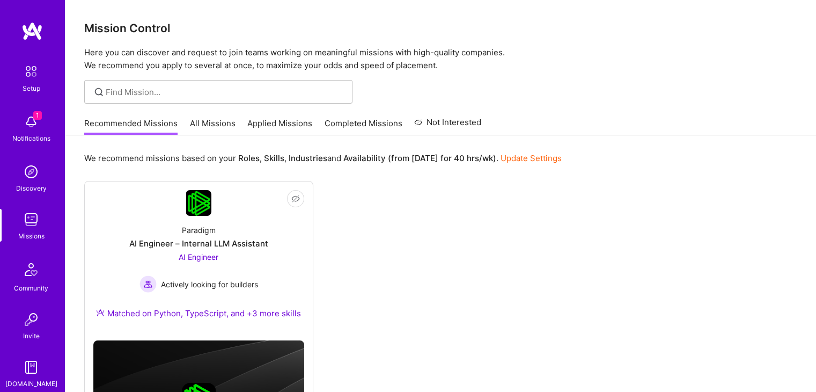
click at [214, 124] on link "All Missions" at bounding box center [213, 127] width 46 height 18
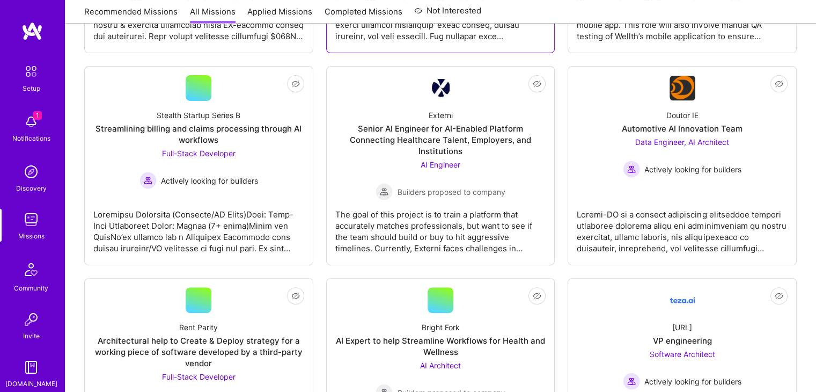
scroll to position [326, 0]
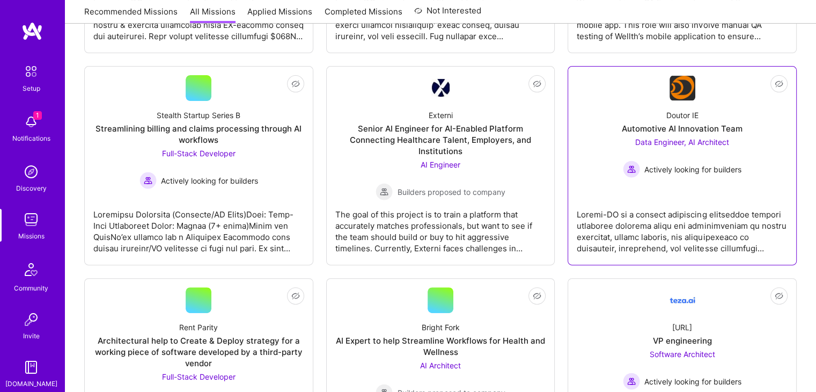
click at [691, 127] on div "Automotive AI Innovation Team" at bounding box center [682, 128] width 121 height 11
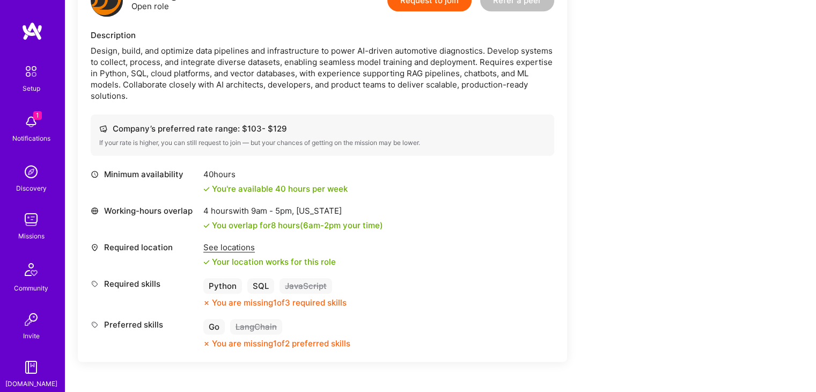
scroll to position [733, 0]
click at [222, 248] on div "See locations" at bounding box center [269, 245] width 133 height 11
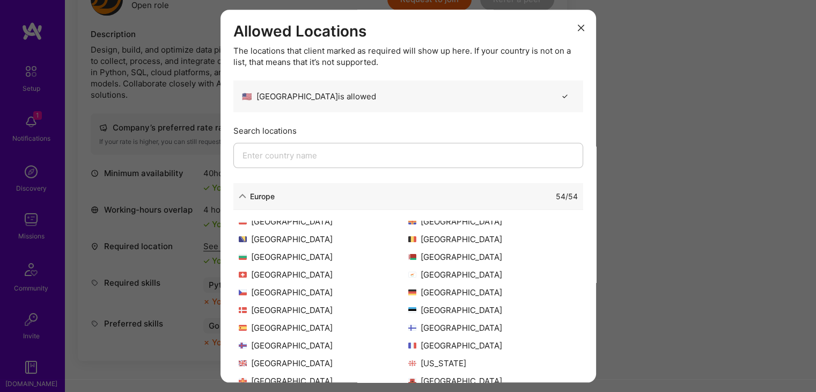
scroll to position [24, 0]
click at [578, 27] on icon "modal" at bounding box center [581, 28] width 6 height 6
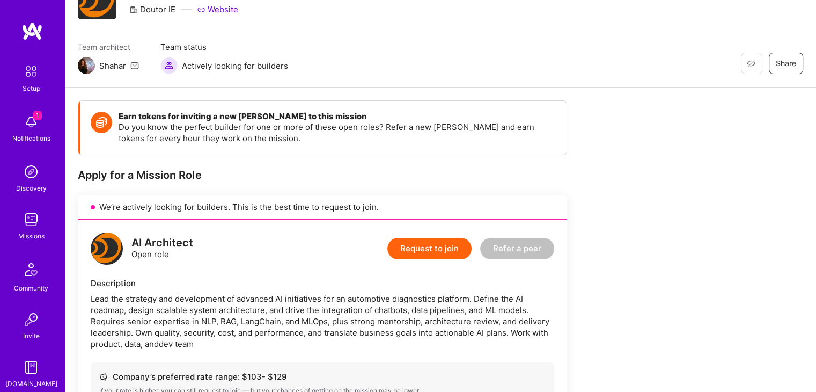
scroll to position [0, 0]
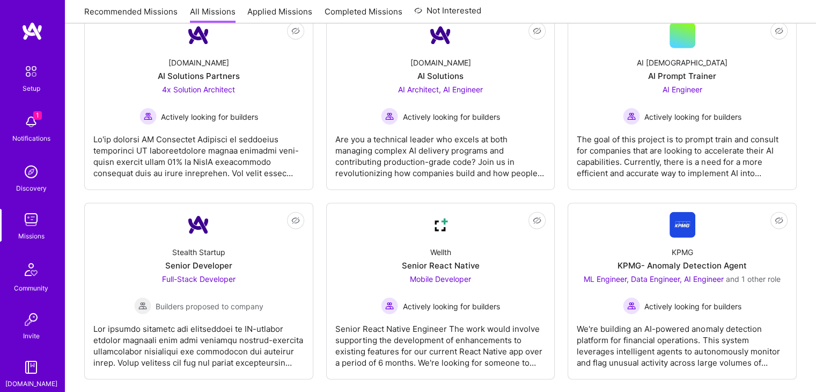
scroll to position [2733, 0]
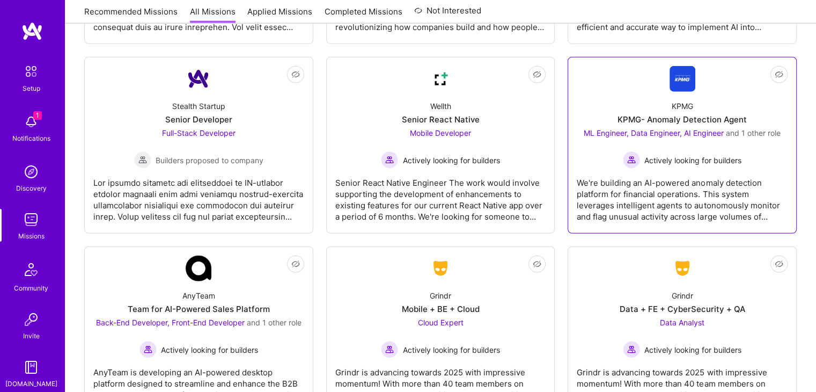
click at [647, 114] on div "KPMG- Anomaly Detection Agent" at bounding box center [682, 119] width 129 height 11
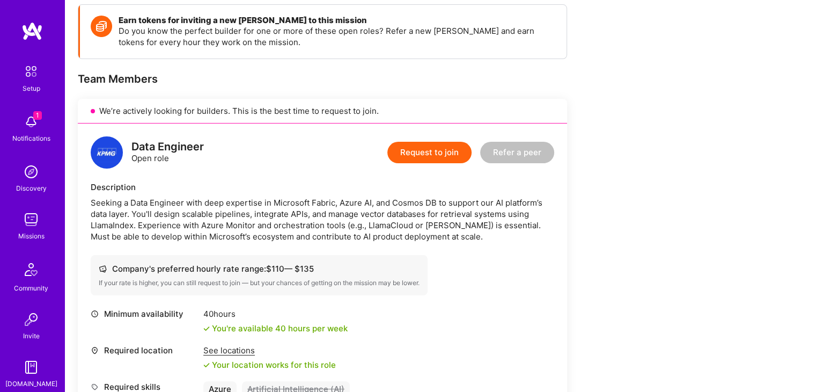
scroll to position [270, 0]
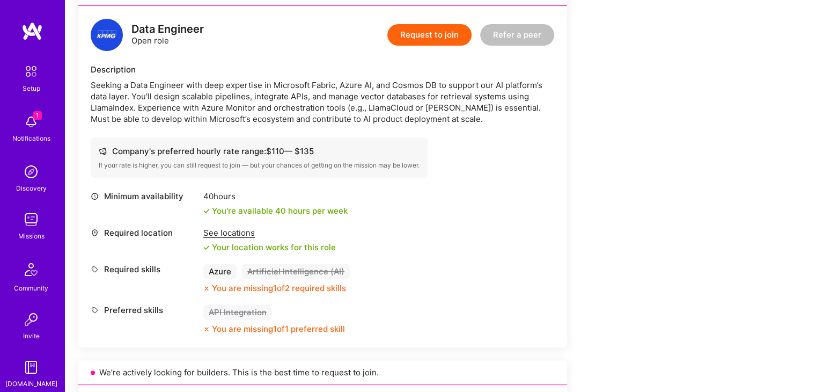
click at [431, 38] on button "Request to join" at bounding box center [429, 34] width 84 height 21
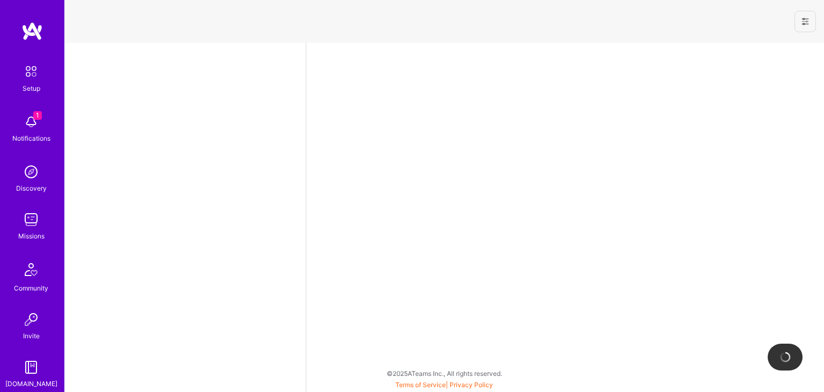
select select "US"
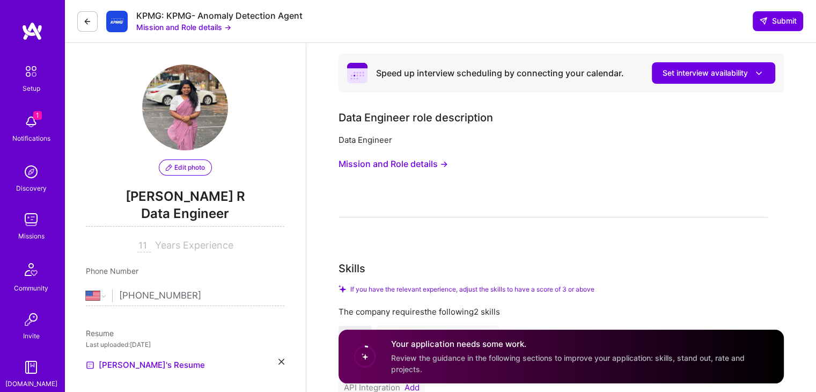
click at [399, 160] on button "Mission and Role details →" at bounding box center [393, 164] width 109 height 20
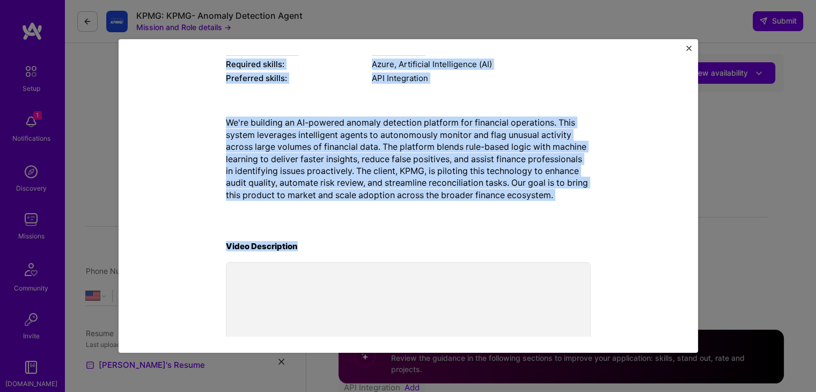
scroll to position [236, 0]
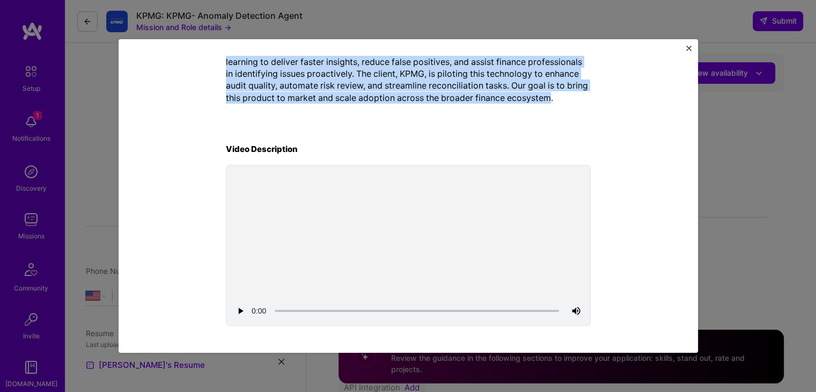
drag, startPoint x: 217, startPoint y: 119, endPoint x: 549, endPoint y: 101, distance: 332.6
click at [549, 101] on div "Mission Description and Role Details Data Engineer role description Data Engine…" at bounding box center [408, 78] width 530 height 499
copy div "Data Engineer role description Data Engineer Company's hourly budget: $ 110 — $…"
click at [691, 49] on img "Close" at bounding box center [688, 48] width 5 height 5
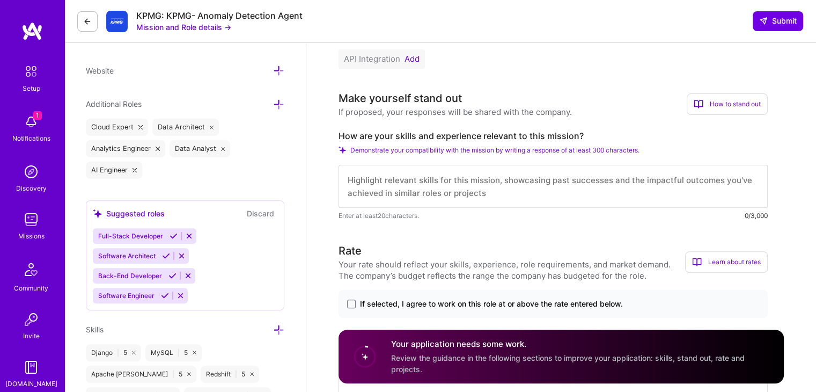
scroll to position [328, 0]
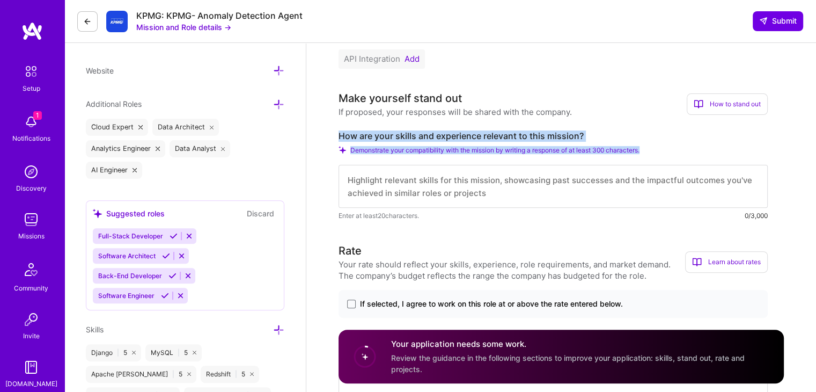
drag, startPoint x: 653, startPoint y: 151, endPoint x: 331, endPoint y: 130, distance: 322.1
copy div "How are your skills and experience relevant to this mission? Demonstrate your c…"
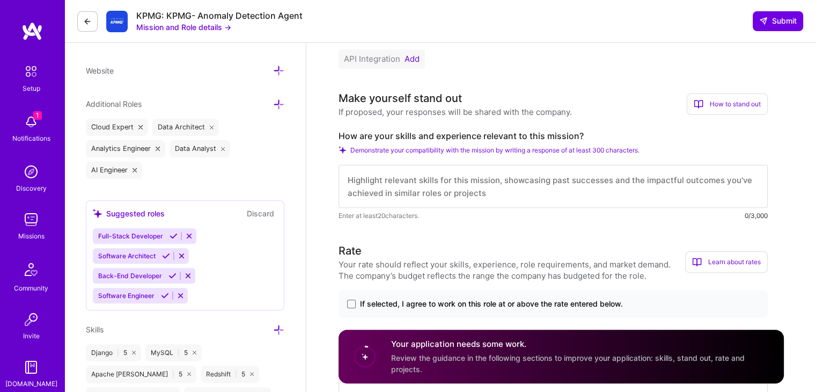
click at [472, 178] on textarea at bounding box center [553, 186] width 429 height 43
paste textarea "I have over a decade of experience building and optimizing data pipelines, with…"
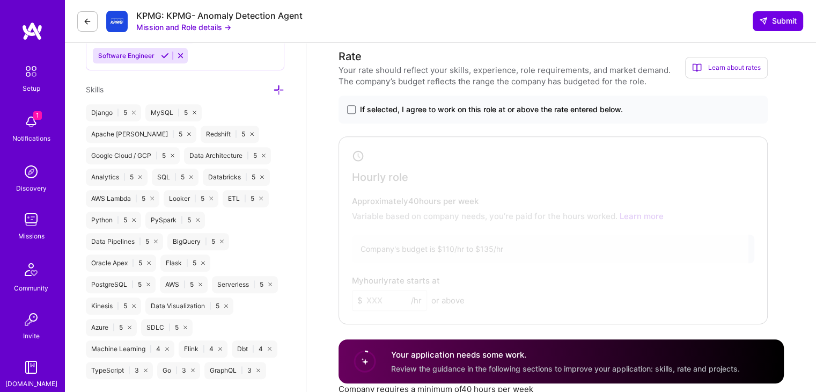
scroll to position [580, 0]
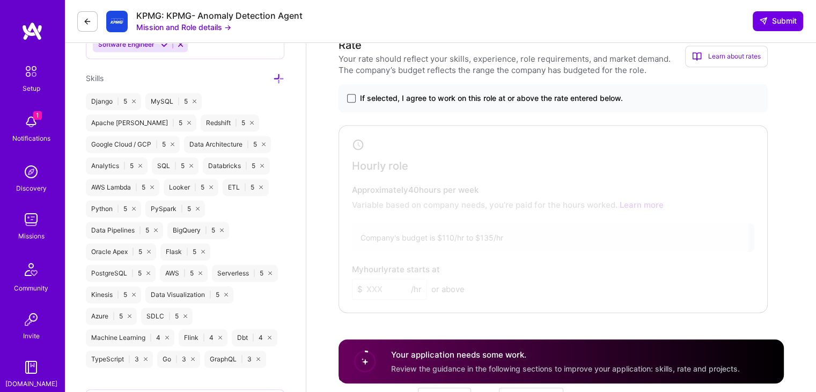
type textarea "I have over a decade of experience building and optimizing data pipelines, with…"
click at [353, 100] on span at bounding box center [351, 98] width 9 height 9
click at [0, 0] on input "If selected, I agree to work on this role at or above the rate entered below." at bounding box center [0, 0] width 0 height 0
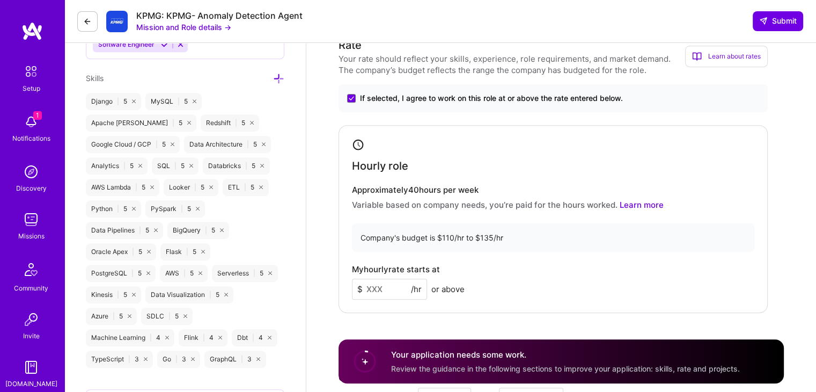
click at [382, 289] on input at bounding box center [389, 289] width 75 height 21
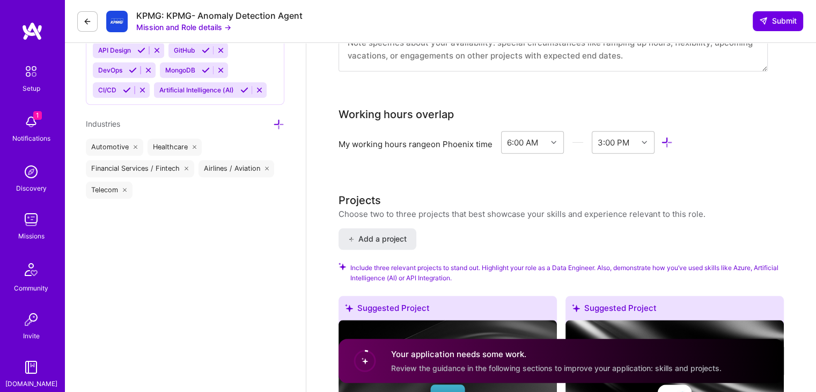
scroll to position [874, 0]
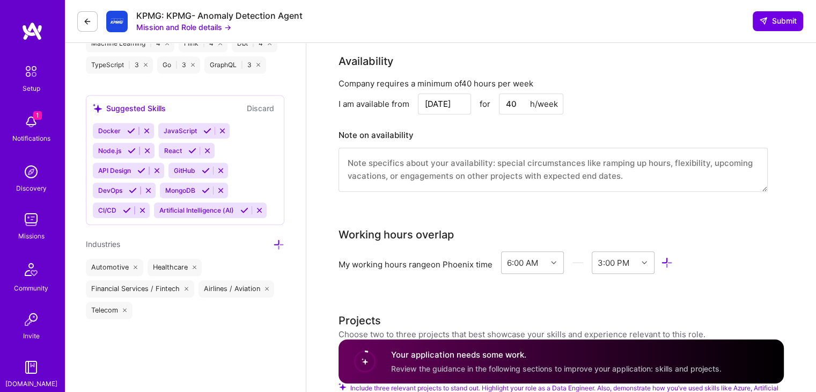
type input "120"
click at [454, 177] on textarea at bounding box center [553, 170] width 429 height 44
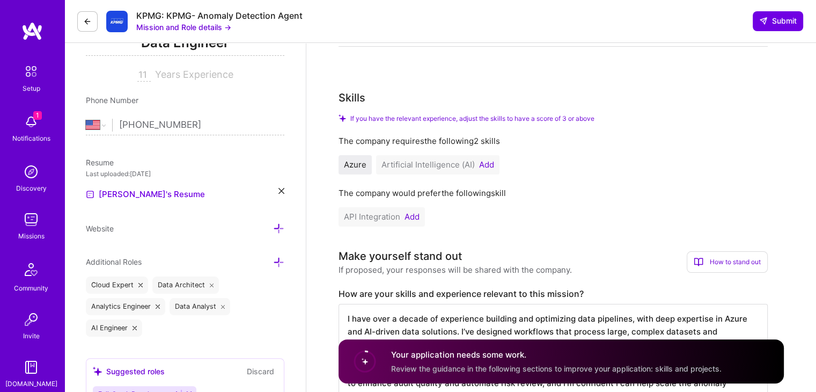
scroll to position [0, 0]
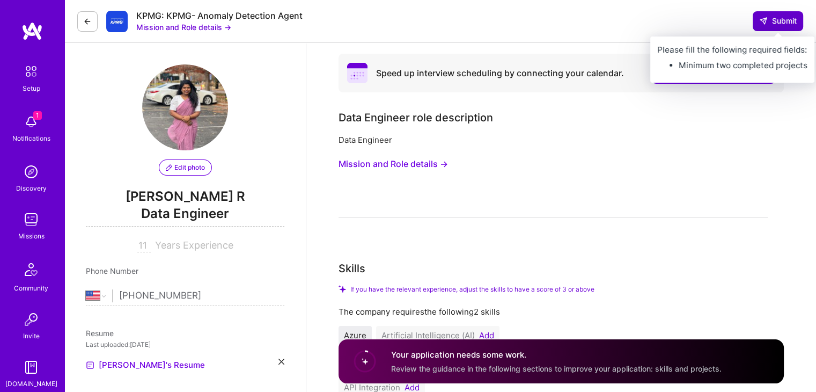
click at [774, 18] on span "Submit" at bounding box center [778, 21] width 38 height 11
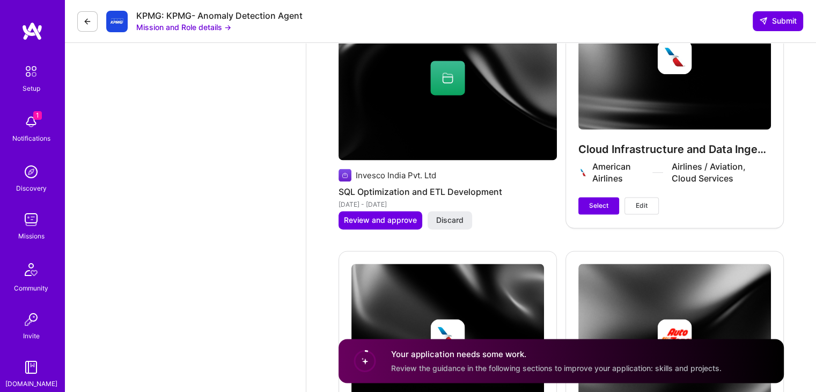
scroll to position [1785, 0]
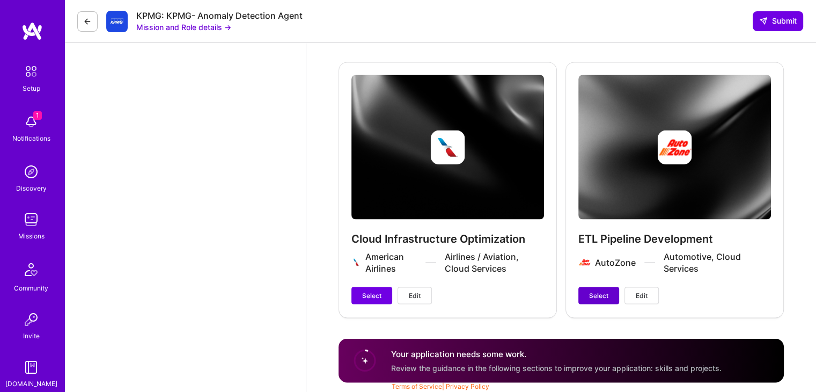
click at [601, 296] on span "Select" at bounding box center [598, 295] width 19 height 10
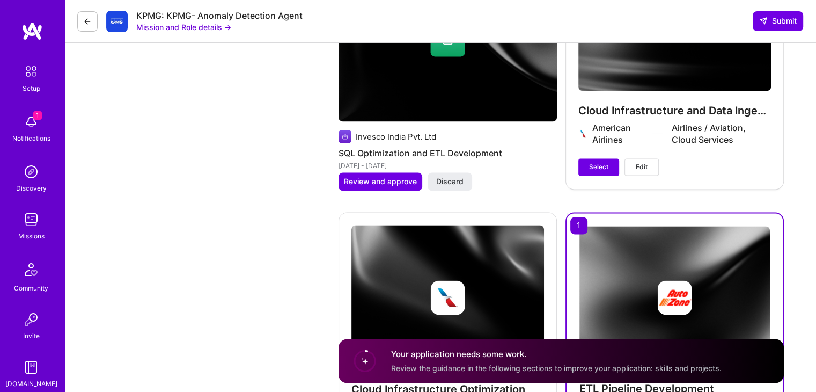
scroll to position [1632, 0]
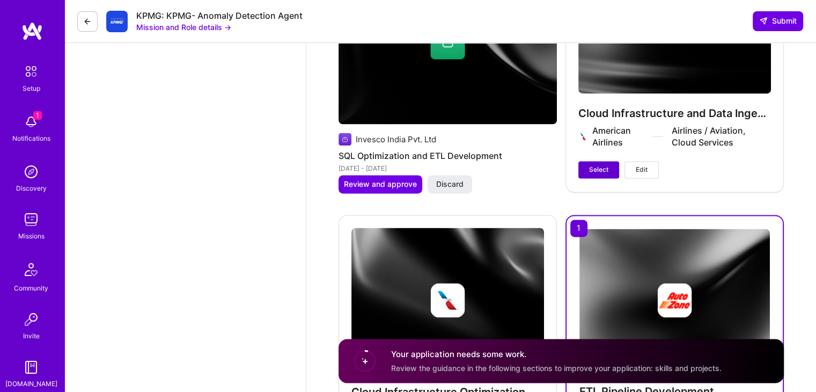
click at [590, 166] on span "Select" at bounding box center [598, 170] width 19 height 10
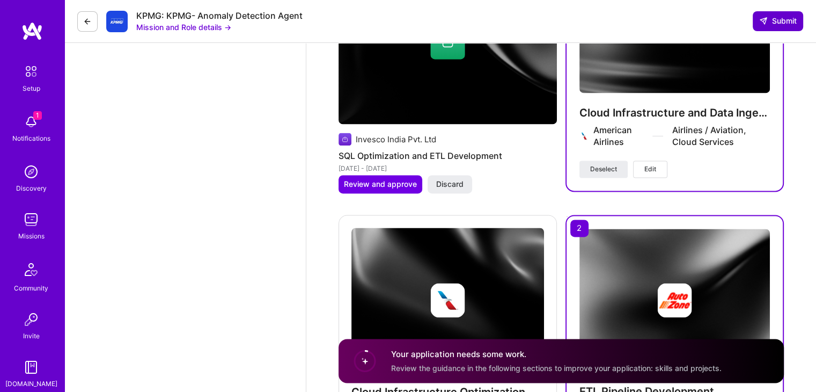
click at [767, 22] on icon at bounding box center [763, 21] width 9 height 9
click at [755, 20] on button "Submit" at bounding box center [778, 20] width 50 height 19
click at [779, 19] on span "Submit" at bounding box center [778, 21] width 38 height 11
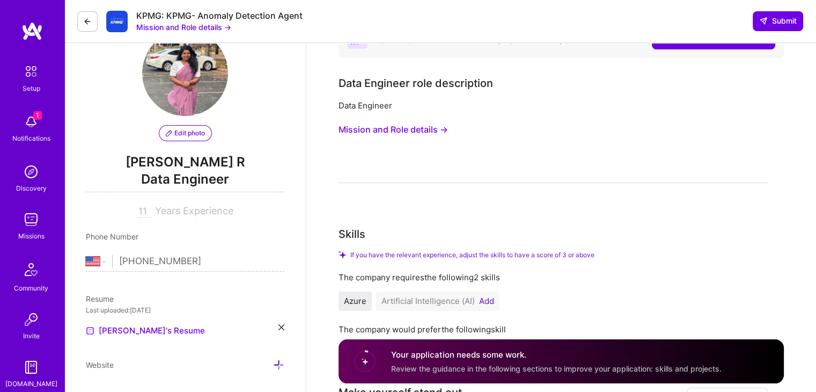
scroll to position [0, 0]
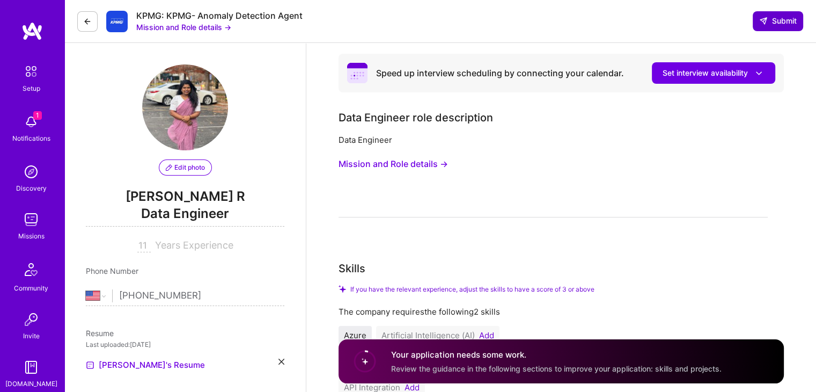
click at [775, 17] on span "Submit" at bounding box center [778, 21] width 38 height 11
click at [766, 27] on button "Submit" at bounding box center [778, 20] width 50 height 19
click at [786, 23] on span "Submit" at bounding box center [778, 21] width 38 height 11
click at [760, 16] on span "Submit" at bounding box center [778, 21] width 38 height 11
click at [779, 23] on span "Submit" at bounding box center [778, 21] width 38 height 11
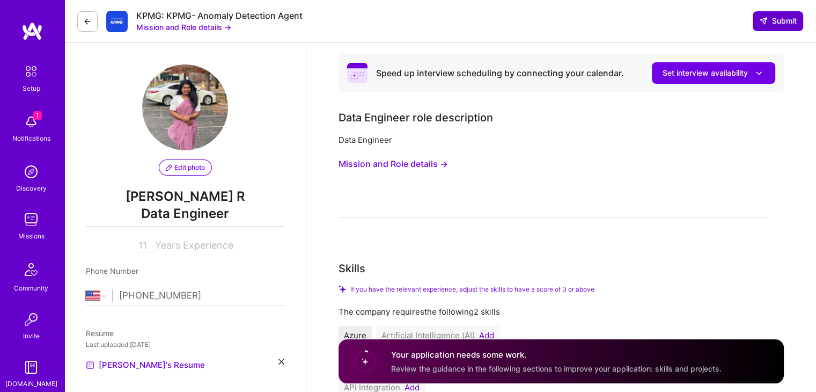
click at [779, 23] on span "Submit" at bounding box center [778, 21] width 38 height 11
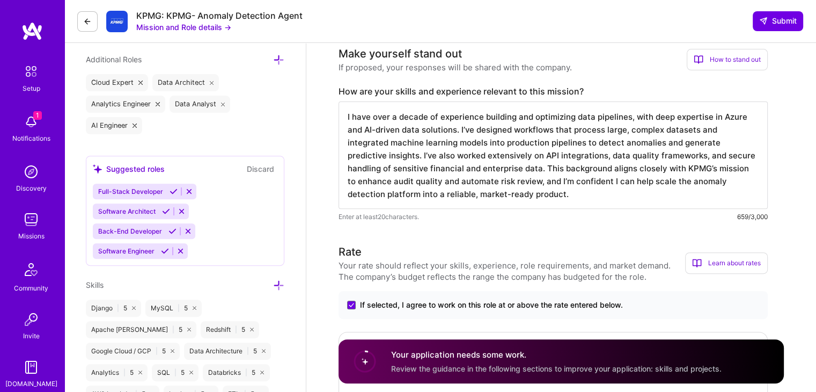
scroll to position [377, 0]
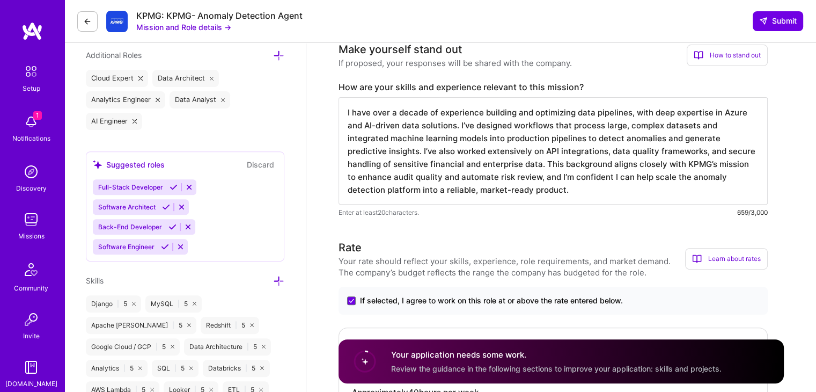
click at [505, 361] on div "Your application needs some work. Review the guidance in the following sections…" at bounding box center [556, 361] width 331 height 25
click at [367, 362] on circle at bounding box center [365, 361] width 20 height 20
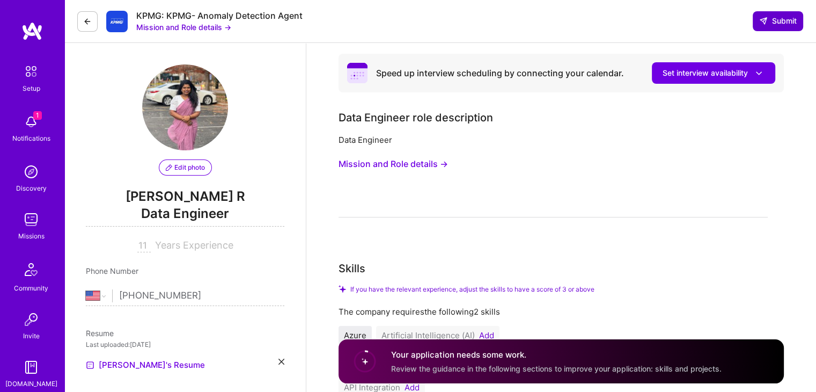
click at [783, 17] on span "Submit" at bounding box center [778, 21] width 38 height 11
click at [766, 25] on icon at bounding box center [763, 21] width 9 height 9
click at [777, 28] on button "Submit" at bounding box center [778, 20] width 50 height 19
click at [764, 18] on icon at bounding box center [763, 21] width 9 height 9
click at [767, 26] on span "Submit" at bounding box center [778, 21] width 38 height 11
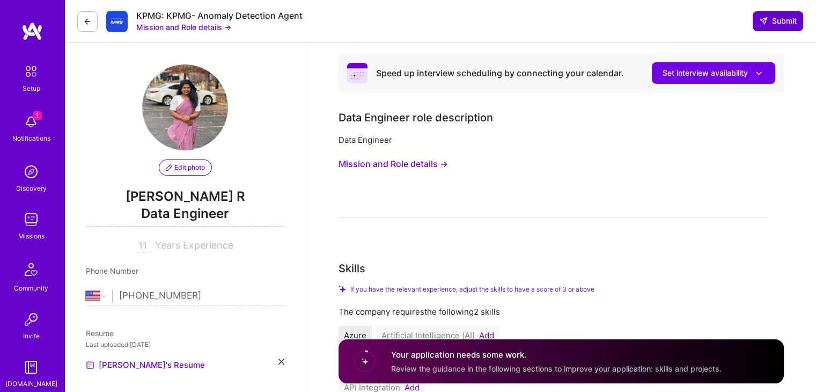
click at [773, 21] on span "Submit" at bounding box center [778, 21] width 38 height 11
click at [771, 25] on span "Submit" at bounding box center [778, 21] width 38 height 11
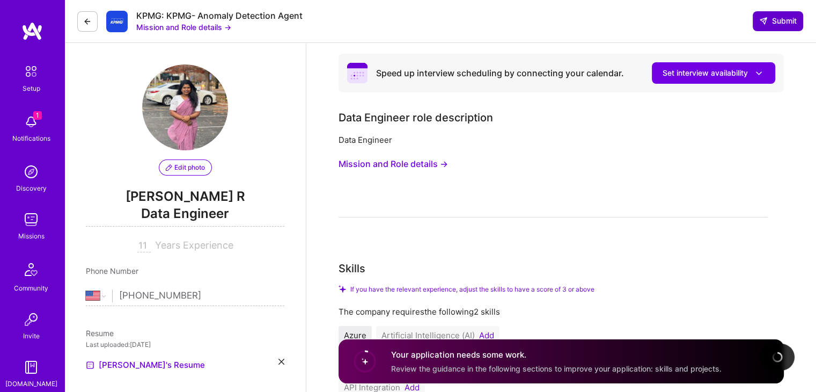
click at [771, 25] on span "Submit" at bounding box center [778, 21] width 38 height 11
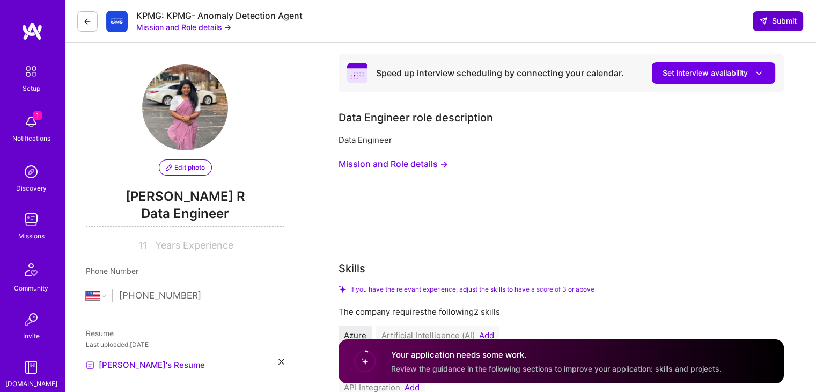
click at [773, 16] on span "Submit" at bounding box center [778, 21] width 38 height 11
click at [756, 19] on button "Submit" at bounding box center [778, 20] width 50 height 19
select select "US"
click at [764, 22] on icon at bounding box center [763, 21] width 9 height 9
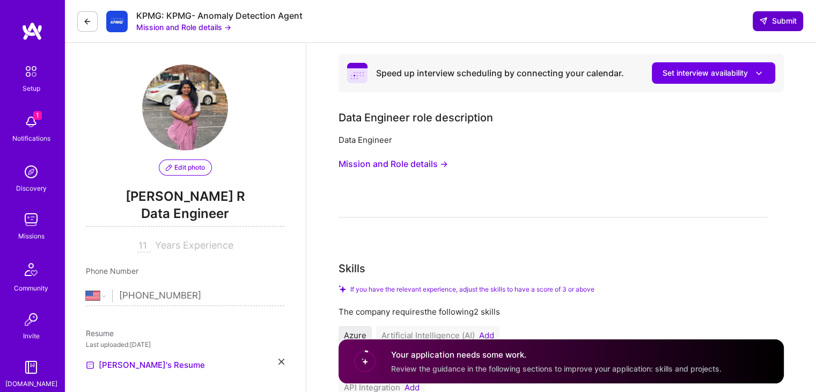
click at [756, 26] on button "Submit" at bounding box center [778, 20] width 50 height 19
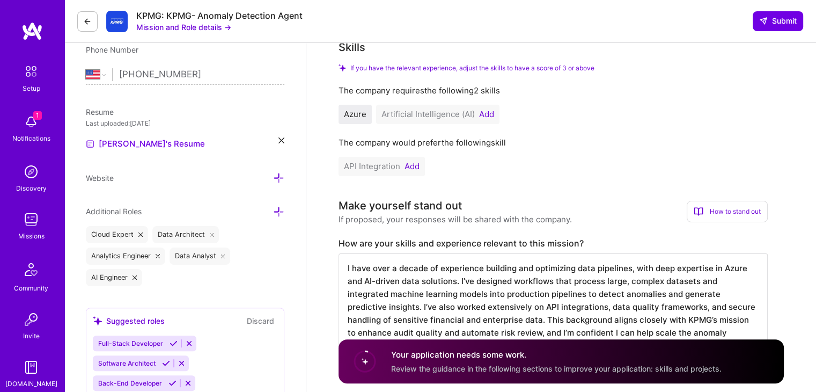
scroll to position [223, 0]
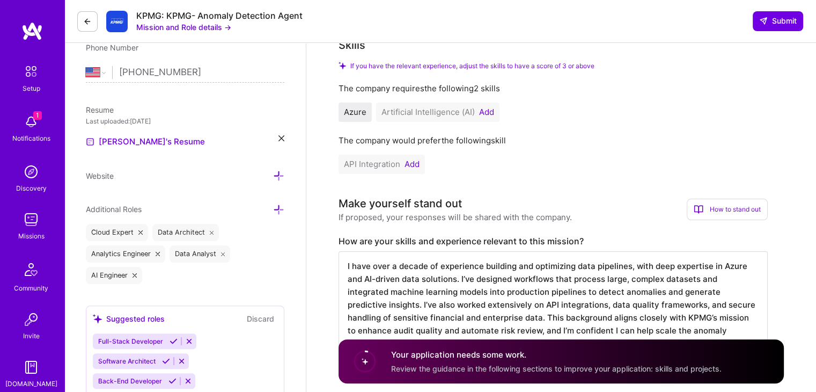
click at [487, 112] on button "Add" at bounding box center [486, 112] width 15 height 9
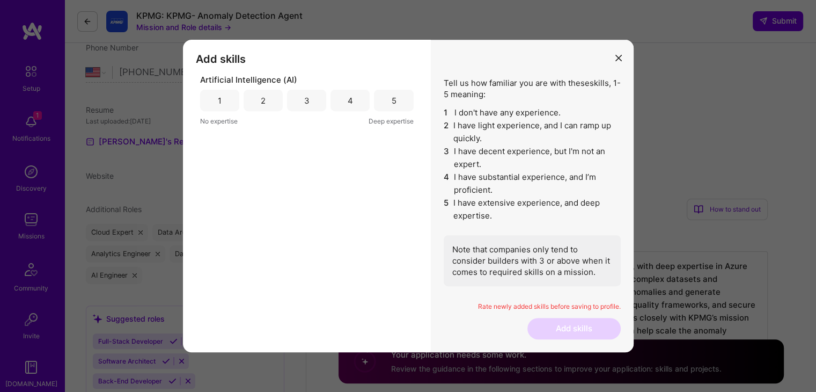
click at [309, 94] on div "3" at bounding box center [306, 100] width 39 height 21
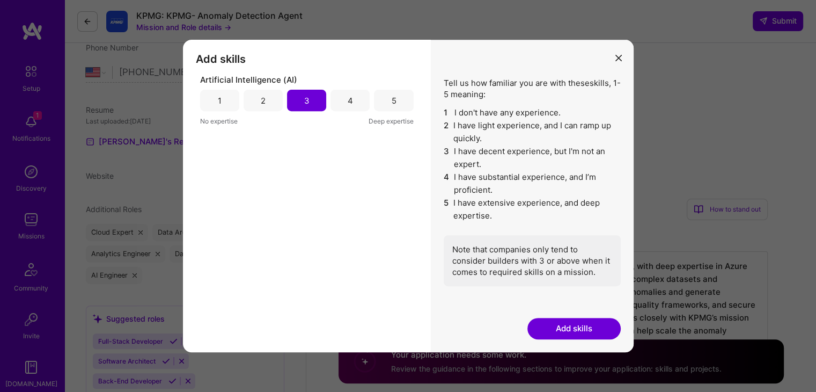
click at [581, 331] on button "Add skills" at bounding box center [574, 328] width 93 height 21
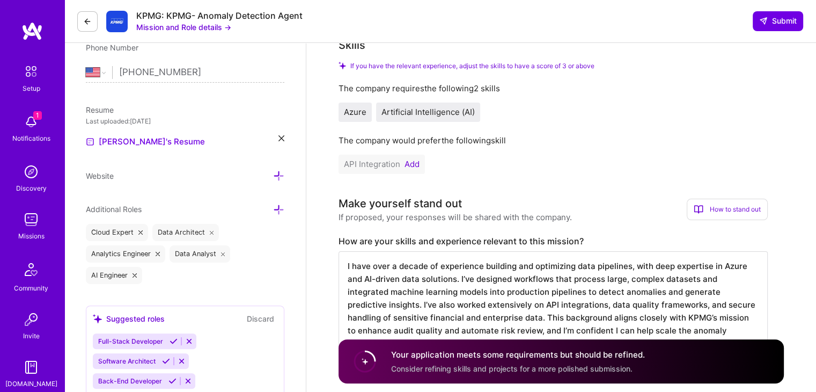
click at [408, 166] on button "Add" at bounding box center [412, 164] width 15 height 9
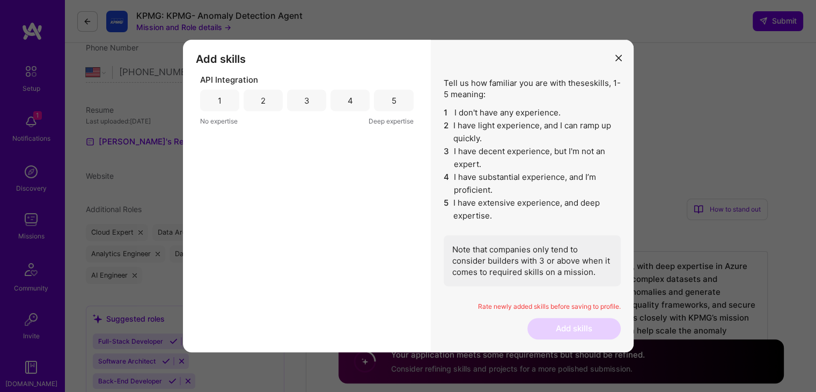
click at [354, 96] on div "4" at bounding box center [350, 100] width 39 height 21
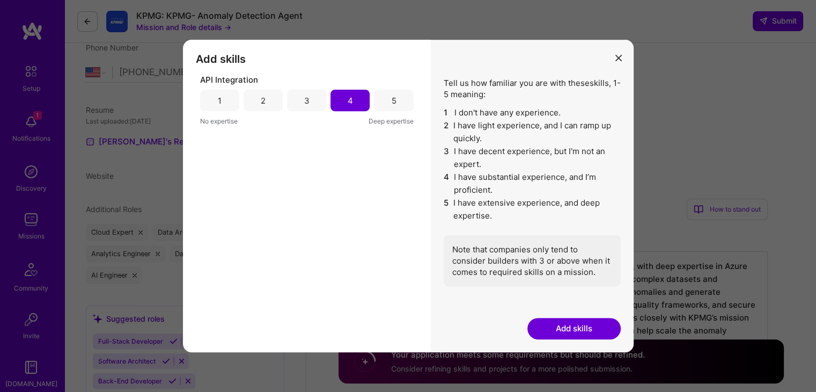
click at [585, 330] on button "Add skills" at bounding box center [574, 328] width 93 height 21
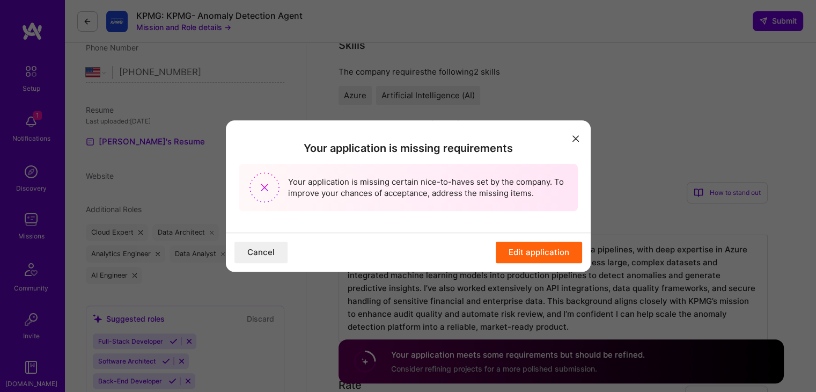
click at [539, 251] on button "Edit application" at bounding box center [539, 251] width 86 height 21
click at [573, 144] on button "modal" at bounding box center [575, 138] width 13 height 18
click at [579, 133] on button "modal" at bounding box center [575, 138] width 13 height 18
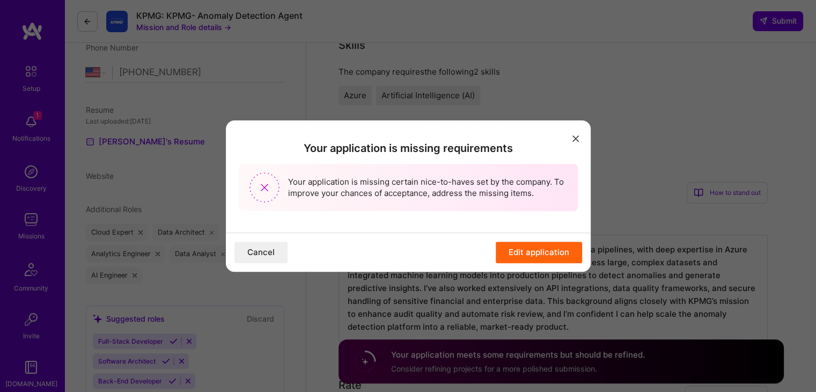
click at [579, 133] on button "modal" at bounding box center [575, 138] width 13 height 18
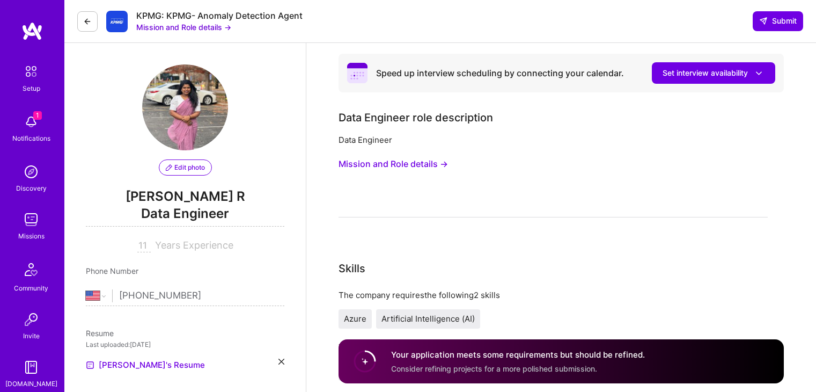
select select "US"
click at [778, 24] on span "Submit" at bounding box center [778, 21] width 38 height 11
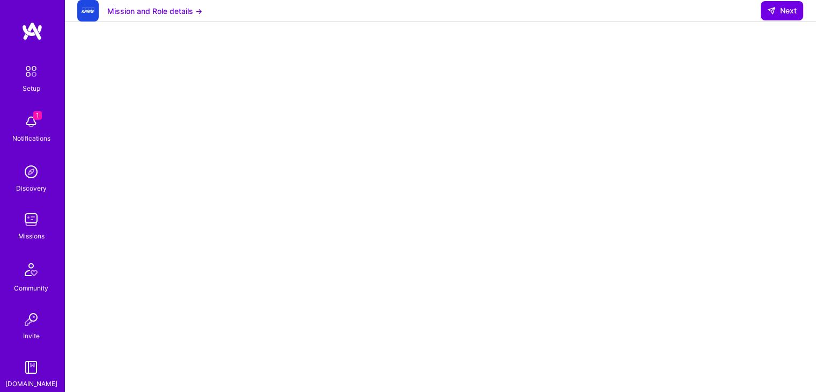
scroll to position [141, 0]
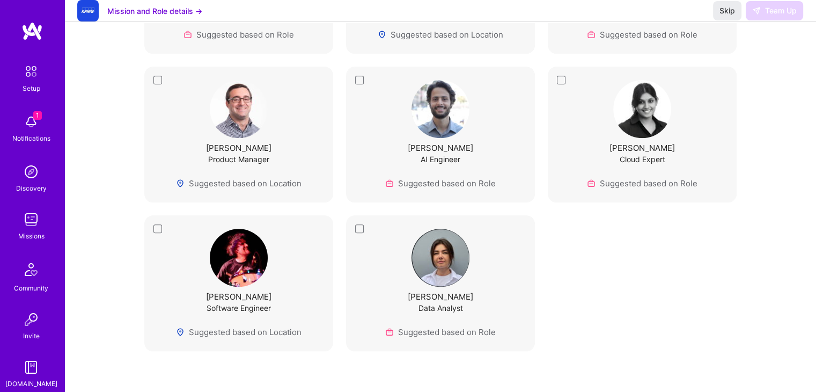
scroll to position [929, 0]
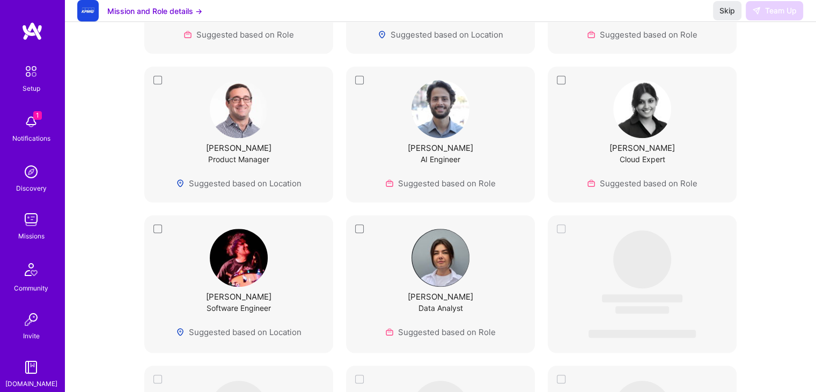
click at [159, 82] on div "[PERSON_NAME] Product Manager Suggested based on Location" at bounding box center [239, 134] width 162 height 109
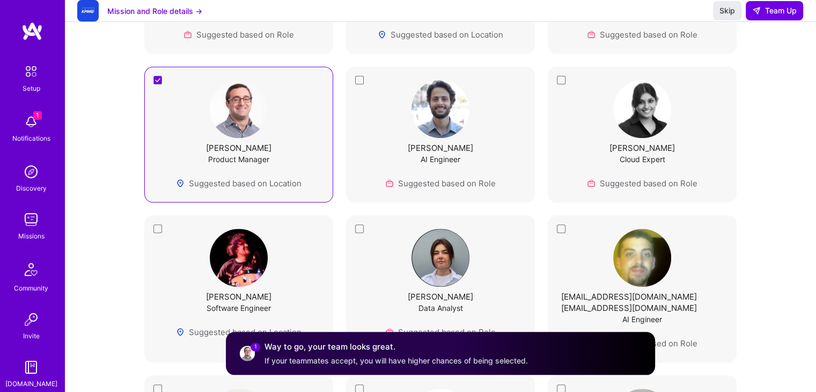
click at [358, 93] on div "[PERSON_NAME] AI Engineer Suggested based on Role" at bounding box center [440, 135] width 189 height 136
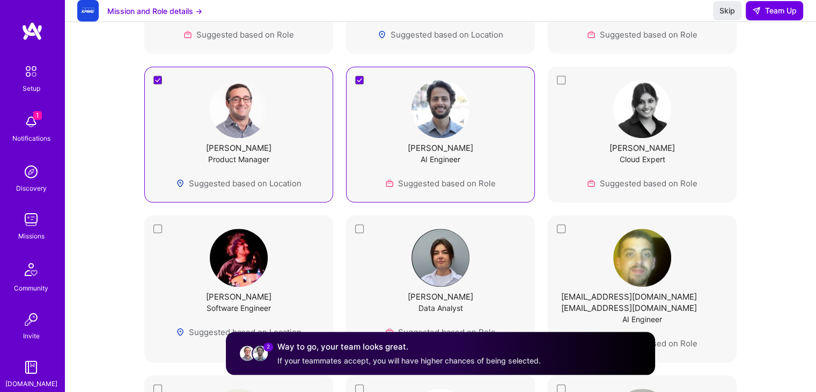
click at [725, 20] on button "Skip" at bounding box center [727, 10] width 28 height 19
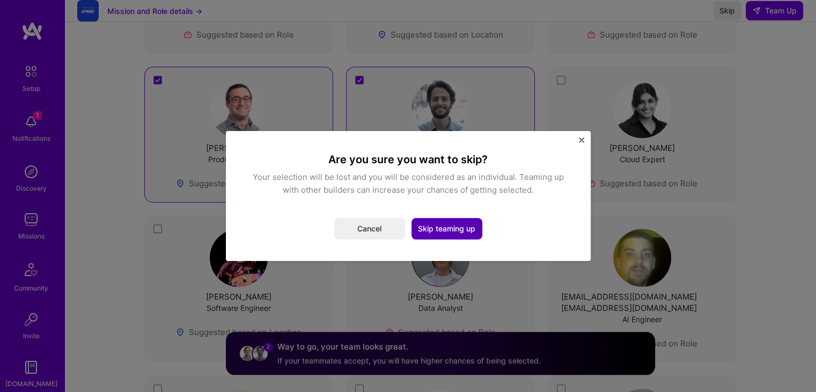
click at [431, 236] on button "Skip teaming up" at bounding box center [447, 228] width 71 height 21
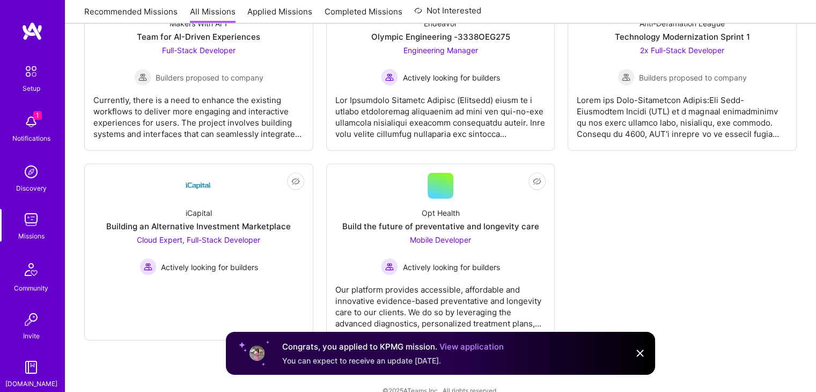
scroll to position [3385, 0]
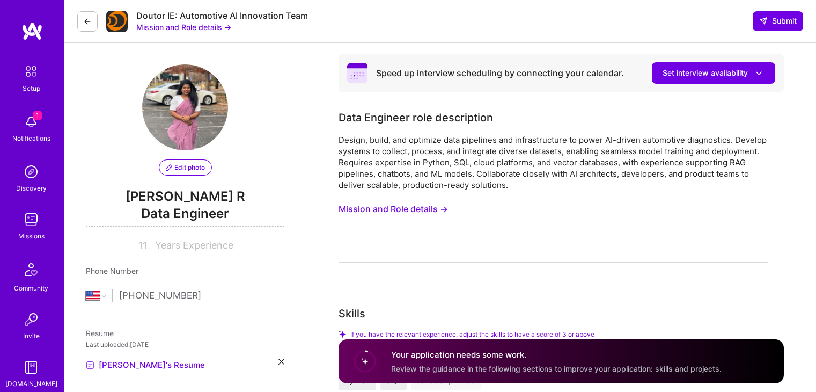
select select "US"
click at [762, 15] on button "Submit" at bounding box center [778, 20] width 50 height 19
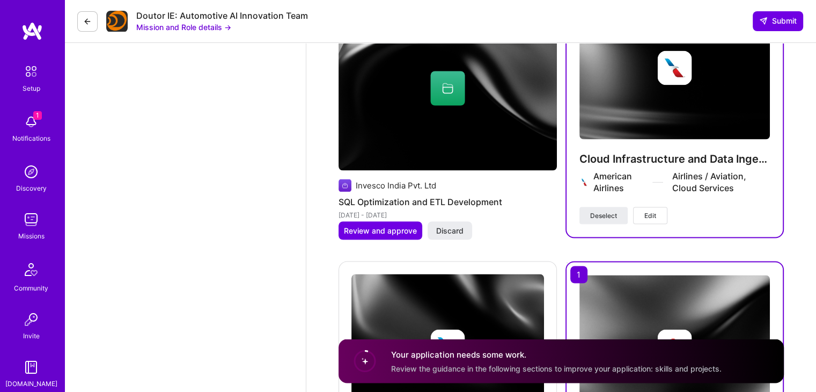
scroll to position [2060, 0]
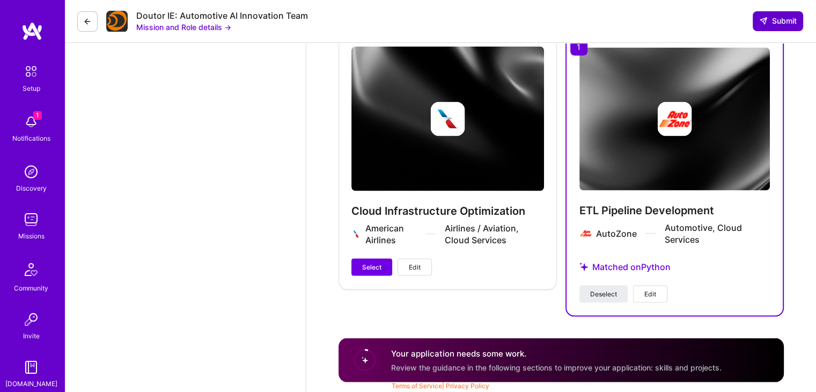
click at [783, 20] on span "Submit" at bounding box center [778, 21] width 38 height 11
drag, startPoint x: 783, startPoint y: 20, endPoint x: 622, endPoint y: 83, distance: 172.3
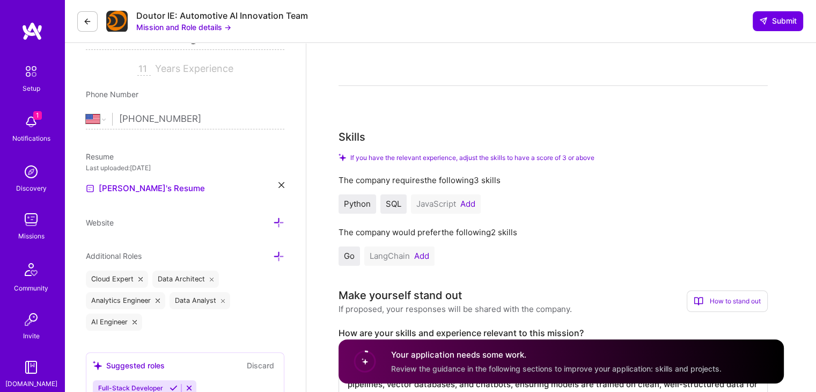
scroll to position [0, 0]
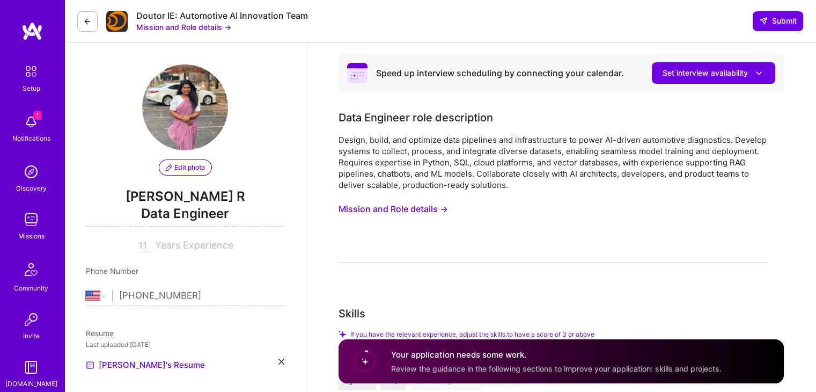
click at [491, 358] on h4 "Your application needs some work." at bounding box center [556, 354] width 331 height 11
click at [369, 358] on circle at bounding box center [365, 361] width 20 height 20
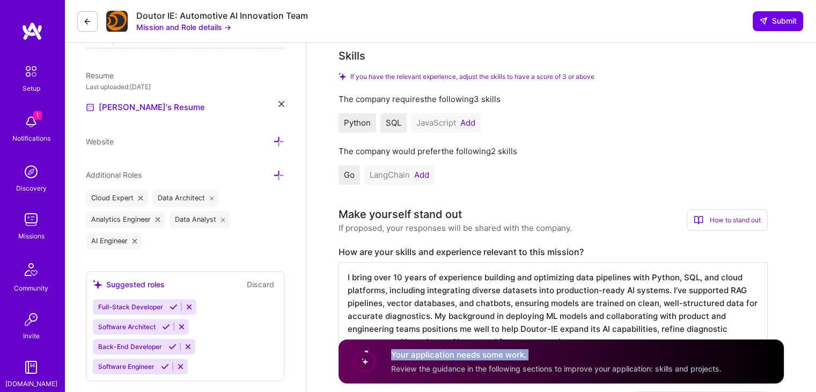
scroll to position [259, 0]
click at [466, 121] on button "Add" at bounding box center [467, 122] width 15 height 9
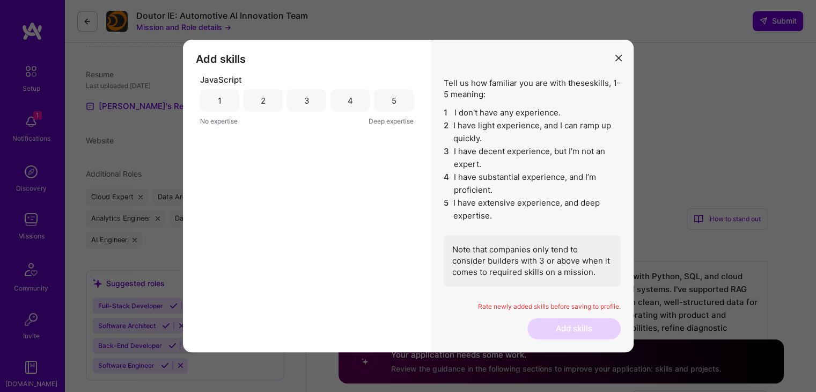
click at [342, 99] on div "4" at bounding box center [350, 100] width 39 height 21
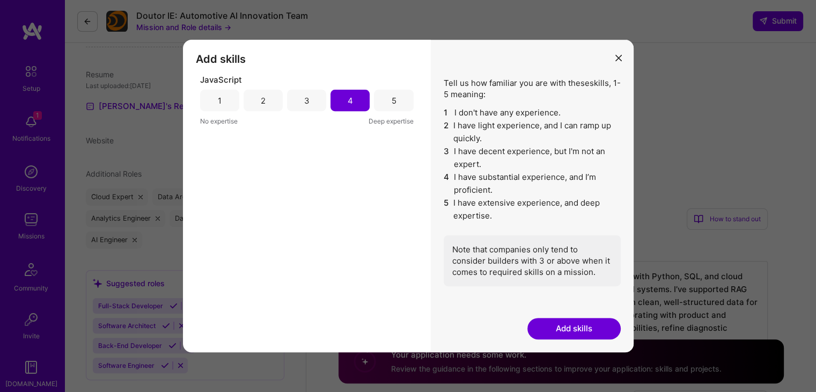
click at [566, 328] on button "Add skills" at bounding box center [574, 328] width 93 height 21
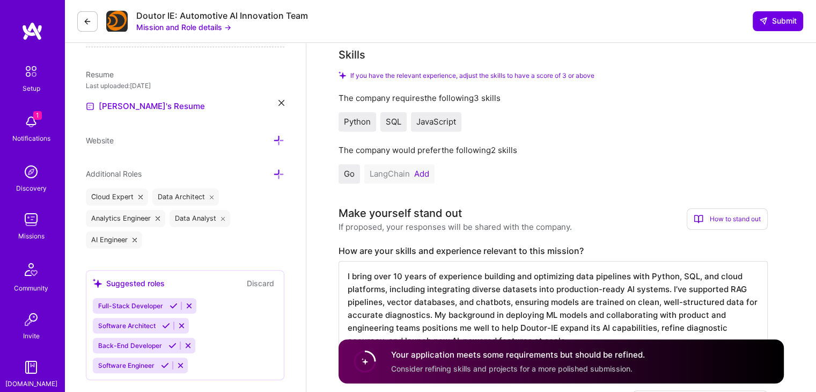
click at [421, 177] on button "Add" at bounding box center [421, 174] width 15 height 9
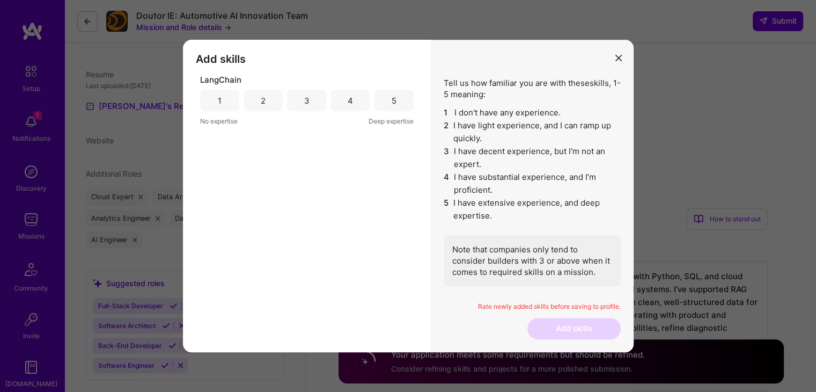
click at [272, 102] on div "2" at bounding box center [263, 100] width 39 height 21
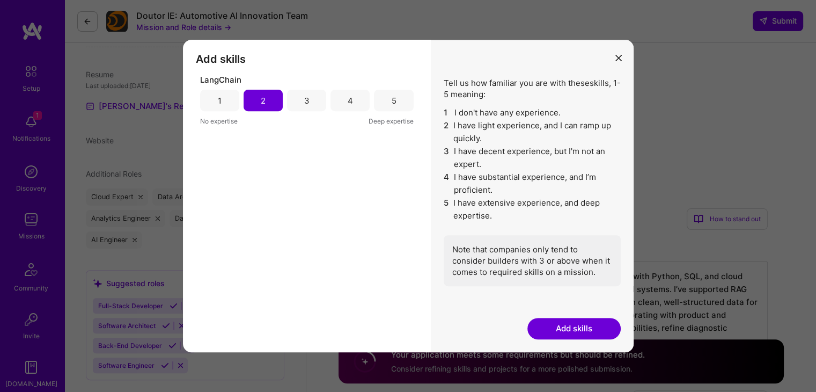
click at [553, 318] on button "Add skills" at bounding box center [574, 328] width 93 height 21
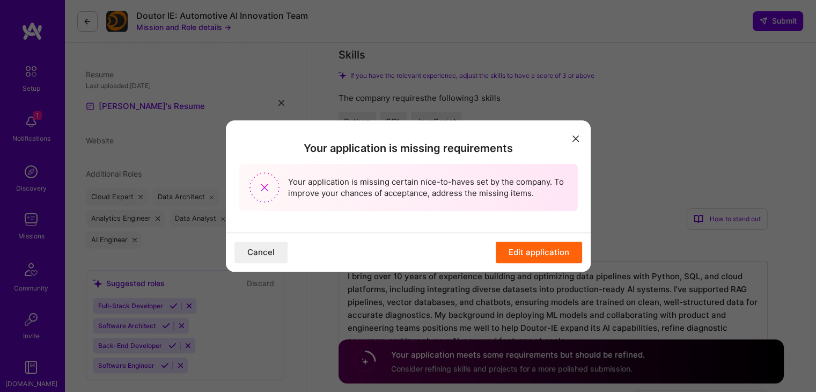
click at [539, 257] on button "Edit application" at bounding box center [539, 251] width 86 height 21
click at [577, 136] on icon "modal" at bounding box center [576, 138] width 6 height 6
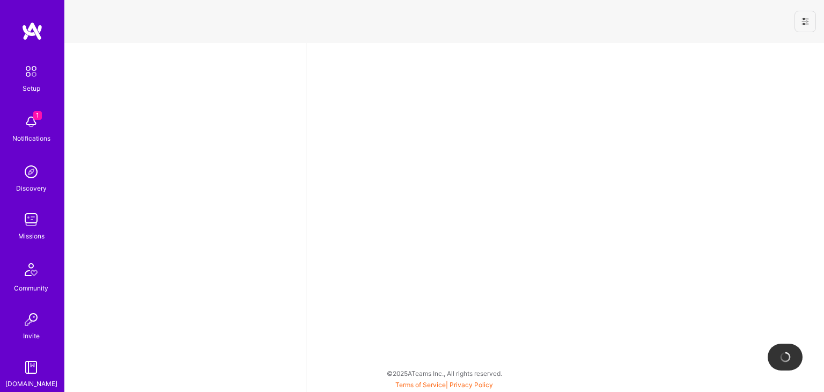
select select "US"
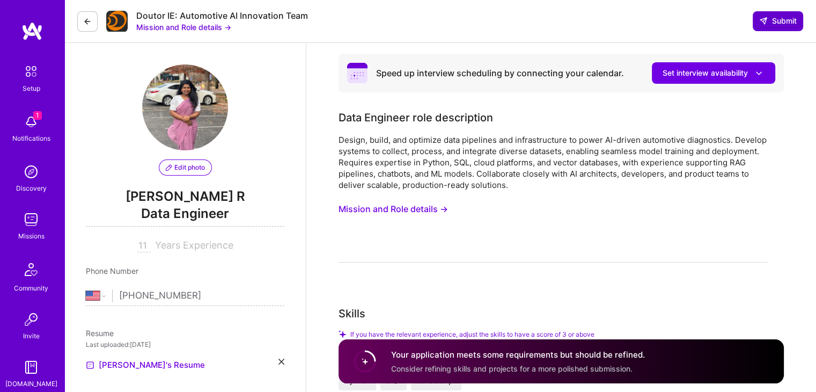
click at [766, 26] on span "Submit" at bounding box center [778, 21] width 38 height 11
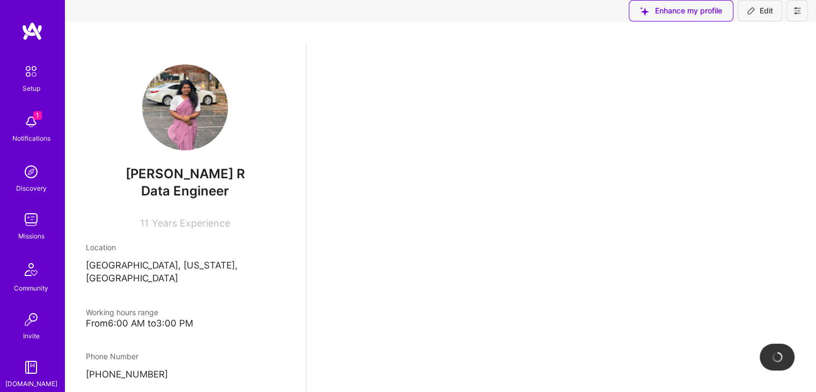
click at [777, 18] on button "Edit" at bounding box center [760, 10] width 45 height 21
select select "US"
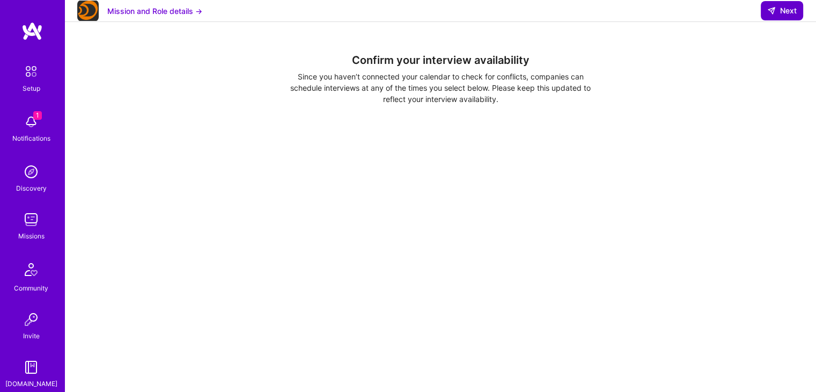
click at [773, 15] on icon at bounding box center [771, 10] width 9 height 9
click at [782, 16] on span "Next" at bounding box center [782, 10] width 30 height 11
click at [793, 16] on span "Next" at bounding box center [782, 10] width 30 height 11
click at [770, 15] on icon at bounding box center [771, 10] width 9 height 9
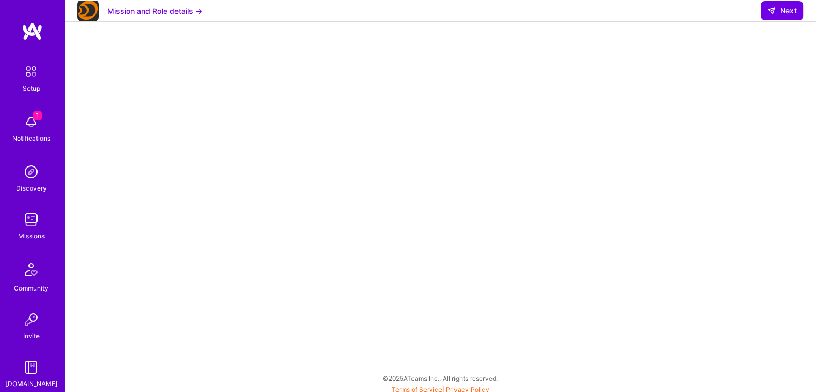
scroll to position [279, 0]
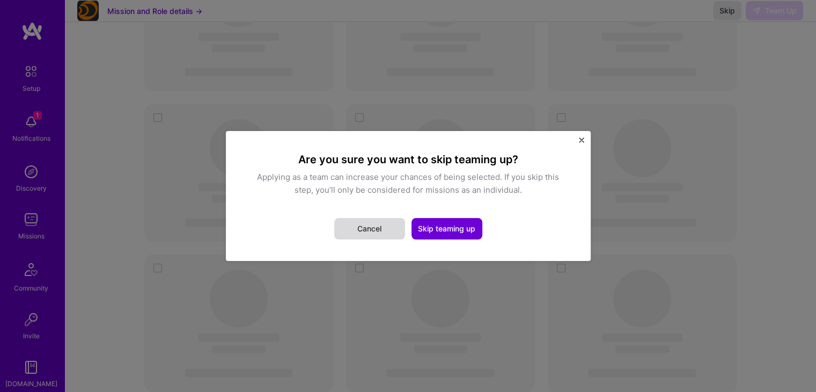
click at [378, 223] on button "Cancel" at bounding box center [369, 228] width 71 height 21
